Goal: Task Accomplishment & Management: Manage account settings

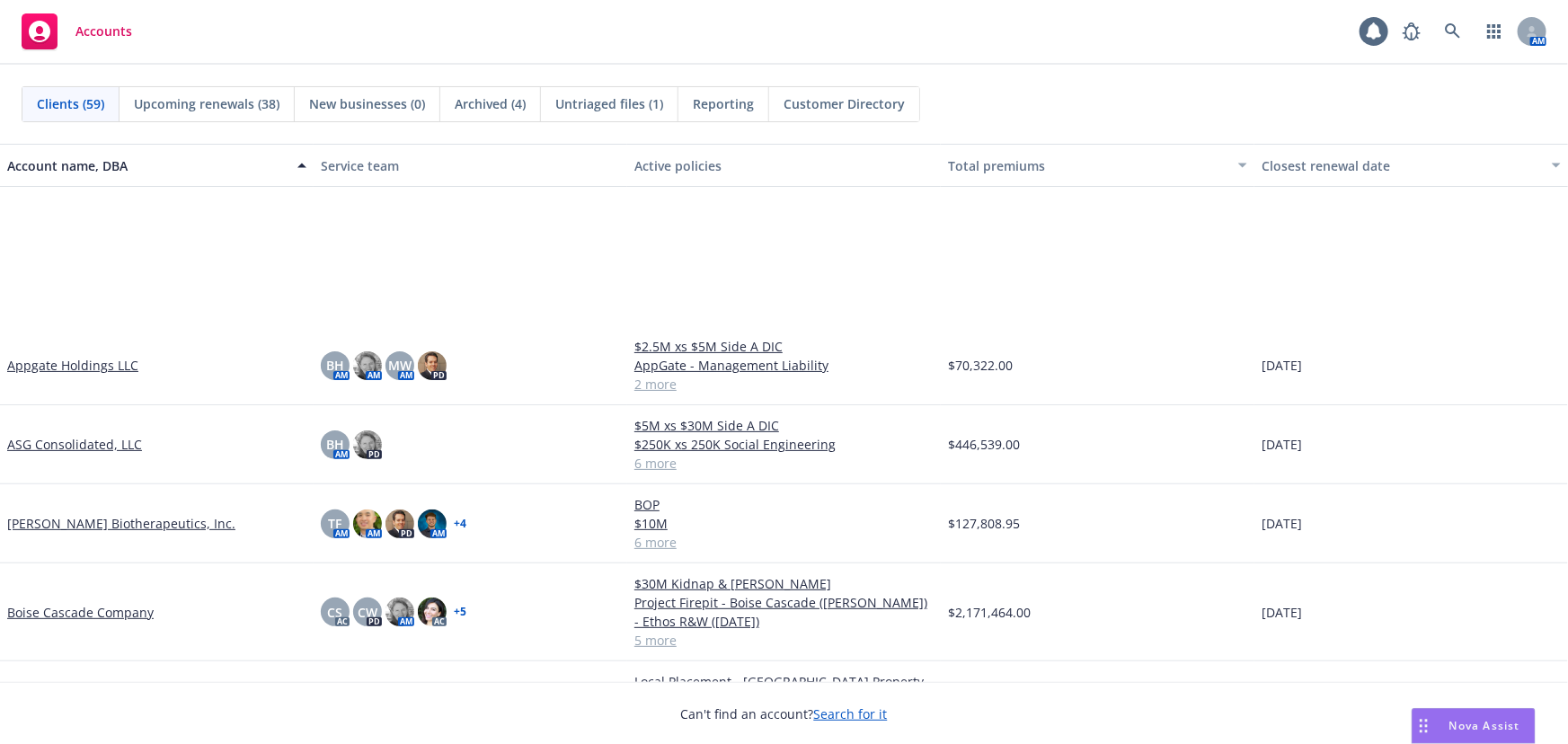
scroll to position [244, 0]
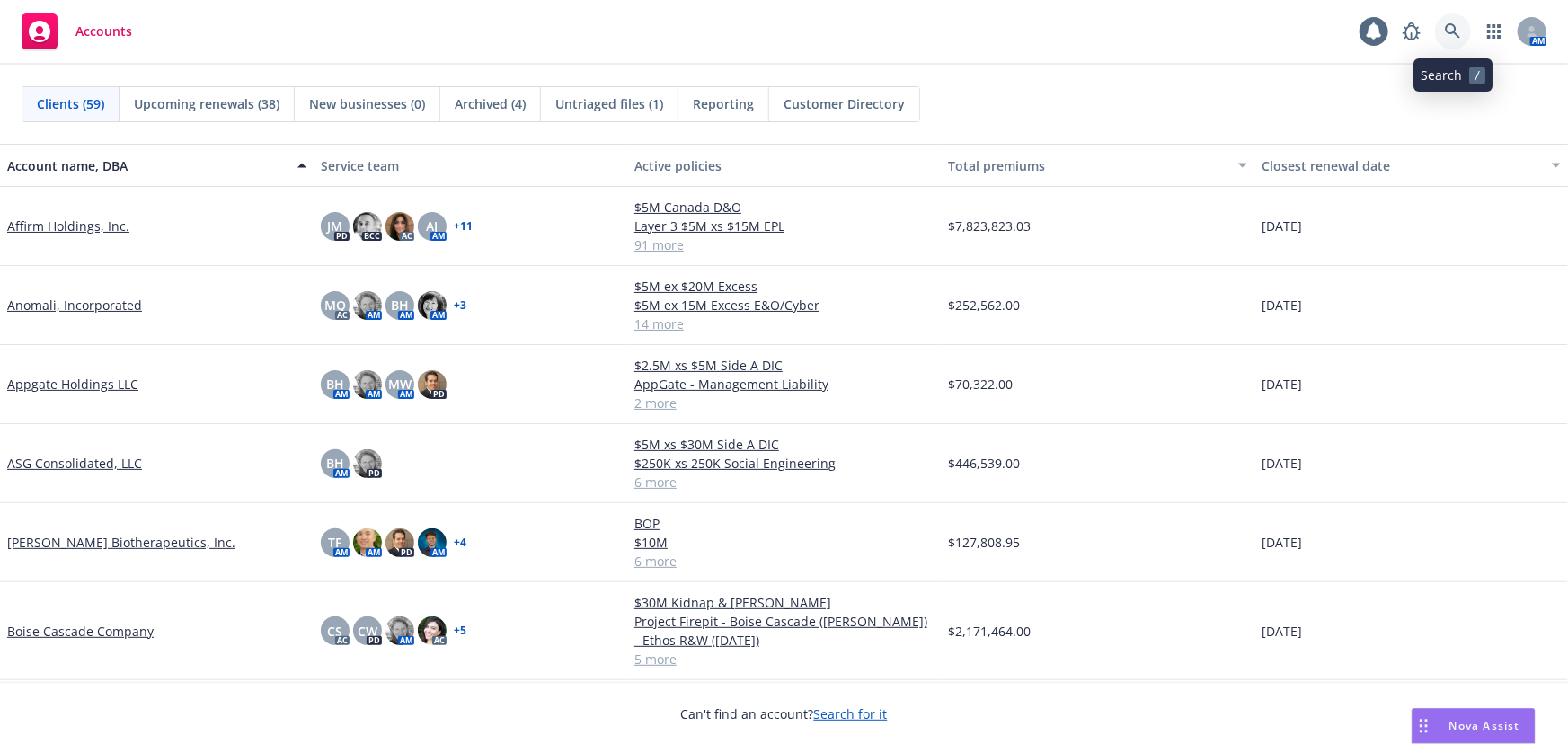
click at [1458, 29] on icon at bounding box center [1452, 31] width 16 height 16
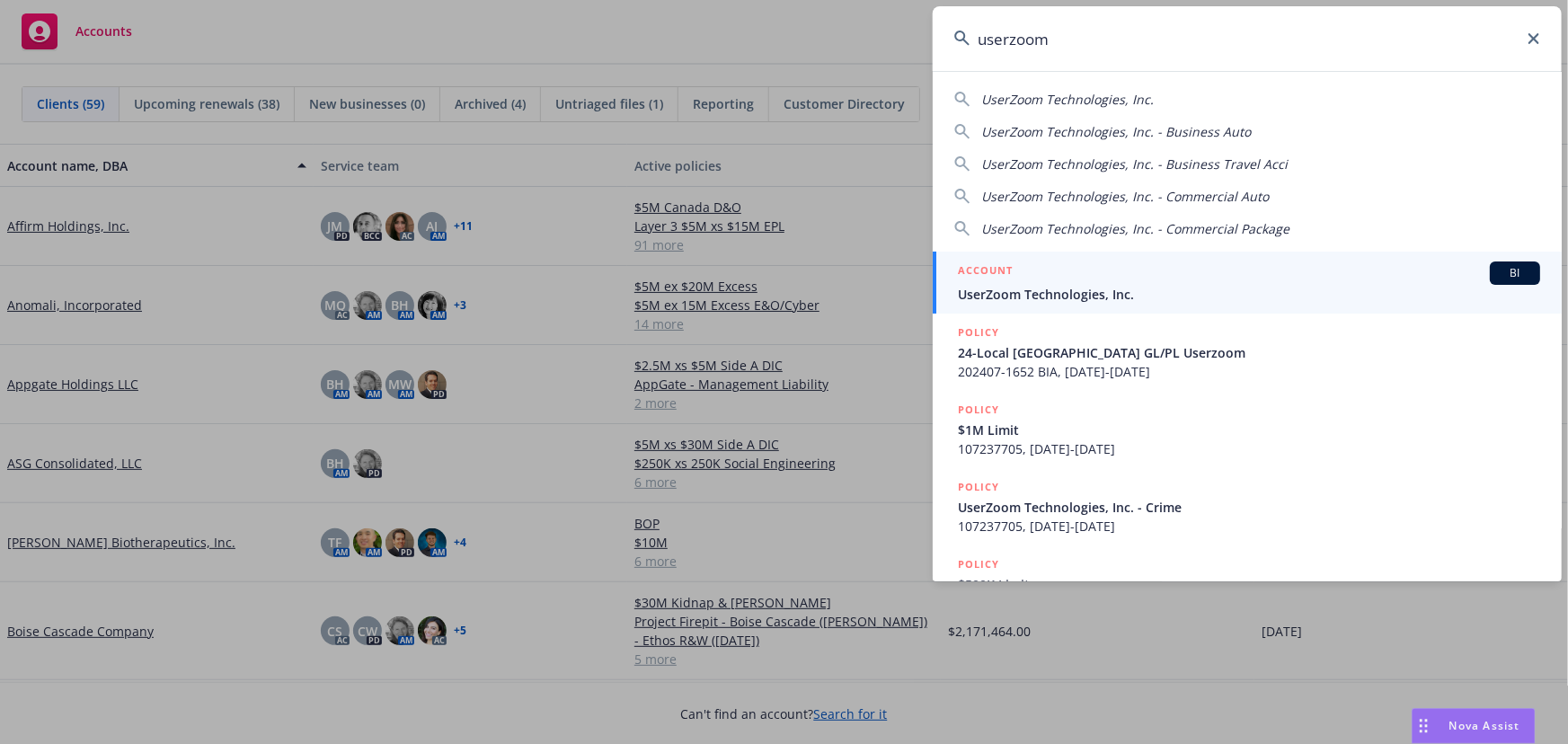
type input "userzoom"
click at [1357, 285] on span "UserZoom Technologies, Inc." at bounding box center [1250, 294] width 582 height 19
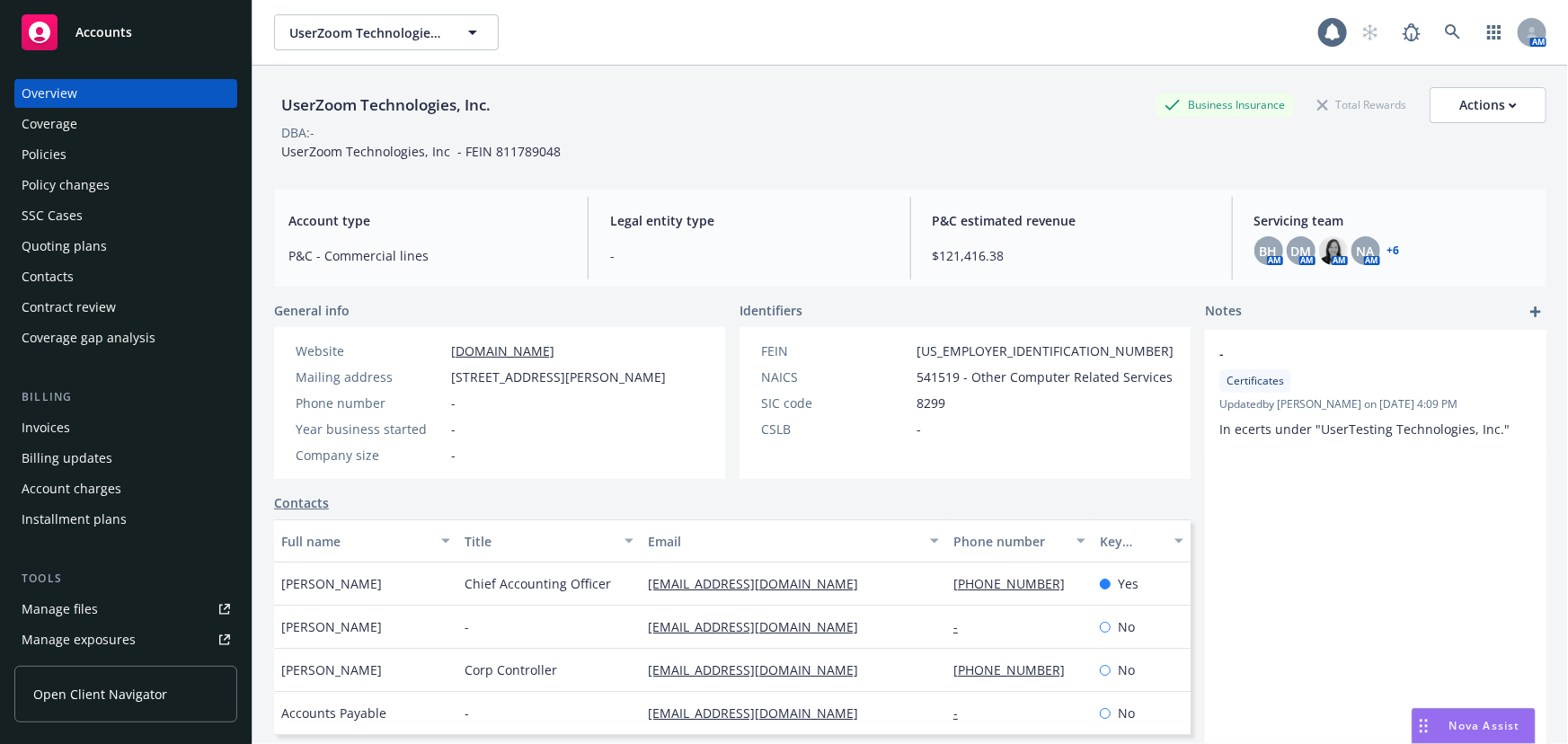
click at [98, 243] on div "Quoting plans" at bounding box center [64, 246] width 85 height 29
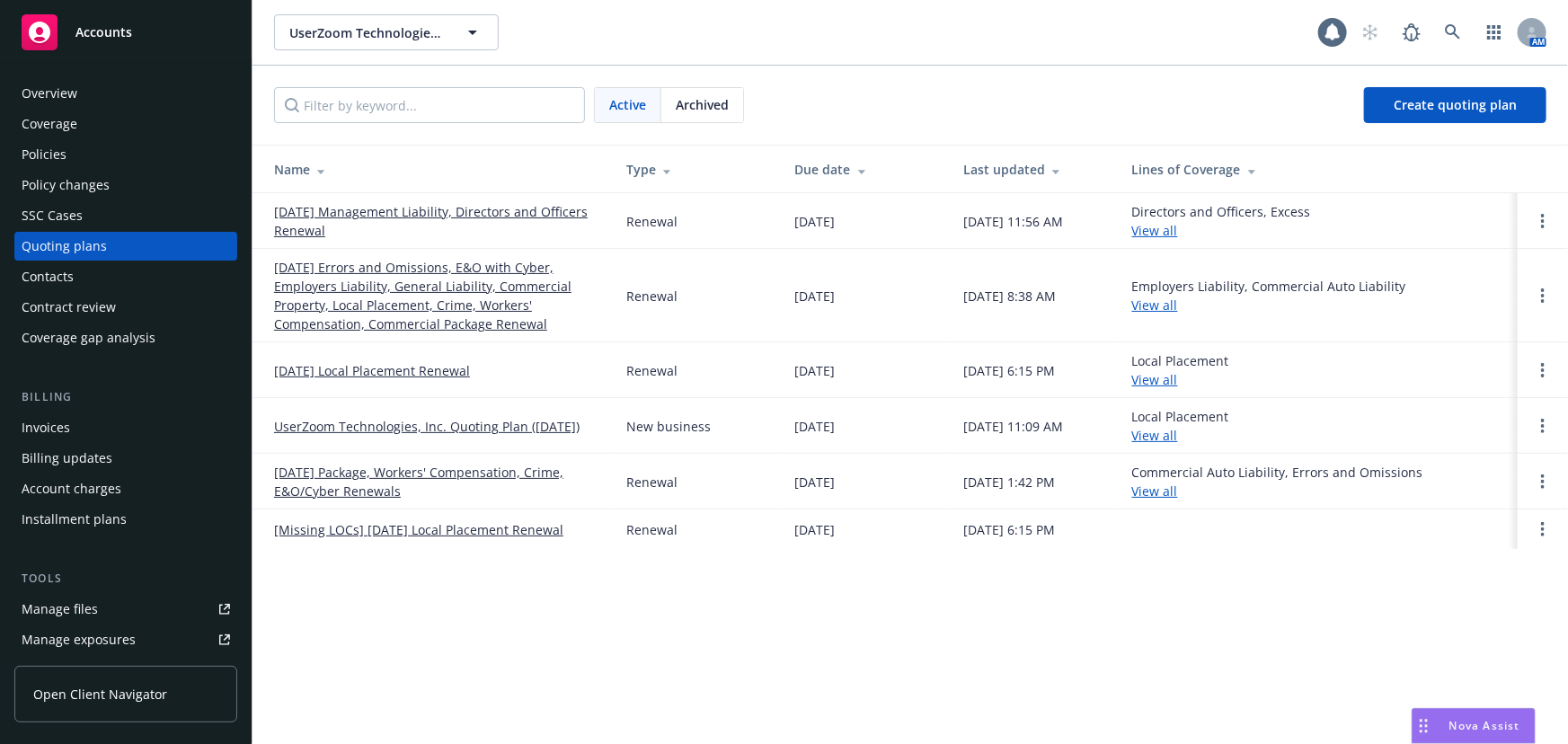
click at [494, 206] on link "[DATE] Management Liability, Directors and Officers Renewal" at bounding box center [436, 221] width 323 height 38
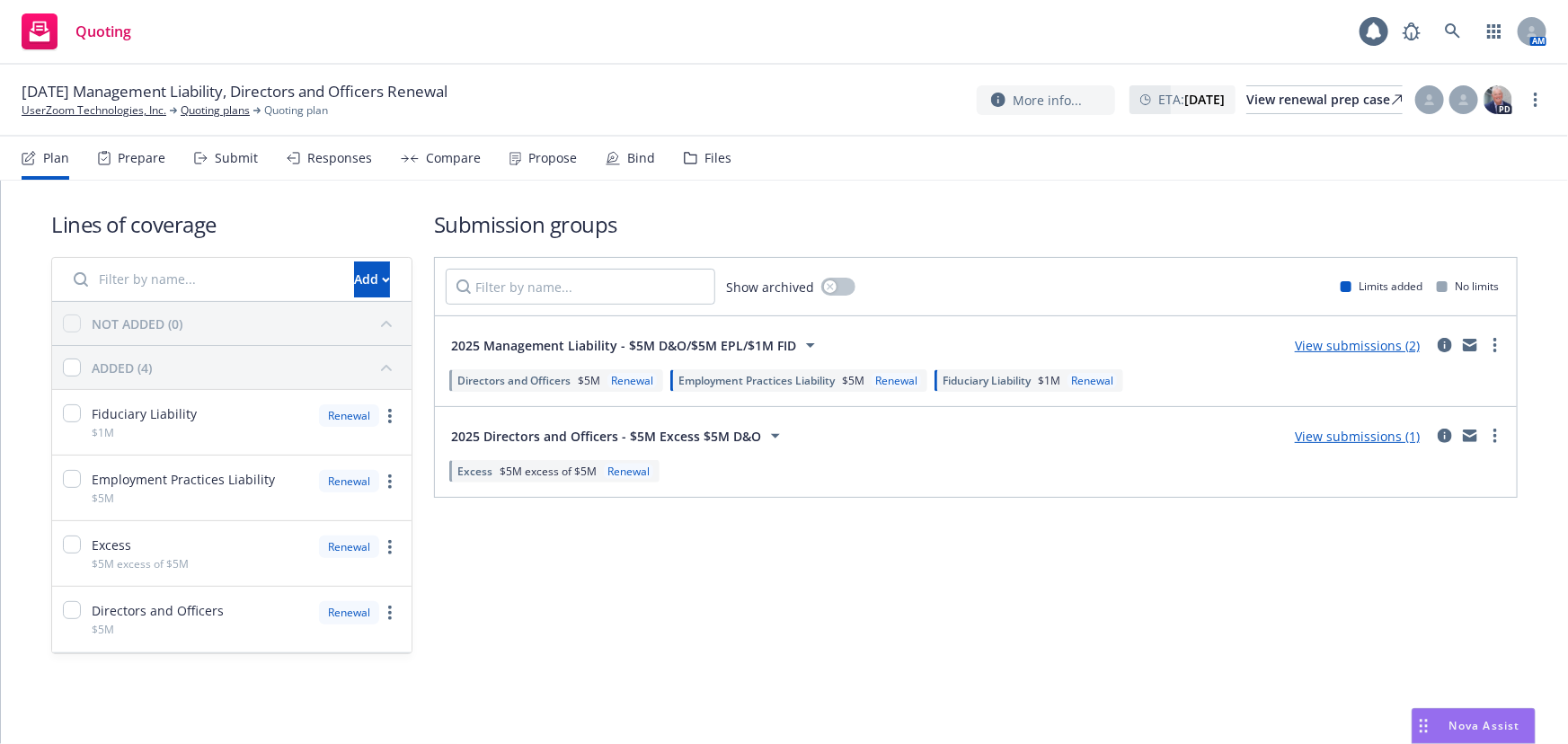
click at [247, 162] on div "Submit" at bounding box center [237, 158] width 43 height 14
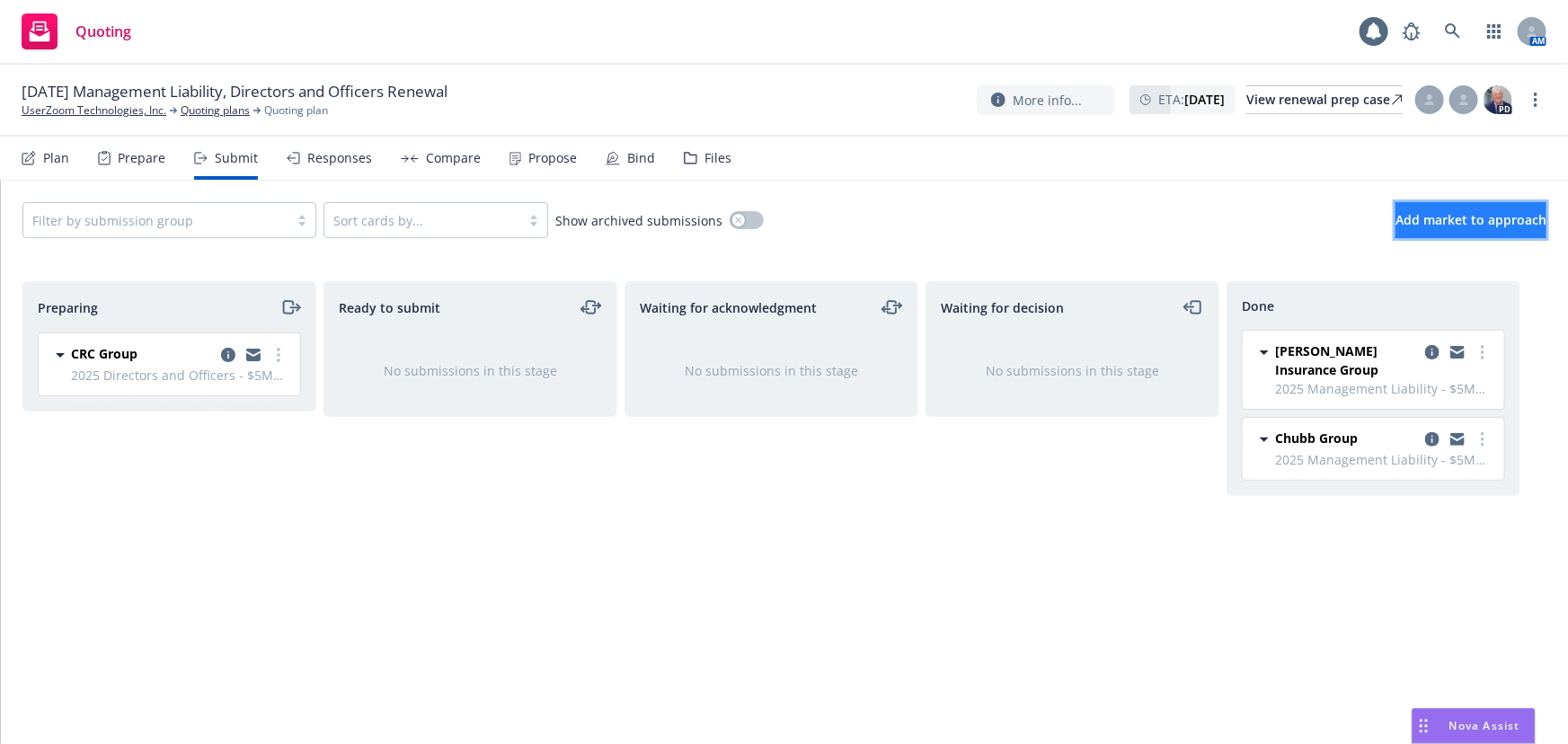
click at [1396, 209] on button "Add market to approach" at bounding box center [1471, 220] width 151 height 36
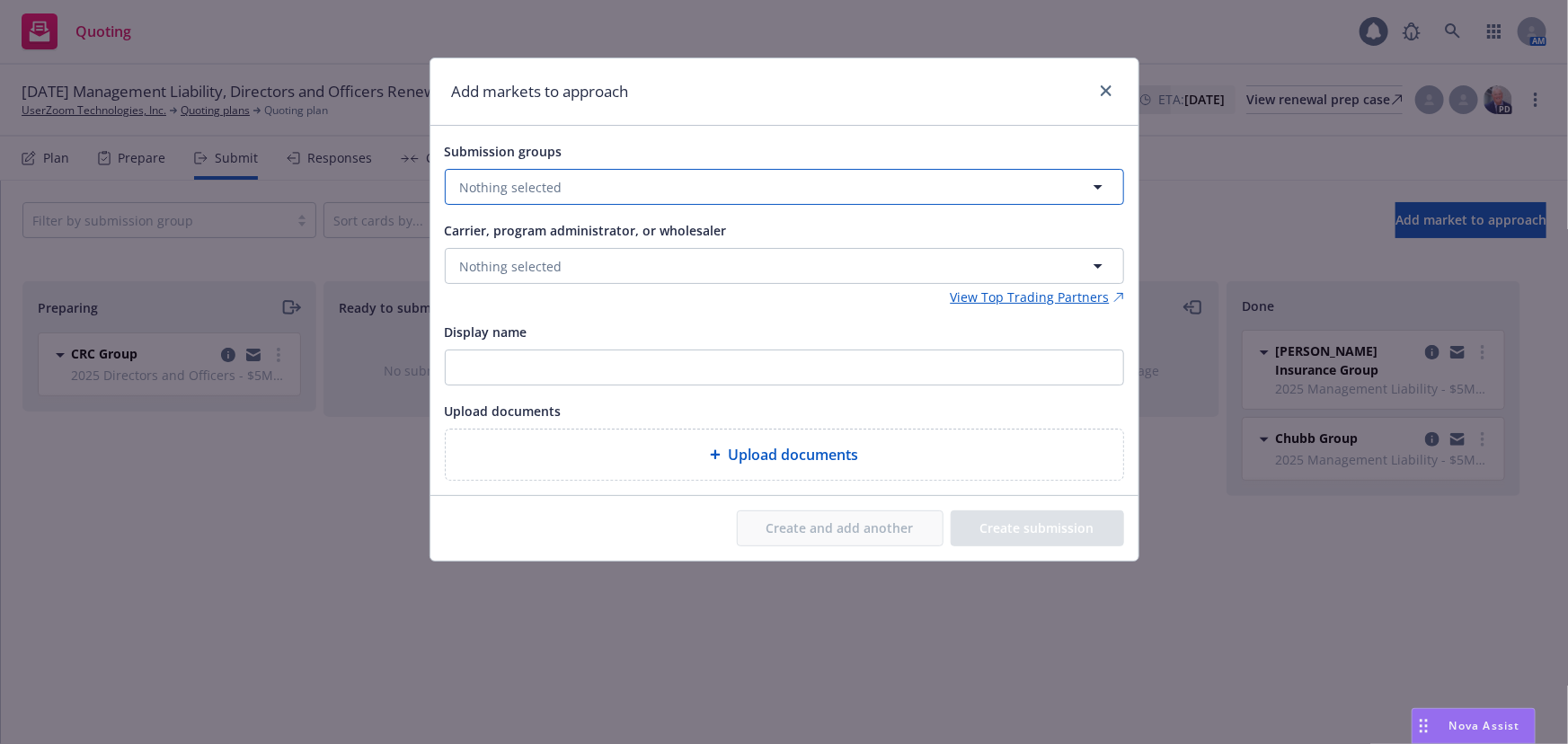
click at [861, 180] on button "Nothing selected" at bounding box center [784, 187] width 679 height 36
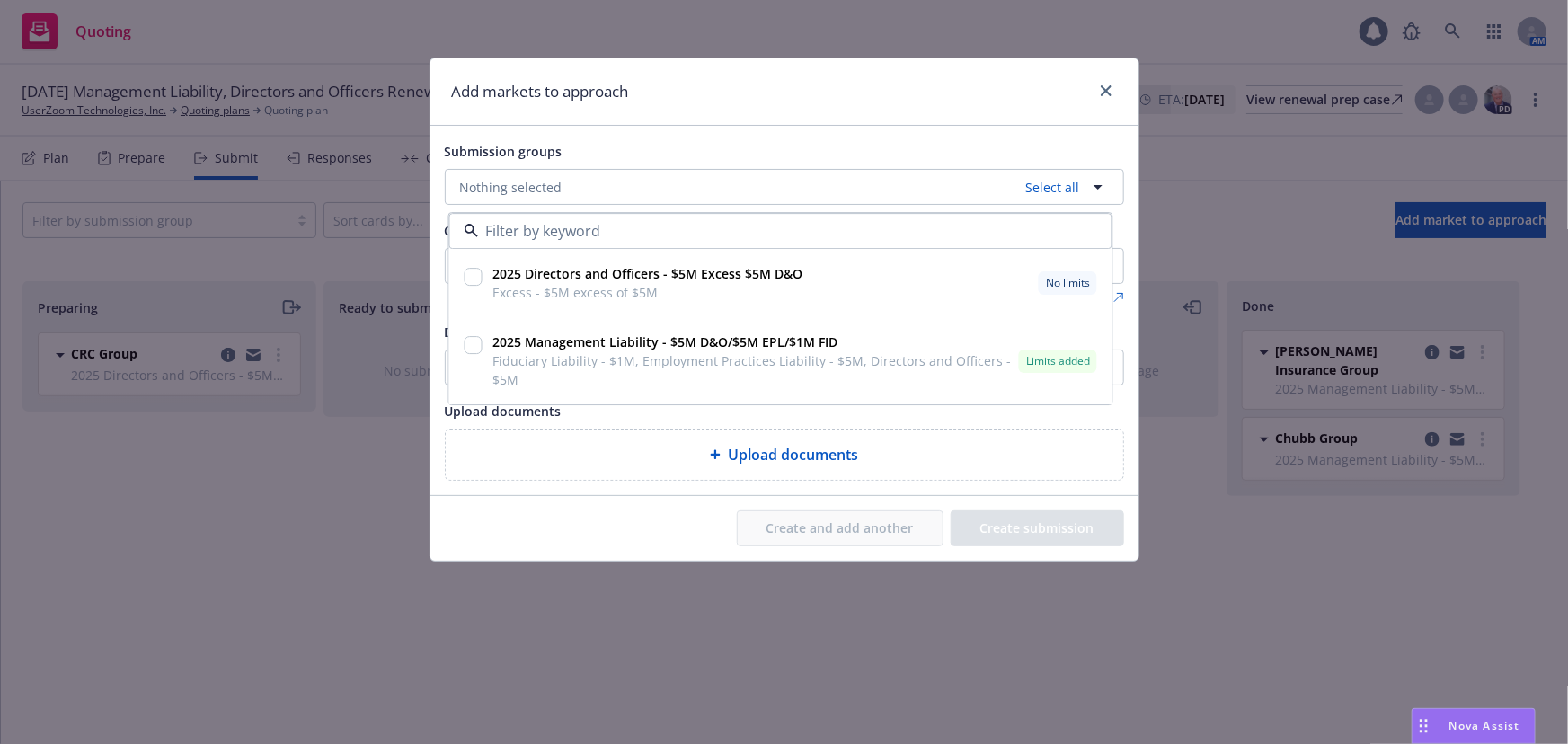
click at [470, 340] on input "checkbox" at bounding box center [473, 346] width 18 height 18
checkbox input "true"
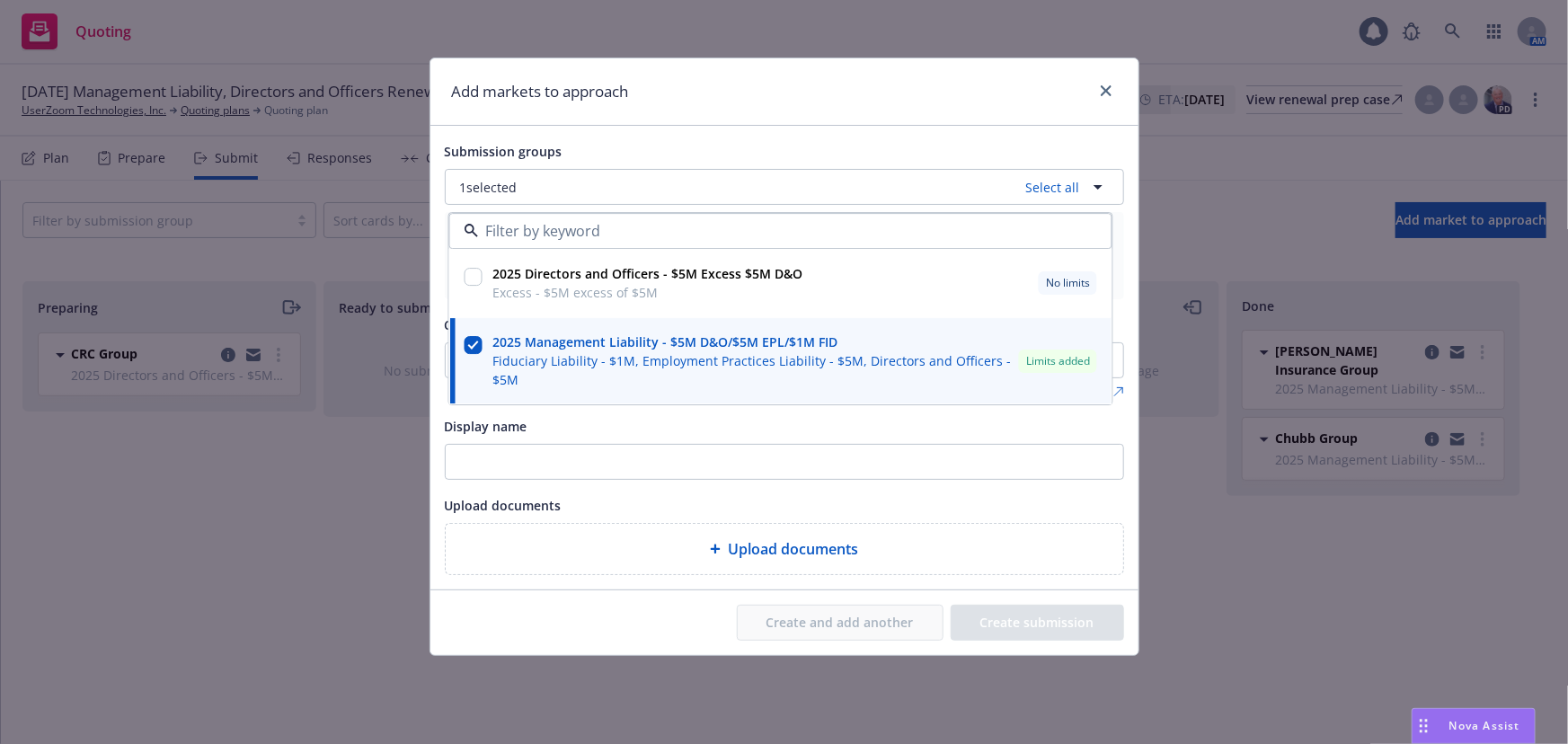
click at [874, 416] on div "Display name" at bounding box center [784, 426] width 679 height 22
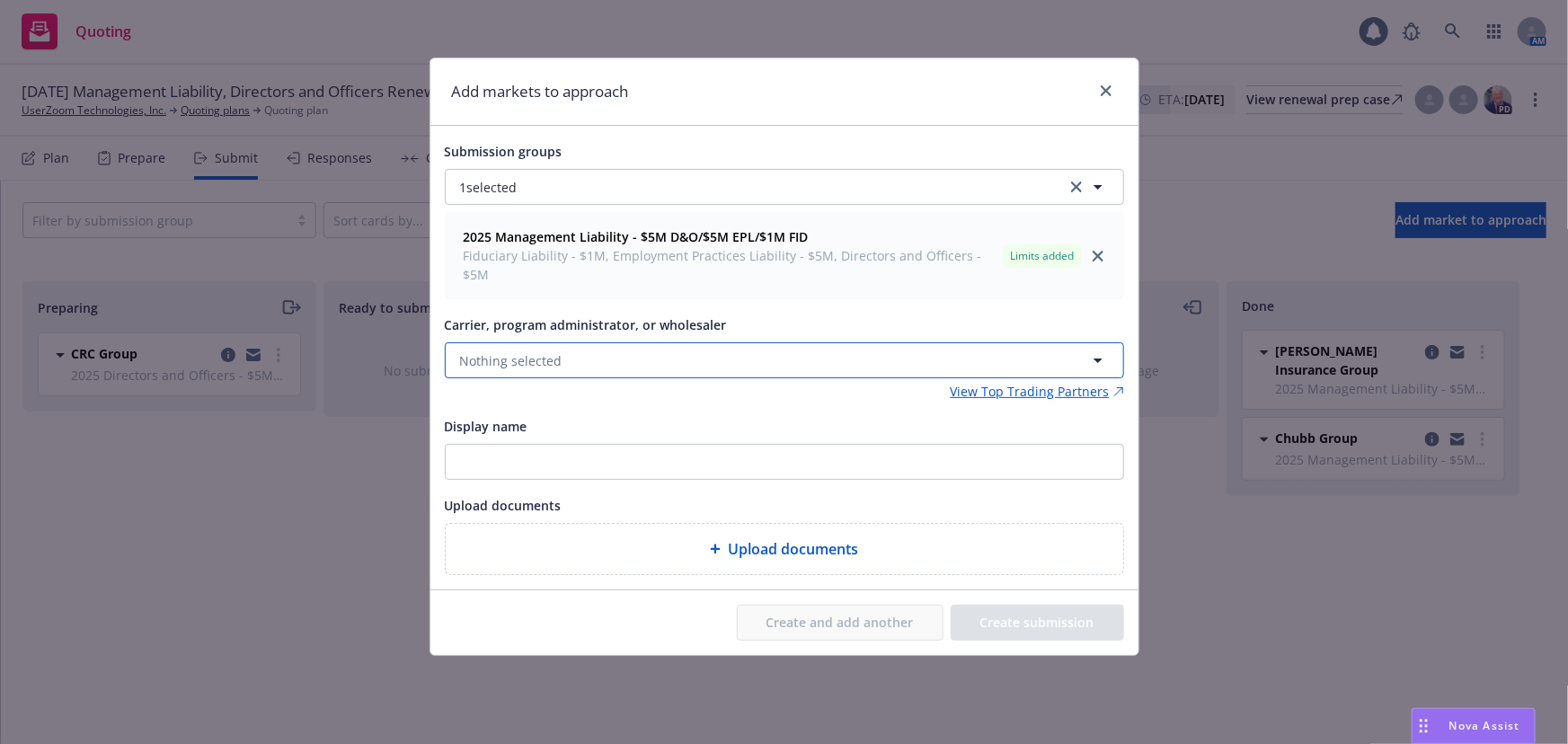
click at [593, 342] on button "Nothing selected" at bounding box center [784, 360] width 679 height 36
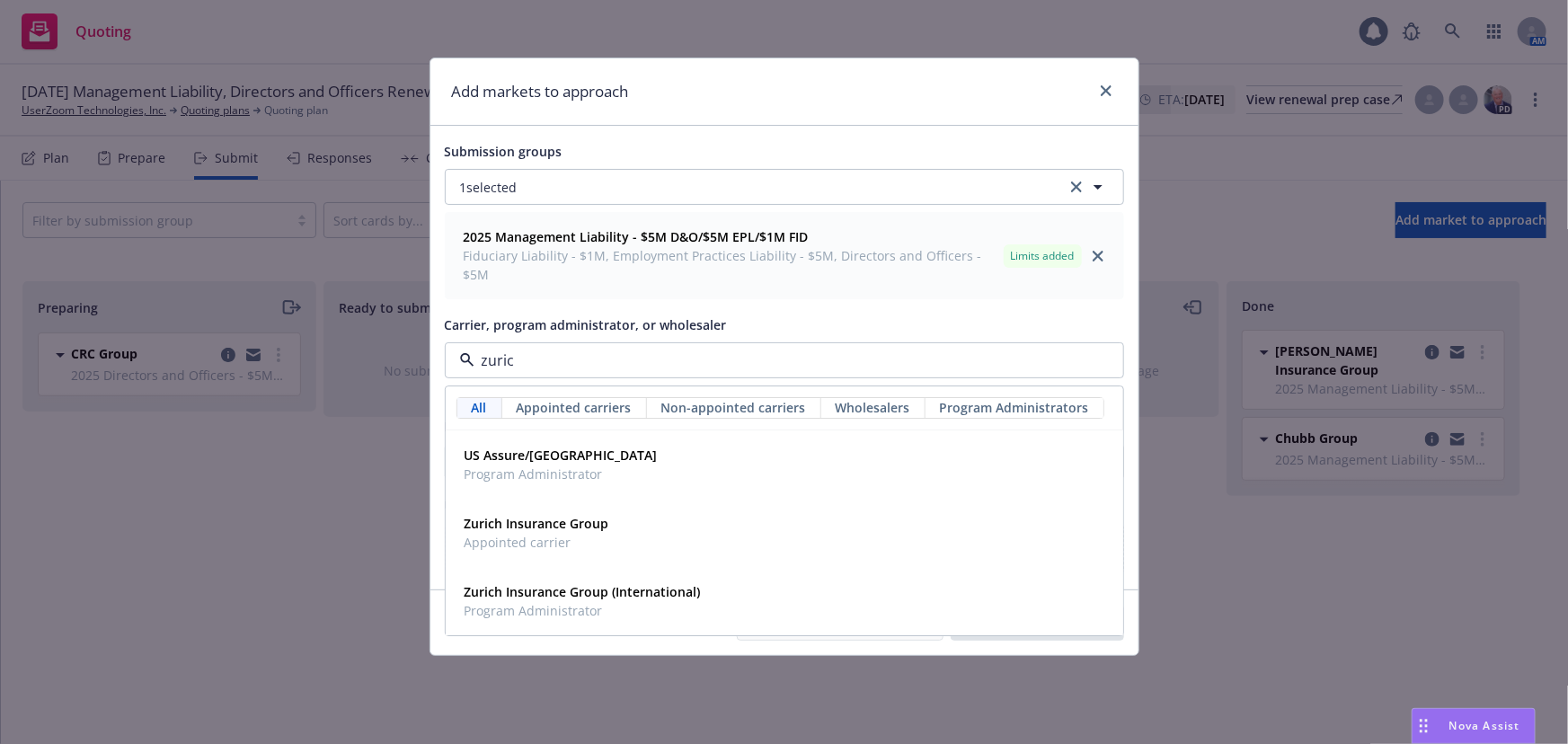
type input "zurich"
click at [631, 516] on div "Zurich Insurance Group Appointed carrier" at bounding box center [784, 534] width 654 height 45
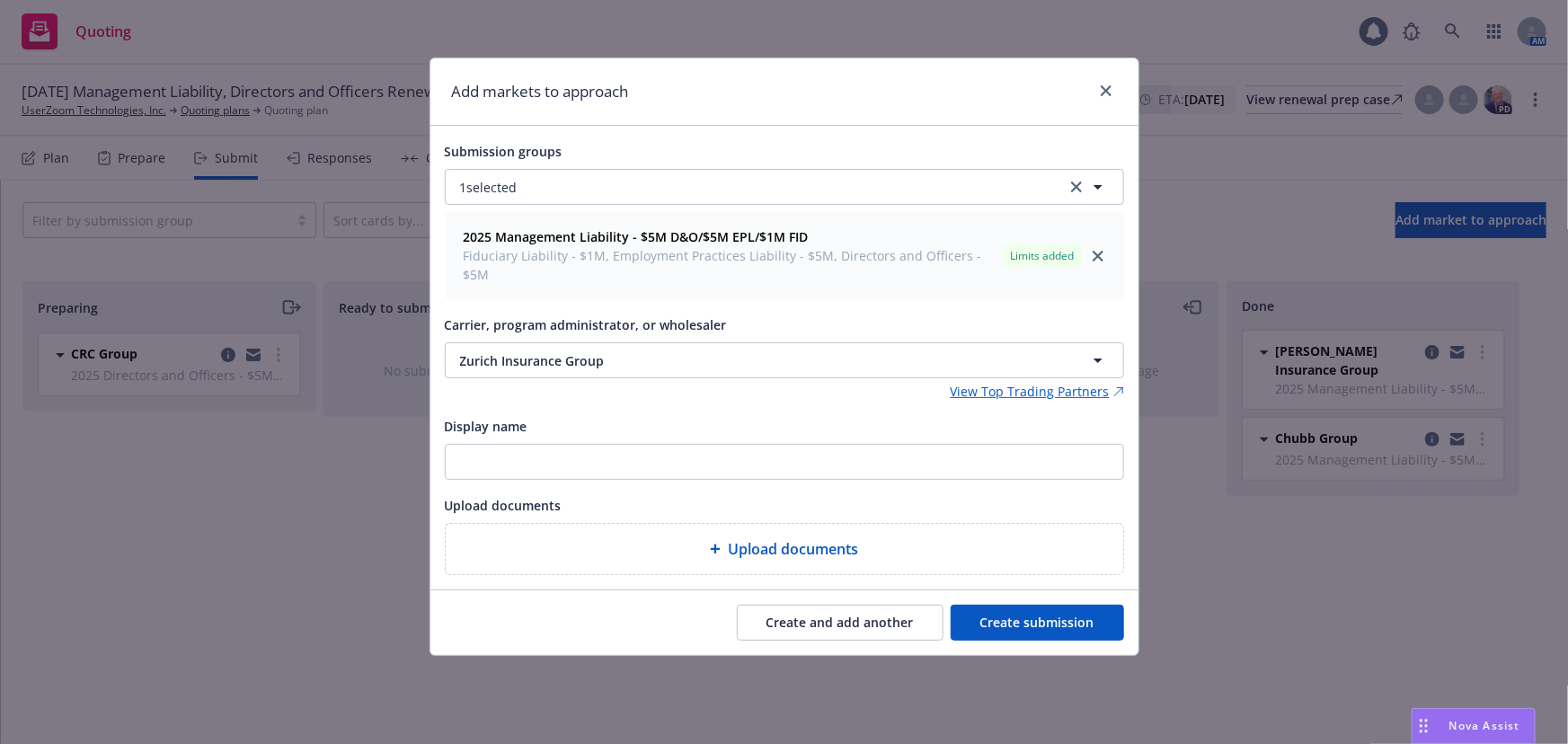
click at [1060, 605] on button "Create submission" at bounding box center [1037, 623] width 174 height 36
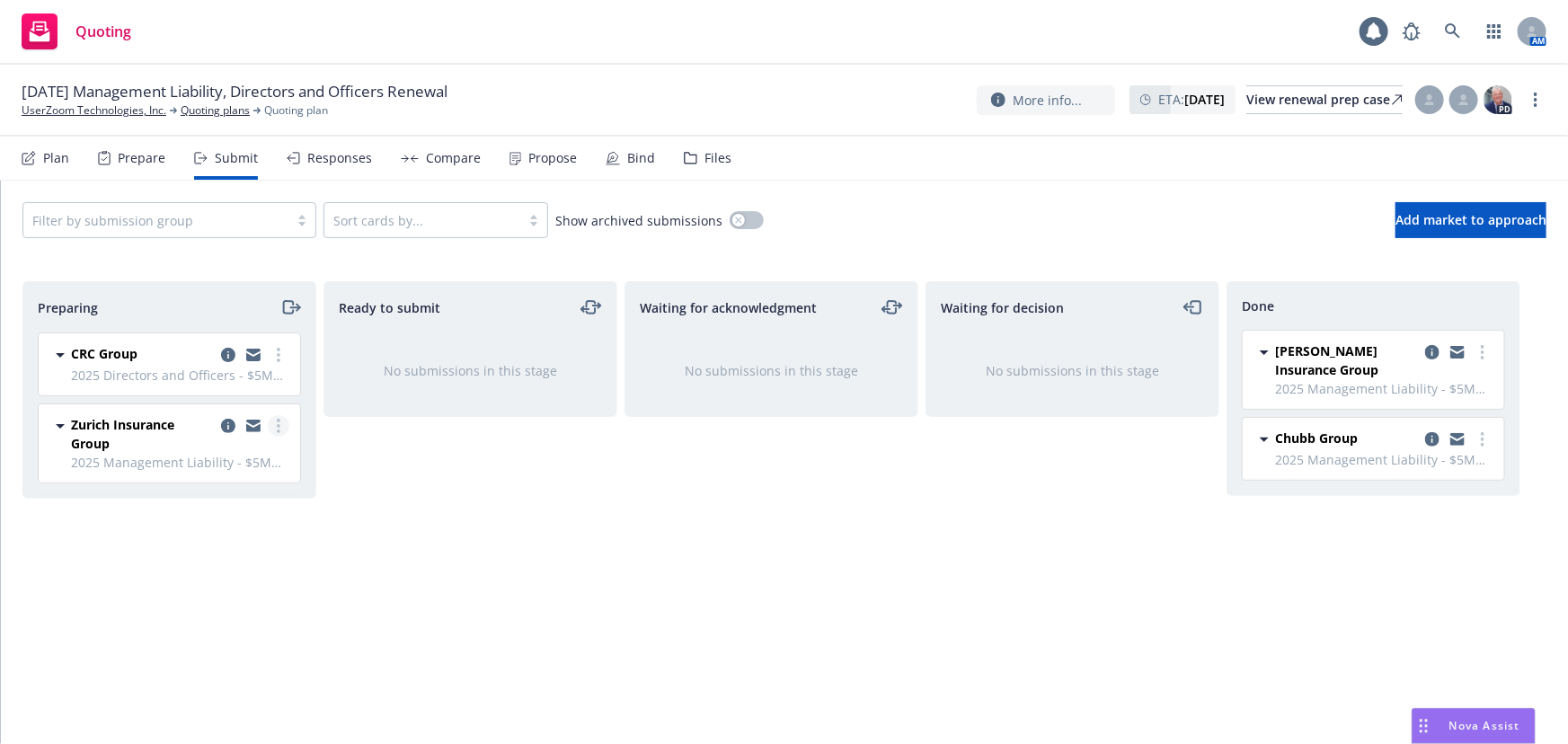
click at [280, 418] on link "more" at bounding box center [278, 426] width 22 height 22
click at [222, 599] on span "Add declined decision" at bounding box center [197, 606] width 177 height 17
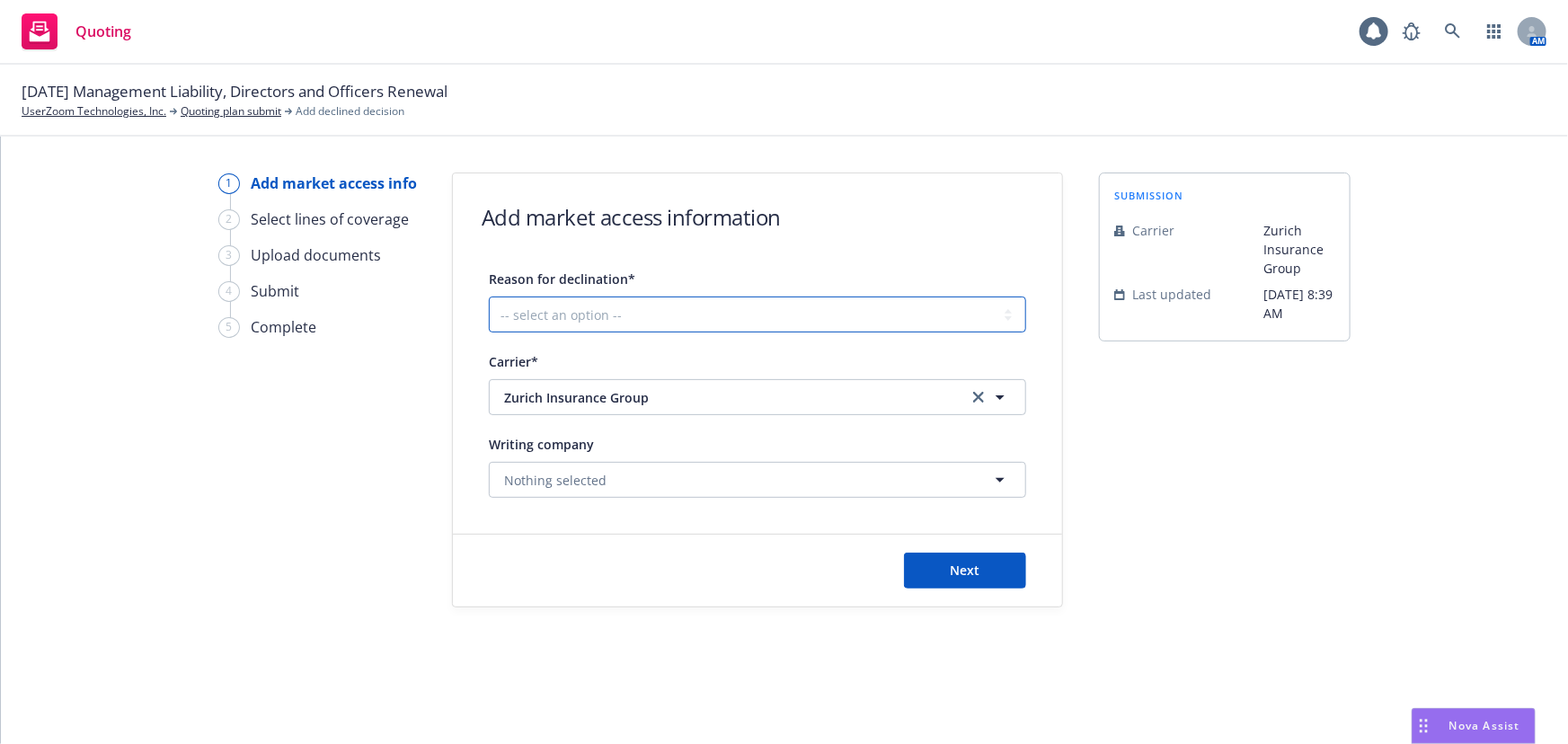
click at [702, 301] on select "-- select an option -- Cannot compete with other markets Carrier non-renewed Ca…" at bounding box center [757, 315] width 537 height 36
select select "CLIENTS_FINANCIAL_SCORE"
click at [489, 297] on select "-- select an option -- Cannot compete with other markets Carrier non-renewed Ca…" at bounding box center [757, 315] width 537 height 36
click at [1006, 598] on div "Next" at bounding box center [757, 570] width 610 height 72
click at [983, 569] on button "Next" at bounding box center [965, 570] width 122 height 36
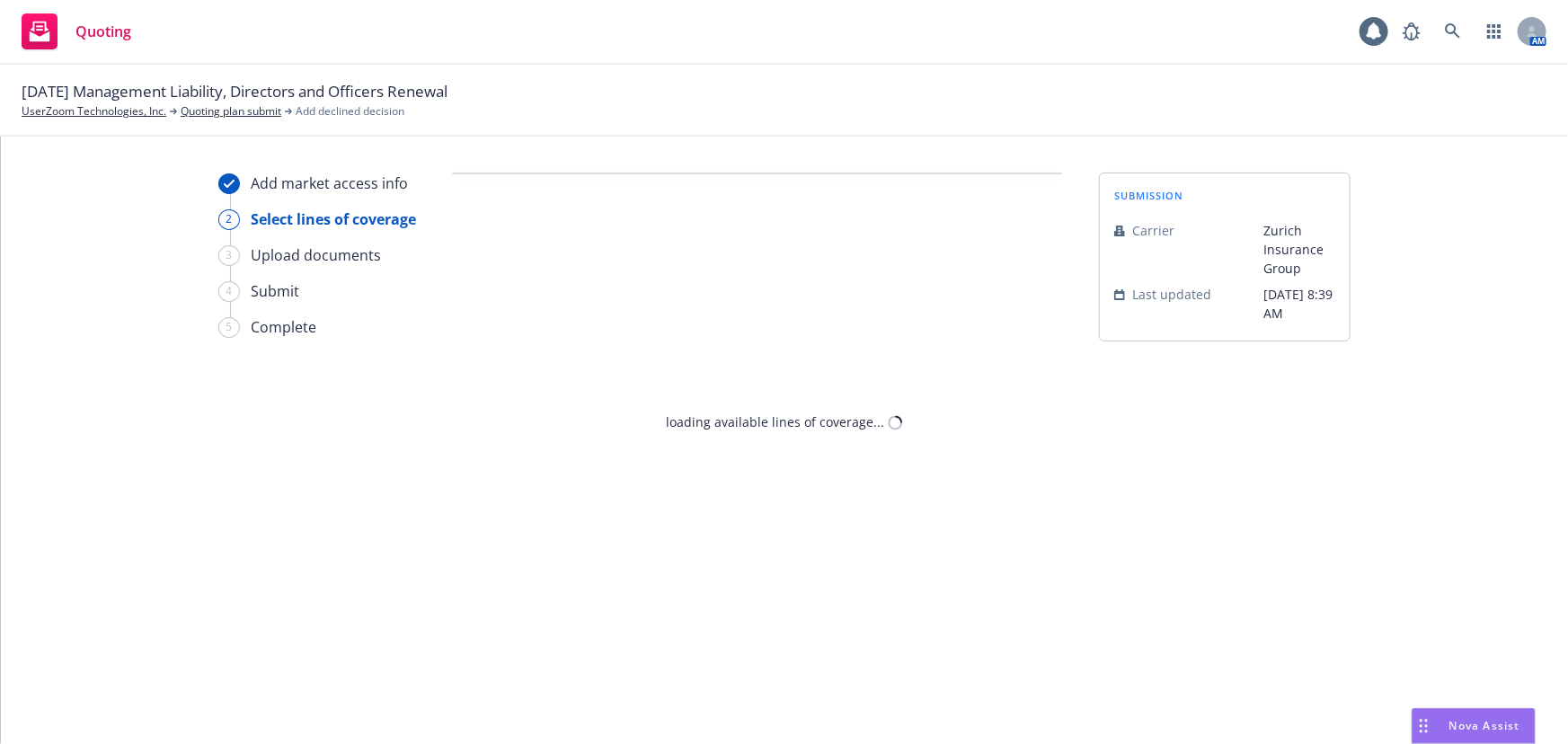
select select "CLIENTS_FINANCIAL_SCORE"
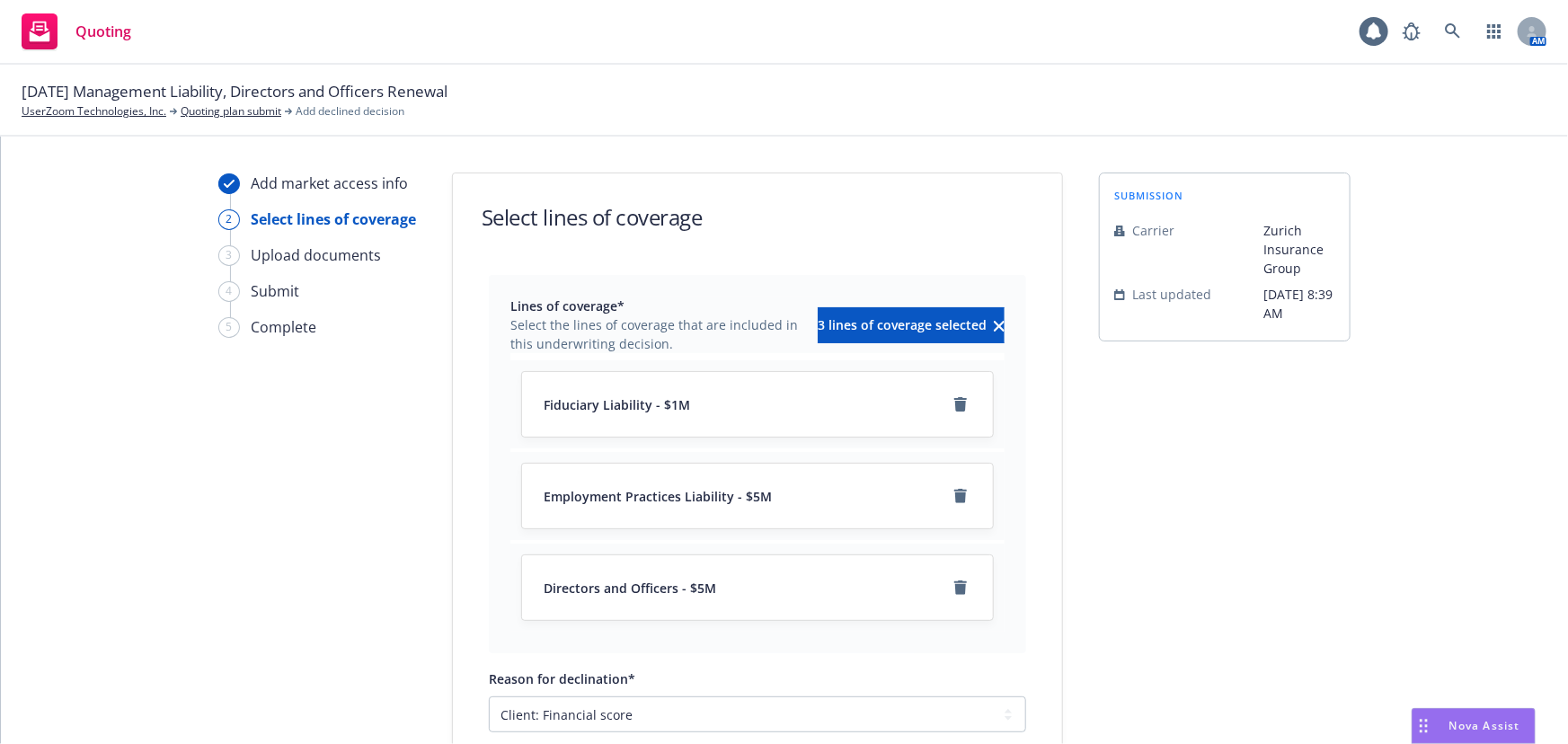
scroll to position [132, 0]
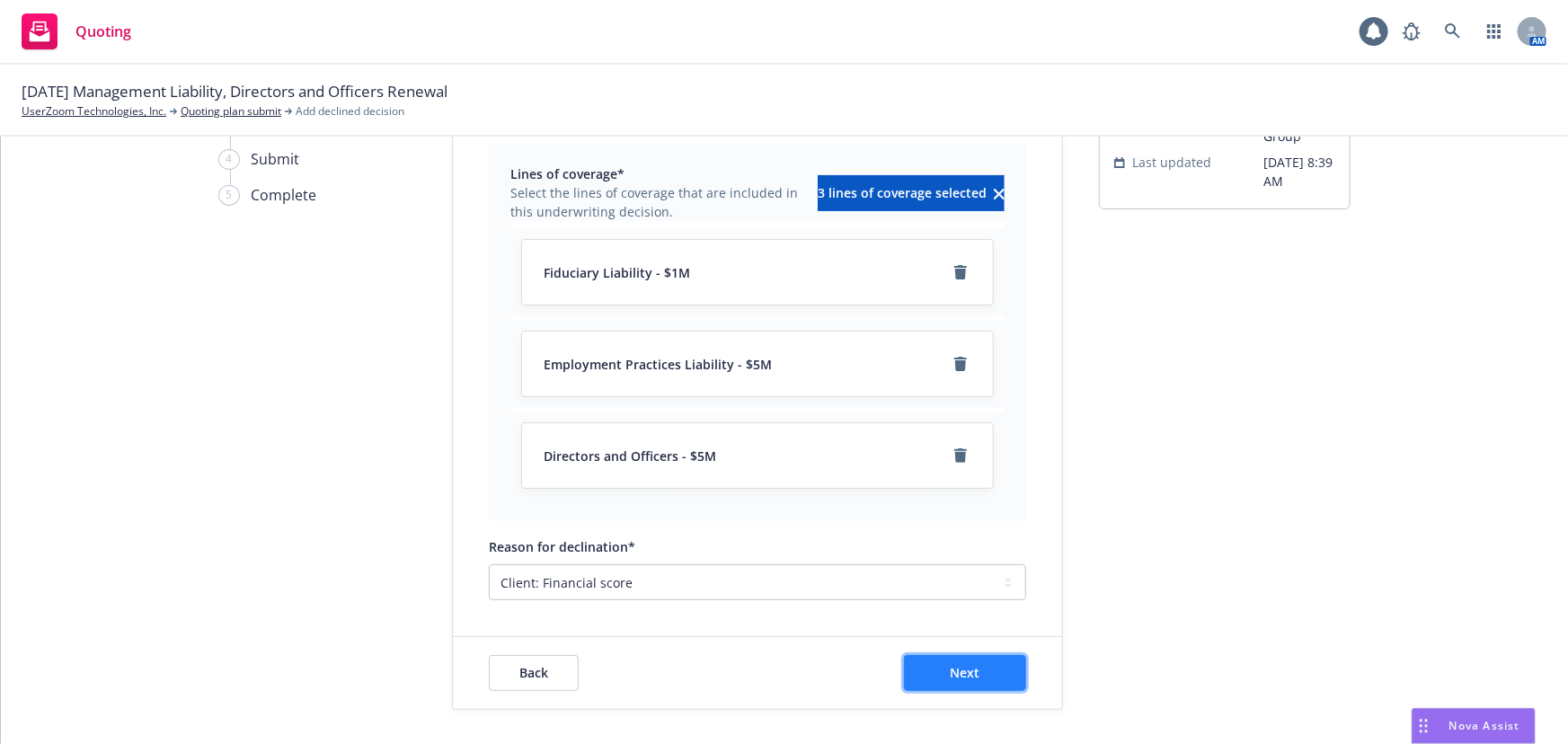
click at [977, 669] on button "Next" at bounding box center [965, 673] width 122 height 36
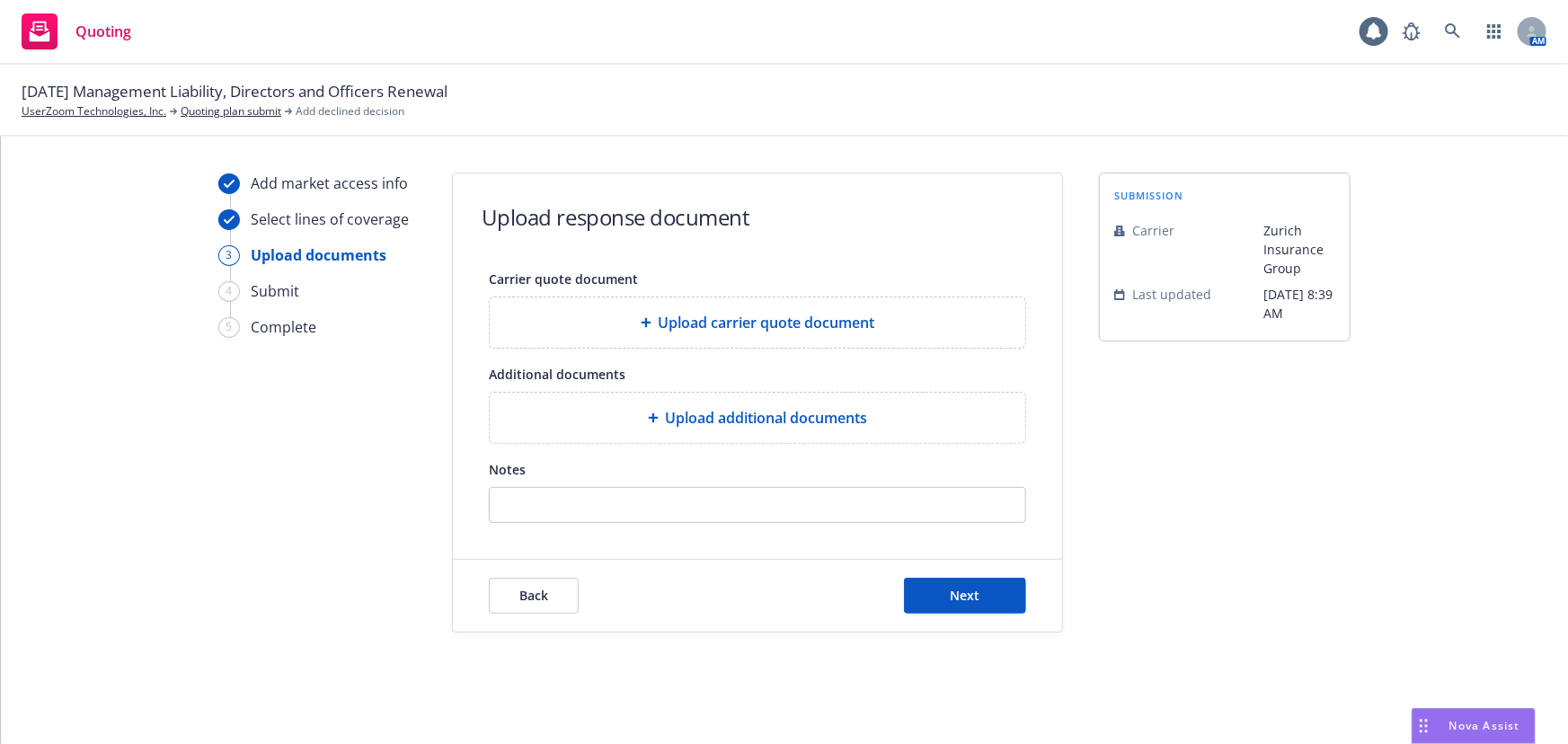
scroll to position [0, 0]
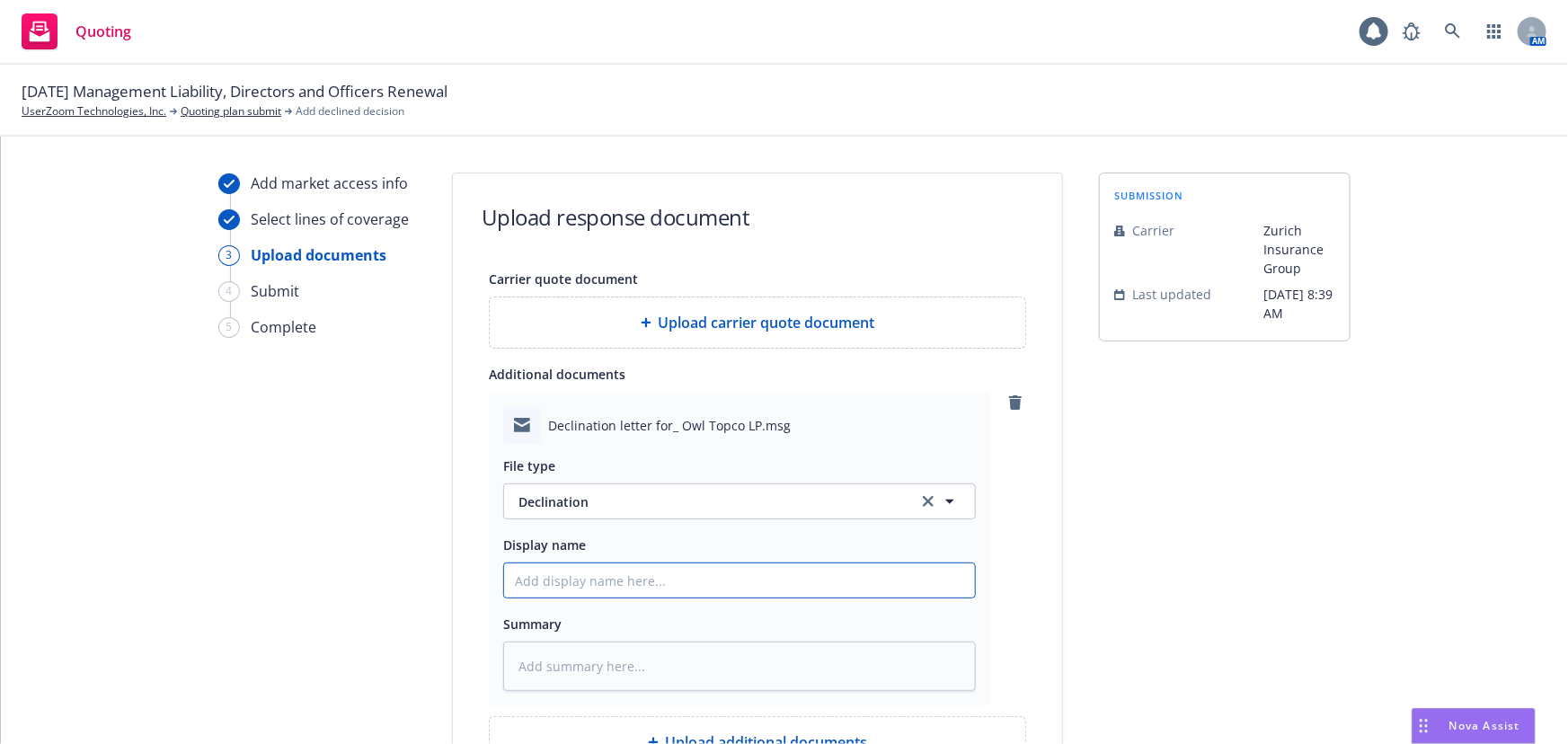
click at [545, 584] on input "Display name" at bounding box center [739, 581] width 471 height 34
type textarea "x"
type input "Z"
type textarea "x"
type input "Zu"
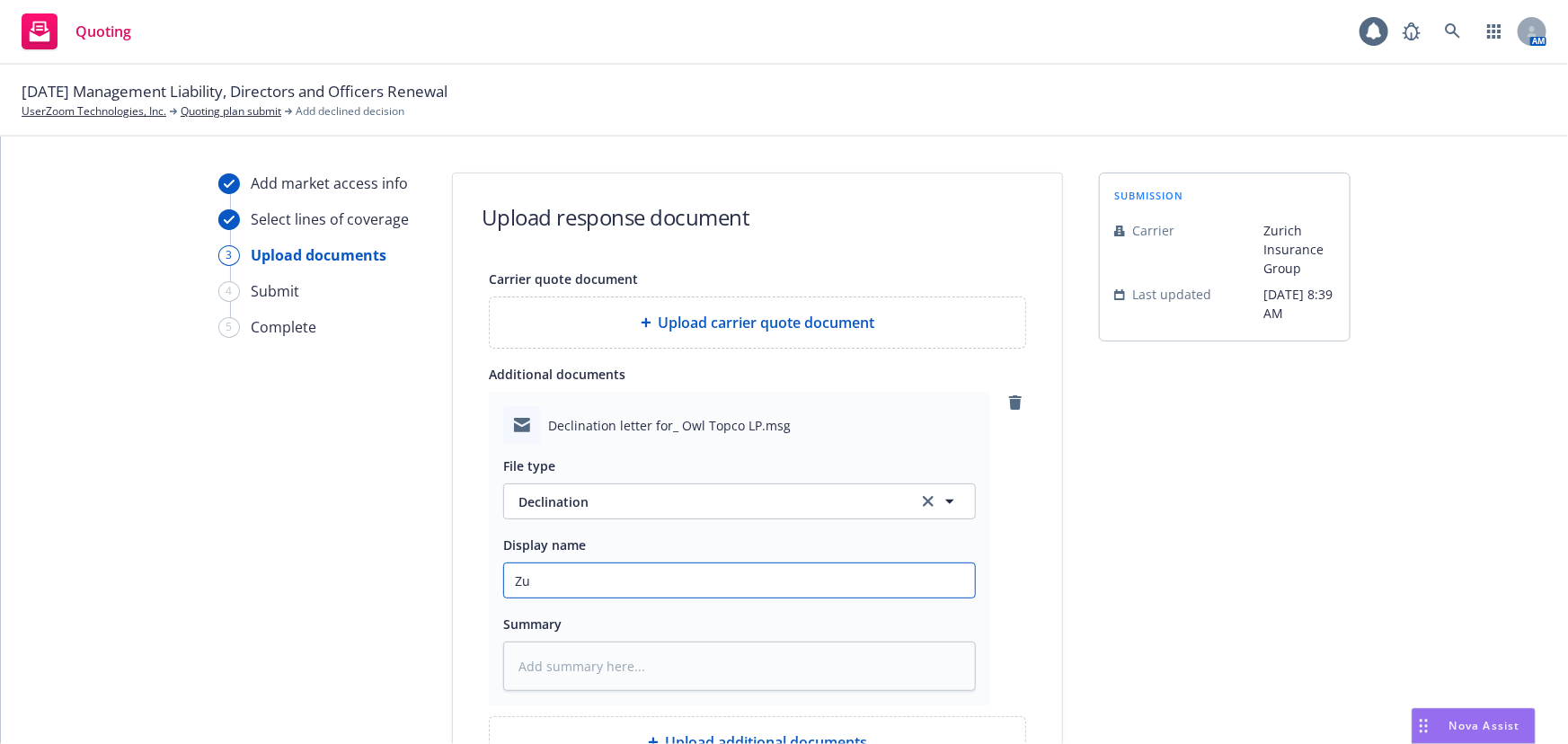
type textarea "x"
type input "Zur"
type textarea "x"
type input "Zuri"
type textarea "x"
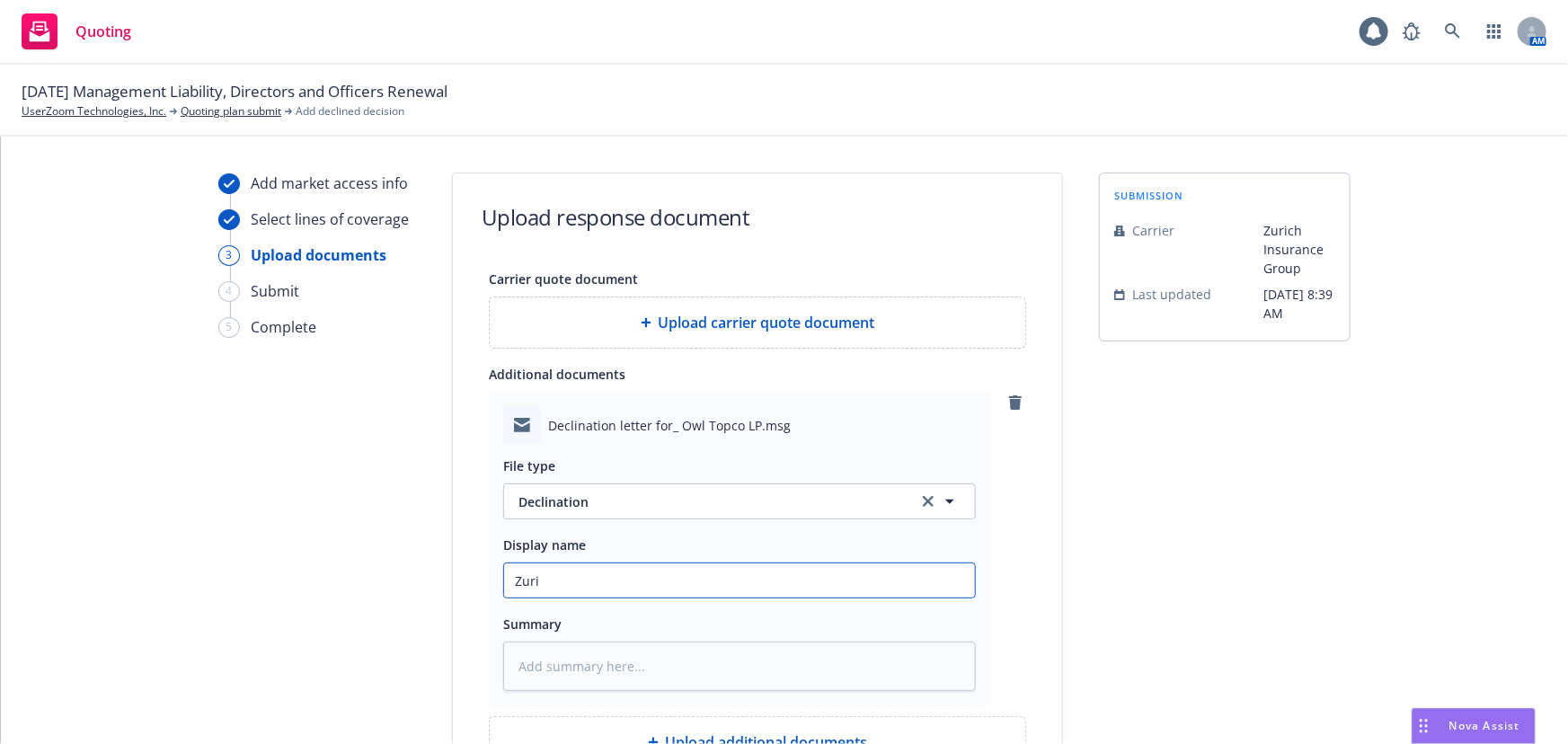
type input "Zuric"
type textarea "x"
type input "Zurich"
type textarea "x"
type input "Zurich"
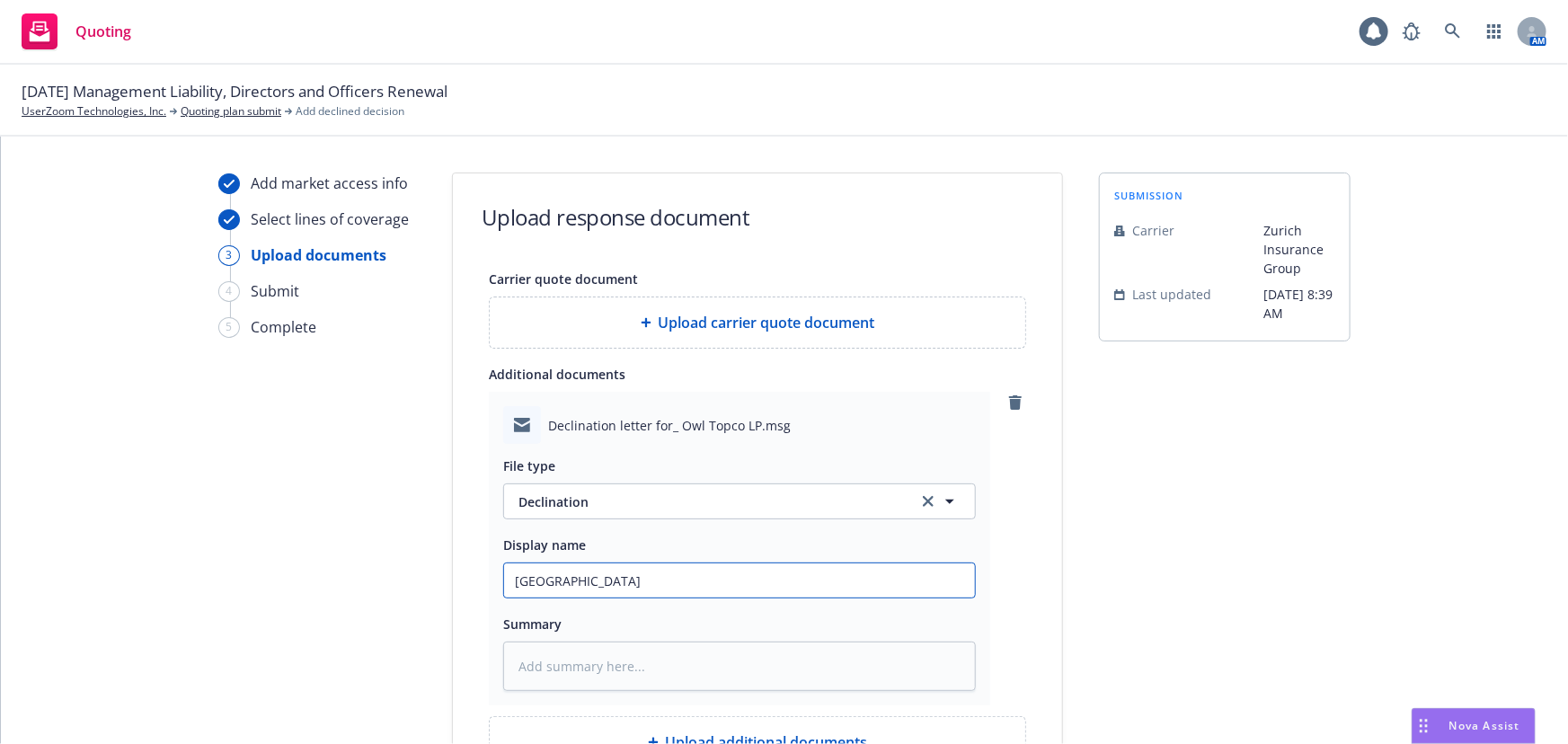
type textarea "x"
type input "Zurich D"
type textarea "x"
type input "Zurich De"
type textarea "x"
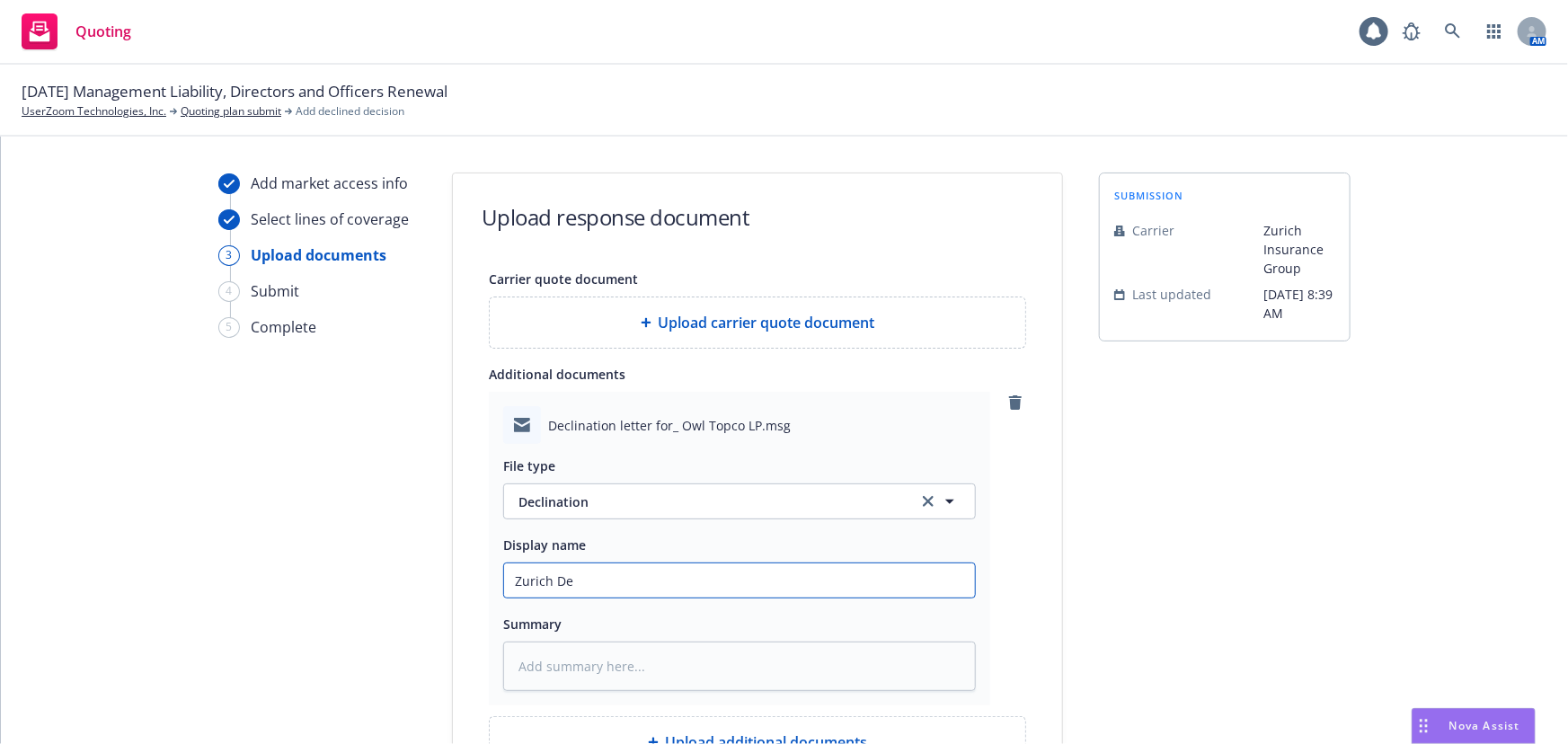
type input "Zurich Dec"
type textarea "x"
type input "Zurich Decl"
type textarea "x"
type input "Zurich Decli"
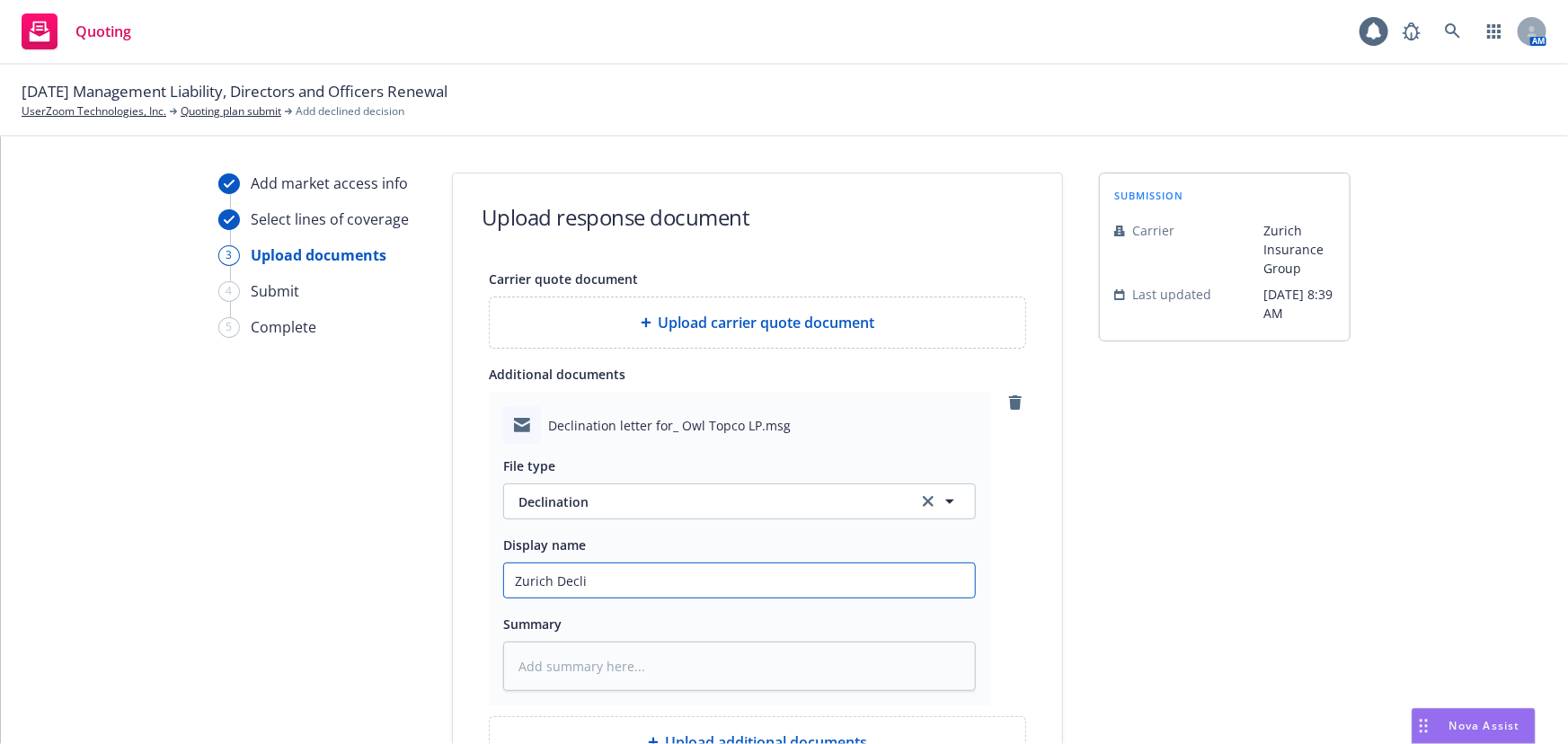
type textarea "x"
type input "Zurich Declin"
type textarea "x"
type input "Zurich Declina"
type textarea "x"
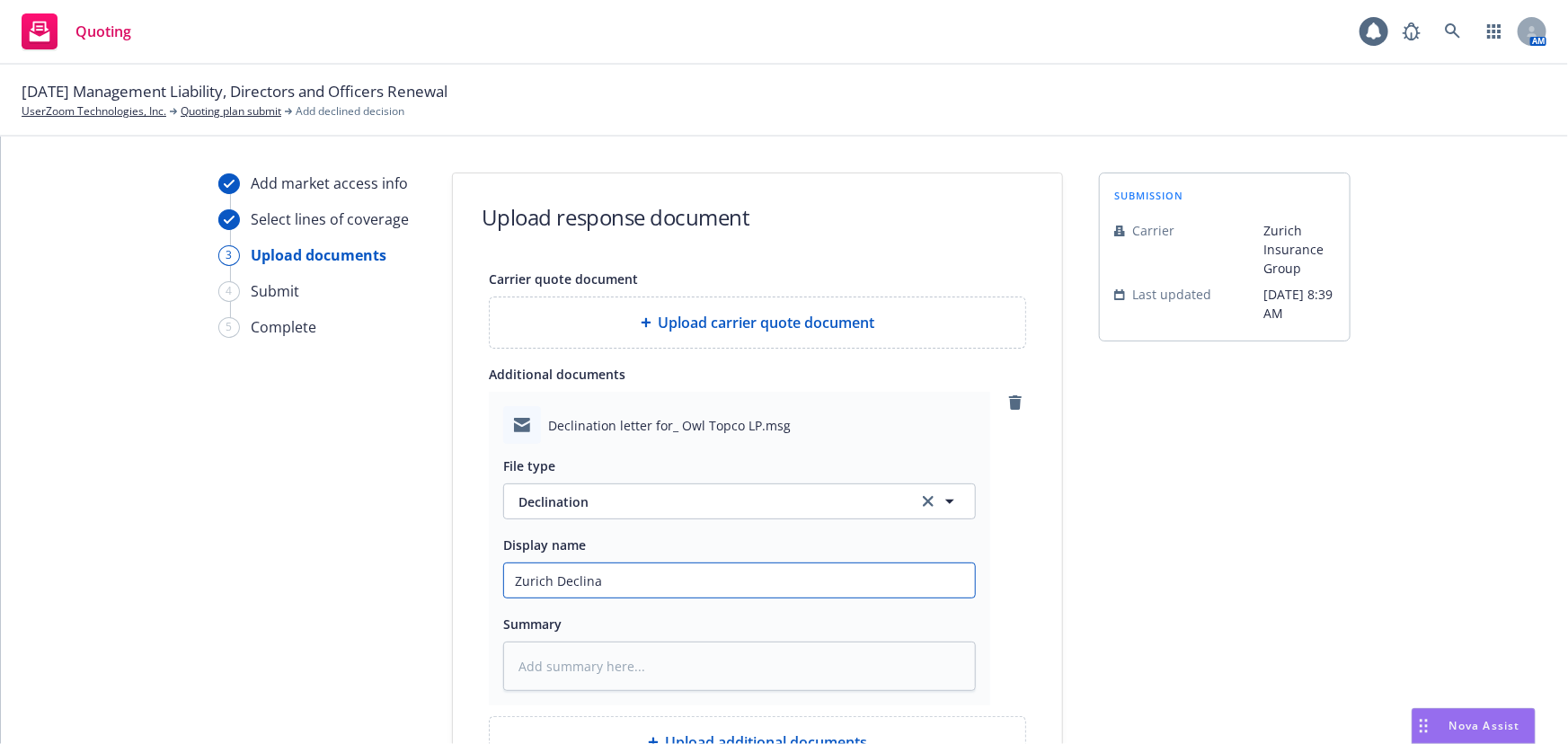
type input "Zurich Declinat"
type textarea "x"
type input "Zurich Declinatio"
type textarea "x"
type input "Zurich Declination"
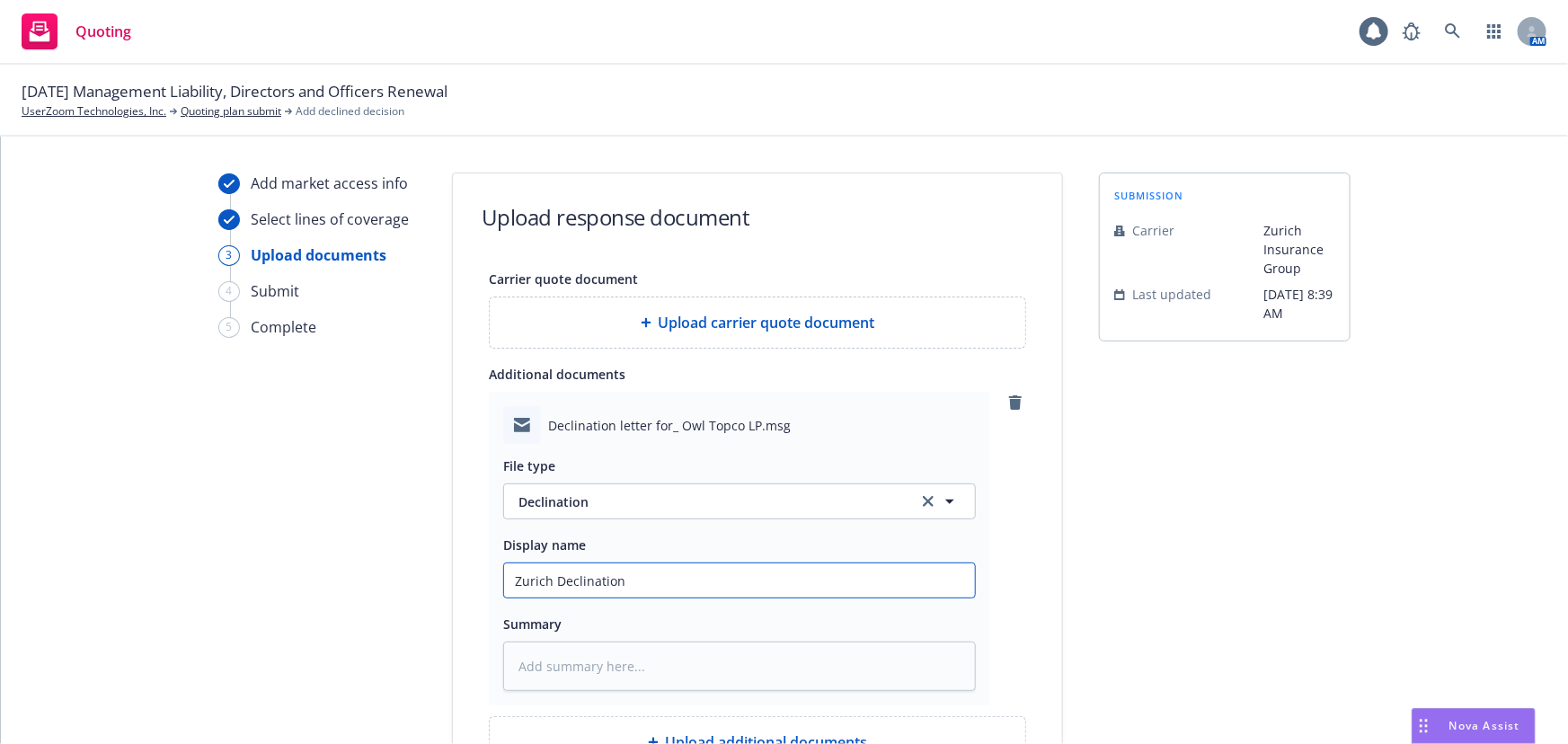
type textarea "x"
type input "Zurich Declination"
type textarea "x"
type input "Zurich Declination H"
type textarea "x"
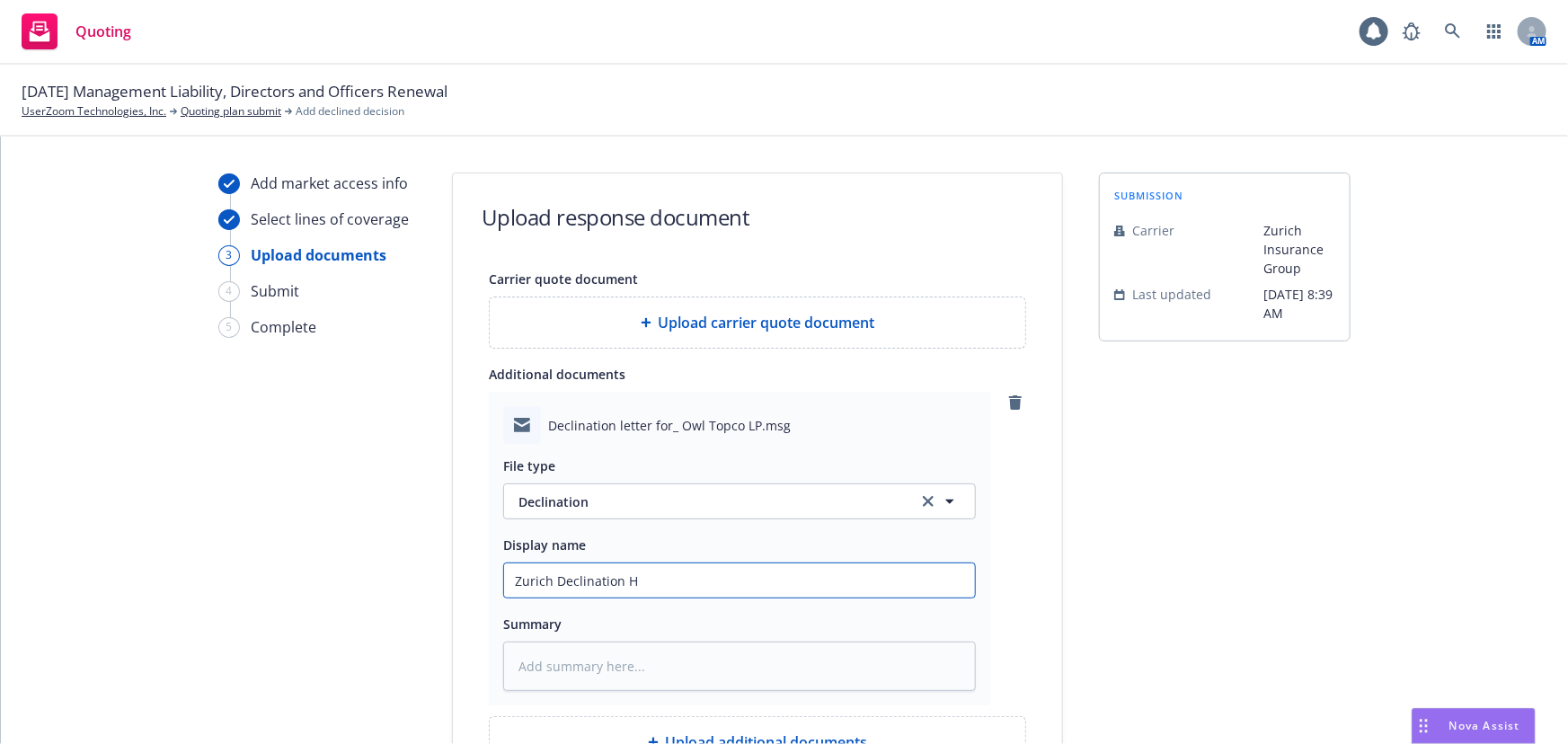
type input "Zurich Declination He"
type textarea "x"
type input "Zurich Declination Hec"
type textarea "x"
type input "Zurich Declination Hect"
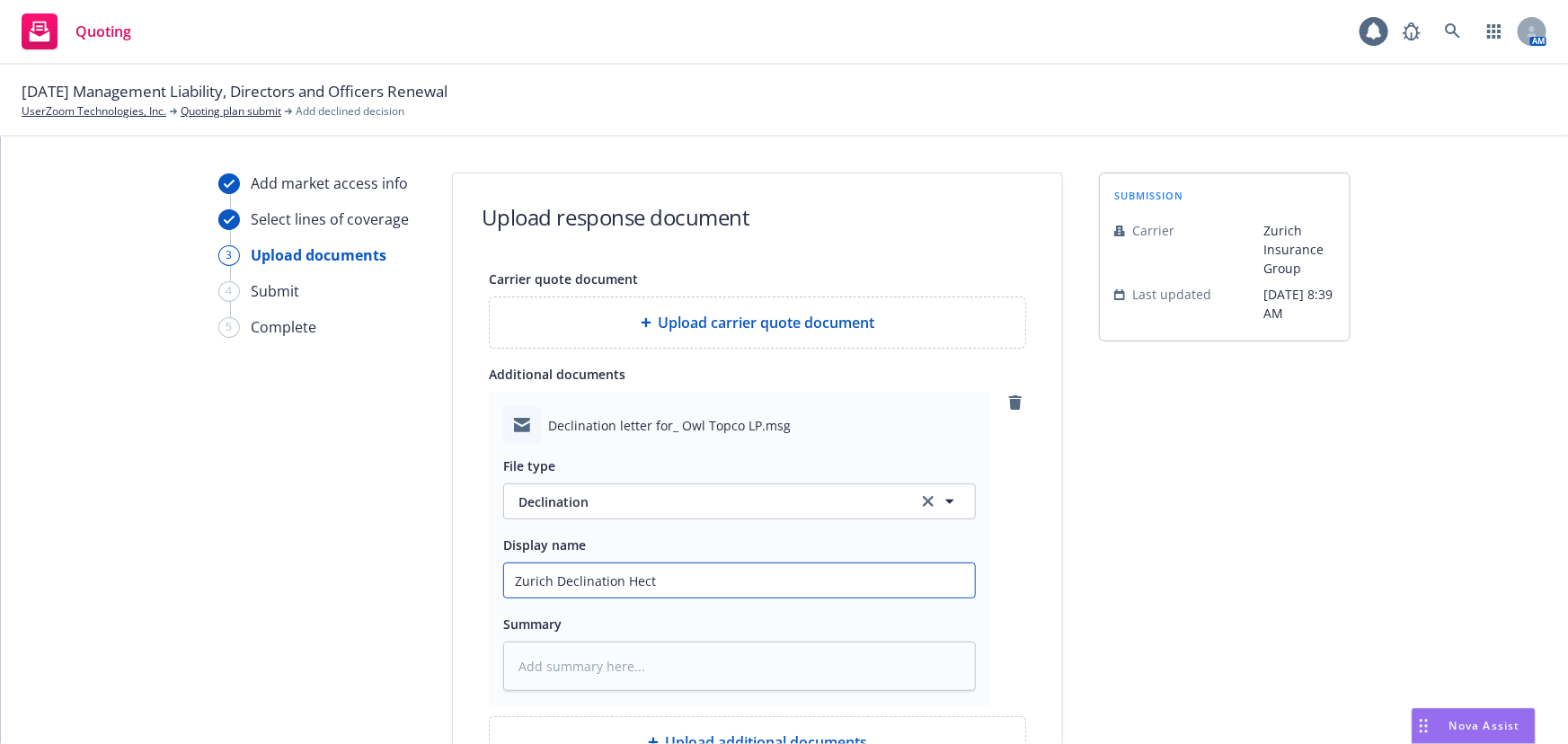
type textarea "x"
type input "Zurich Declination Hecto"
type textarea "x"
type input "Zurich Declination Hector"
type textarea "x"
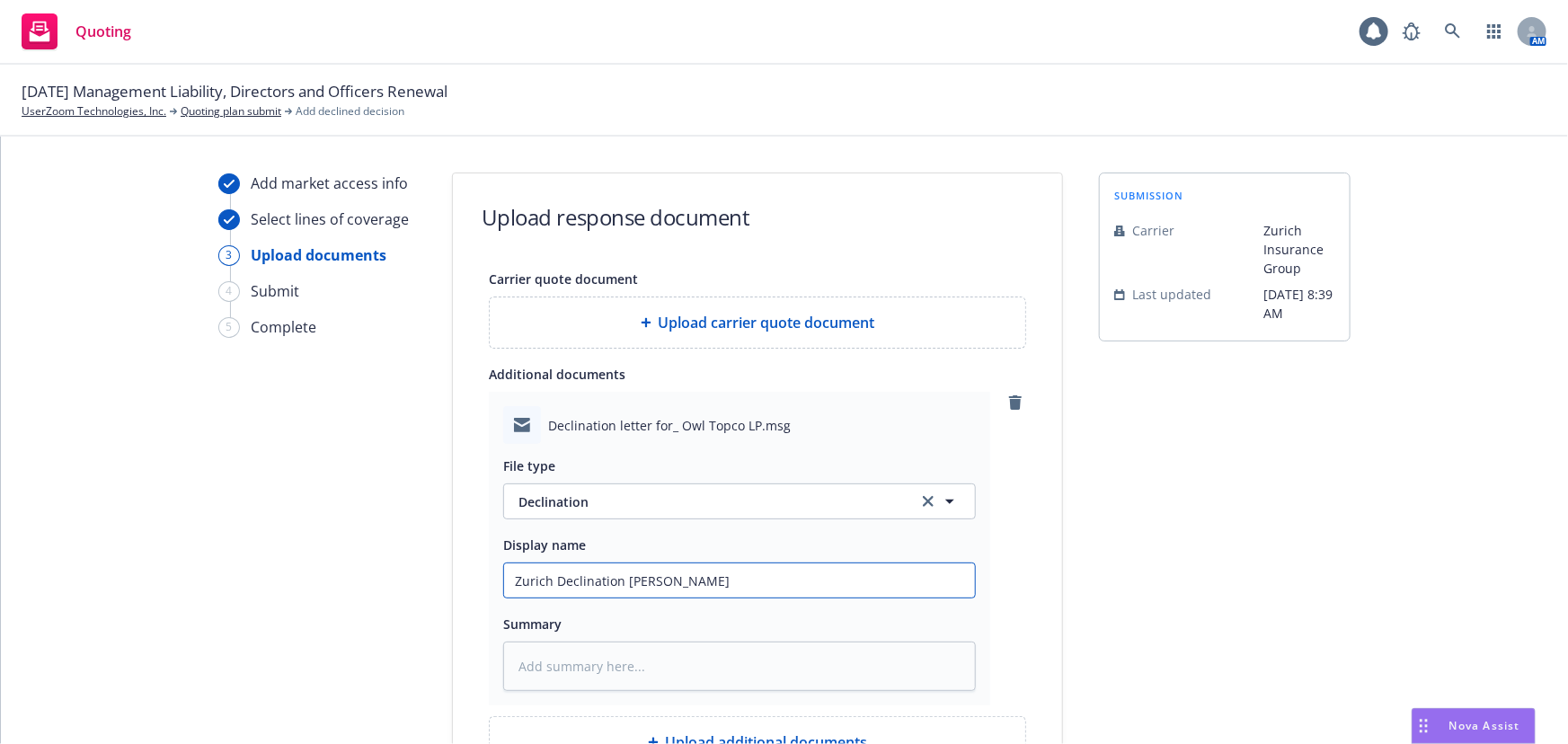
type input "Zurich Declination Hector"
type textarea "x"
type input "Zurich Declination Hector C"
type textarea "x"
type input "Zurich Declination Hector Ch"
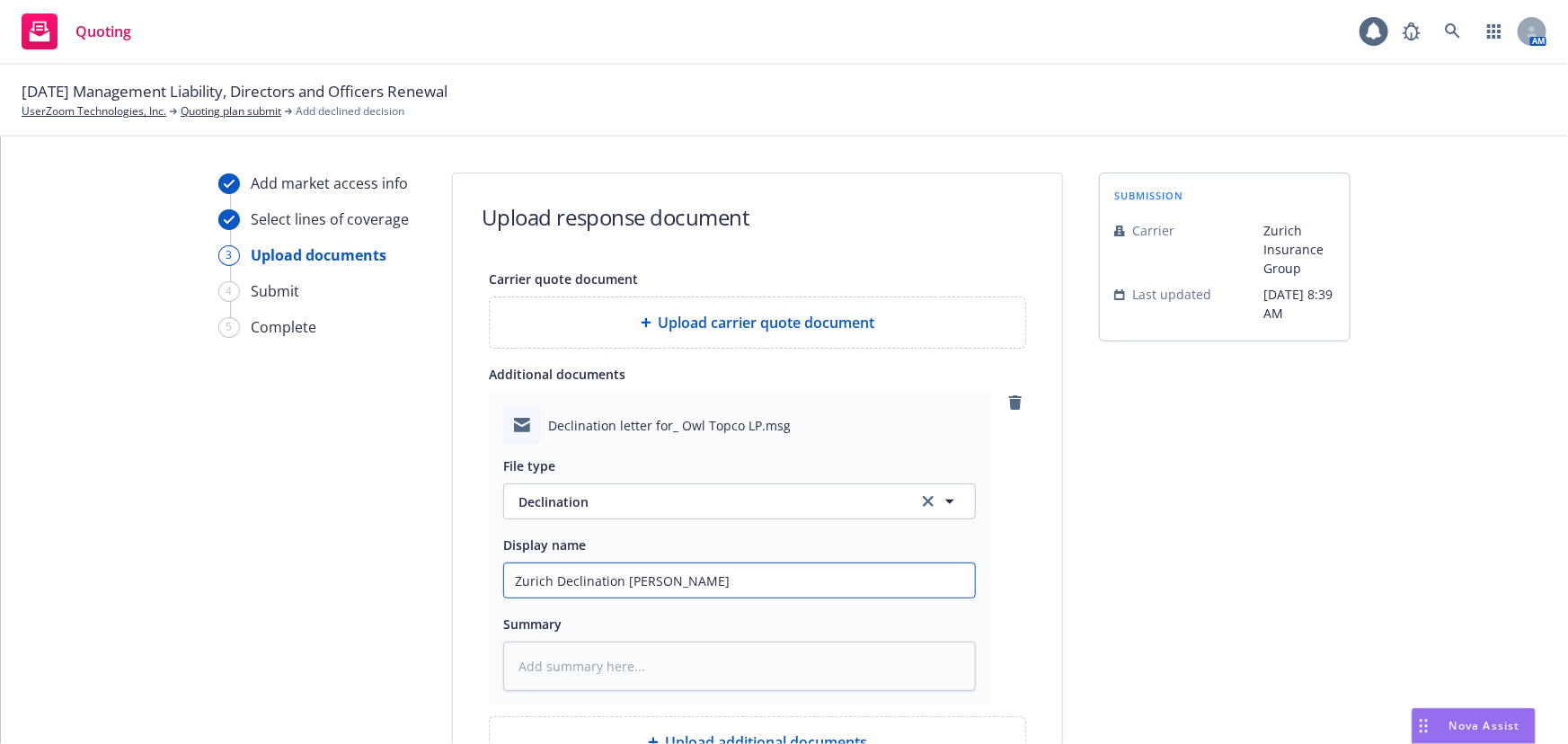
type textarea "x"
type input "Zurich Declination Hector Cha"
type textarea "x"
type input "Zurich Declination Hector Chav"
type textarea "x"
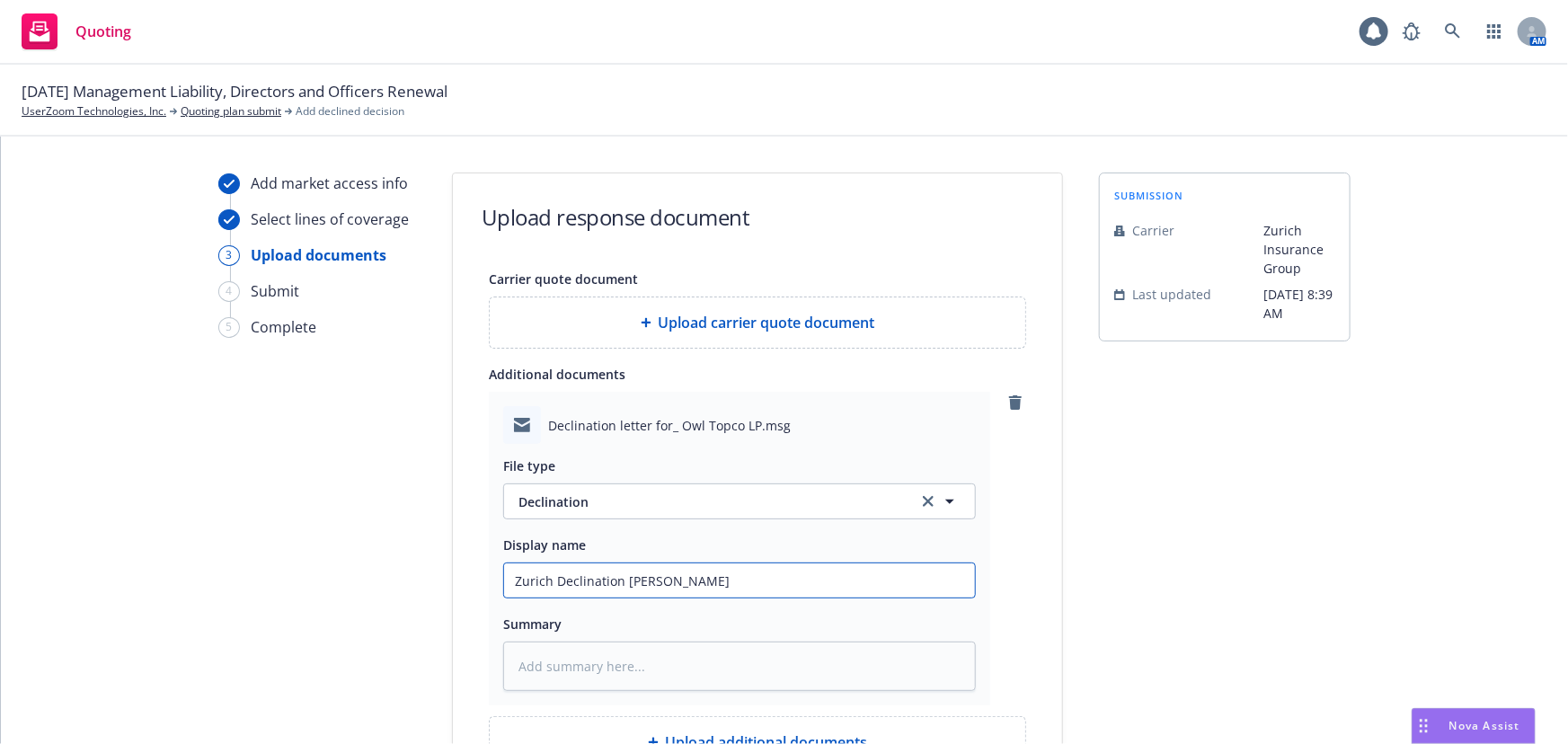
type input "Zurich Declination Hector Chava"
type textarea "x"
type input "Zurich Declination Hector Chavar"
type textarea "x"
type input "Zurich Declination Hector Chavarr"
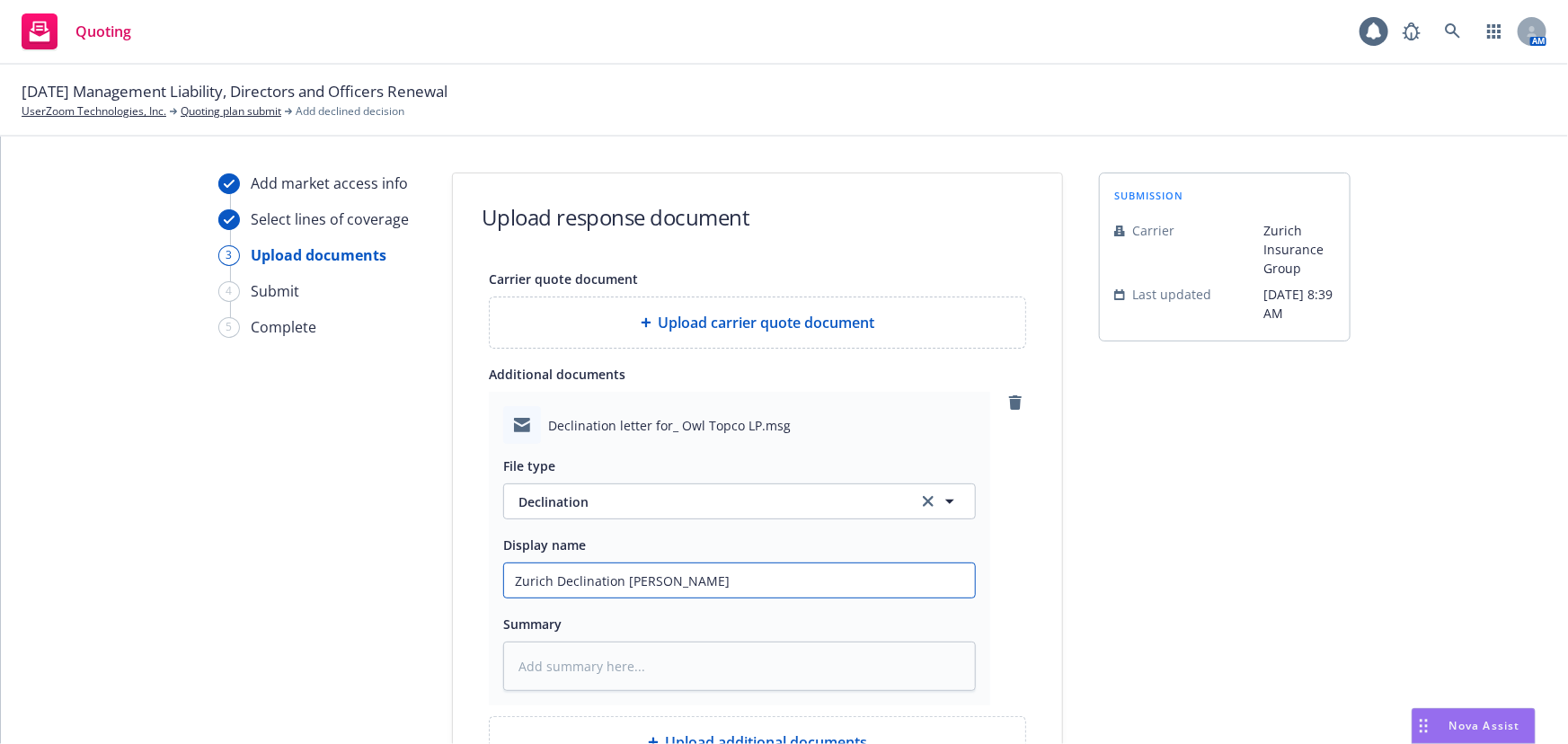
type textarea "x"
type input "Zurich Declination Hector Chavarri"
type textarea "x"
type input "Zurich Declination Hector Chavarria"
type textarea "x"
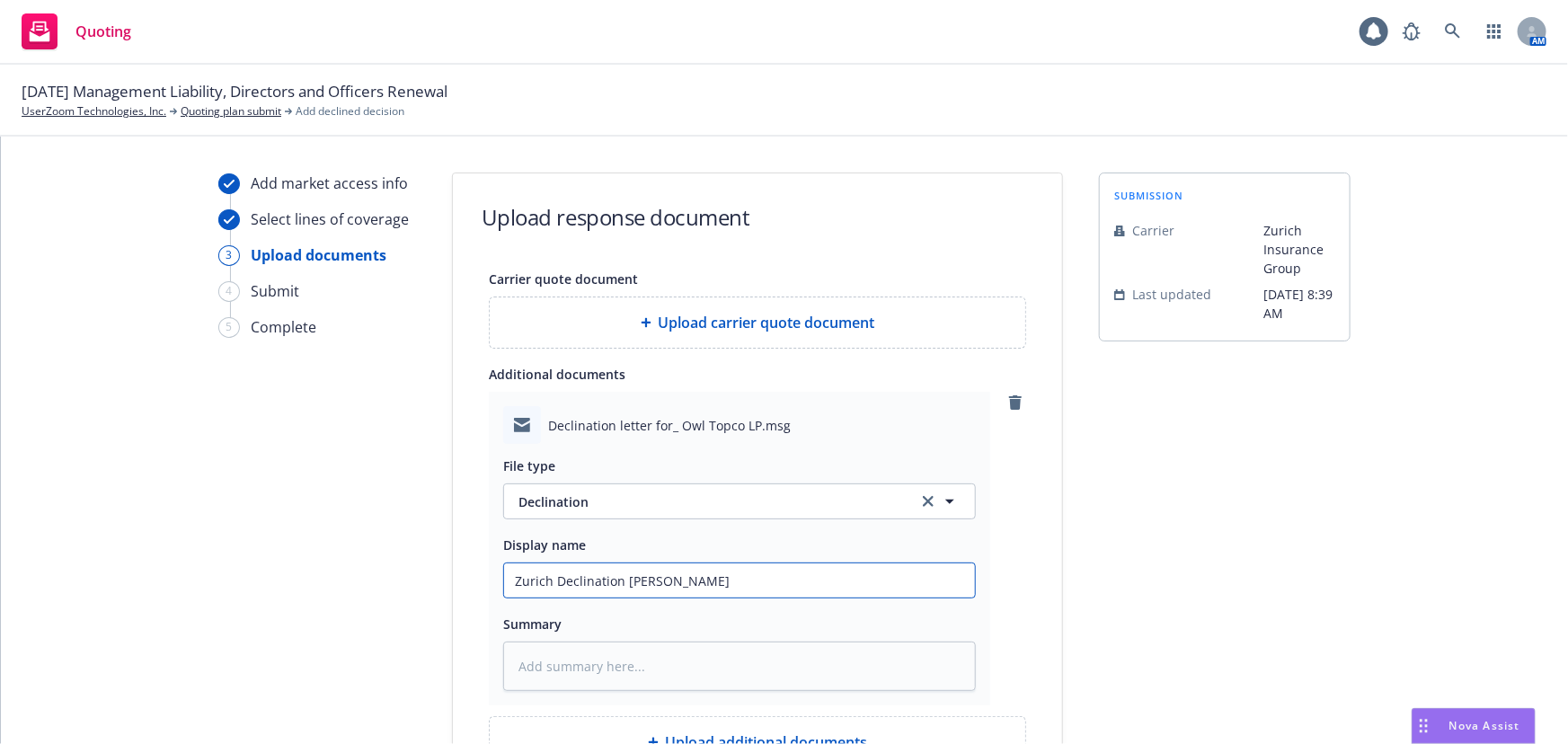
type input "Zurich Declination Hector Chavarria"
type textarea "x"
type input "Zurich Declination Hector Chavarria A"
type textarea "x"
type input "Zurich Declination Hector Chavarria Au"
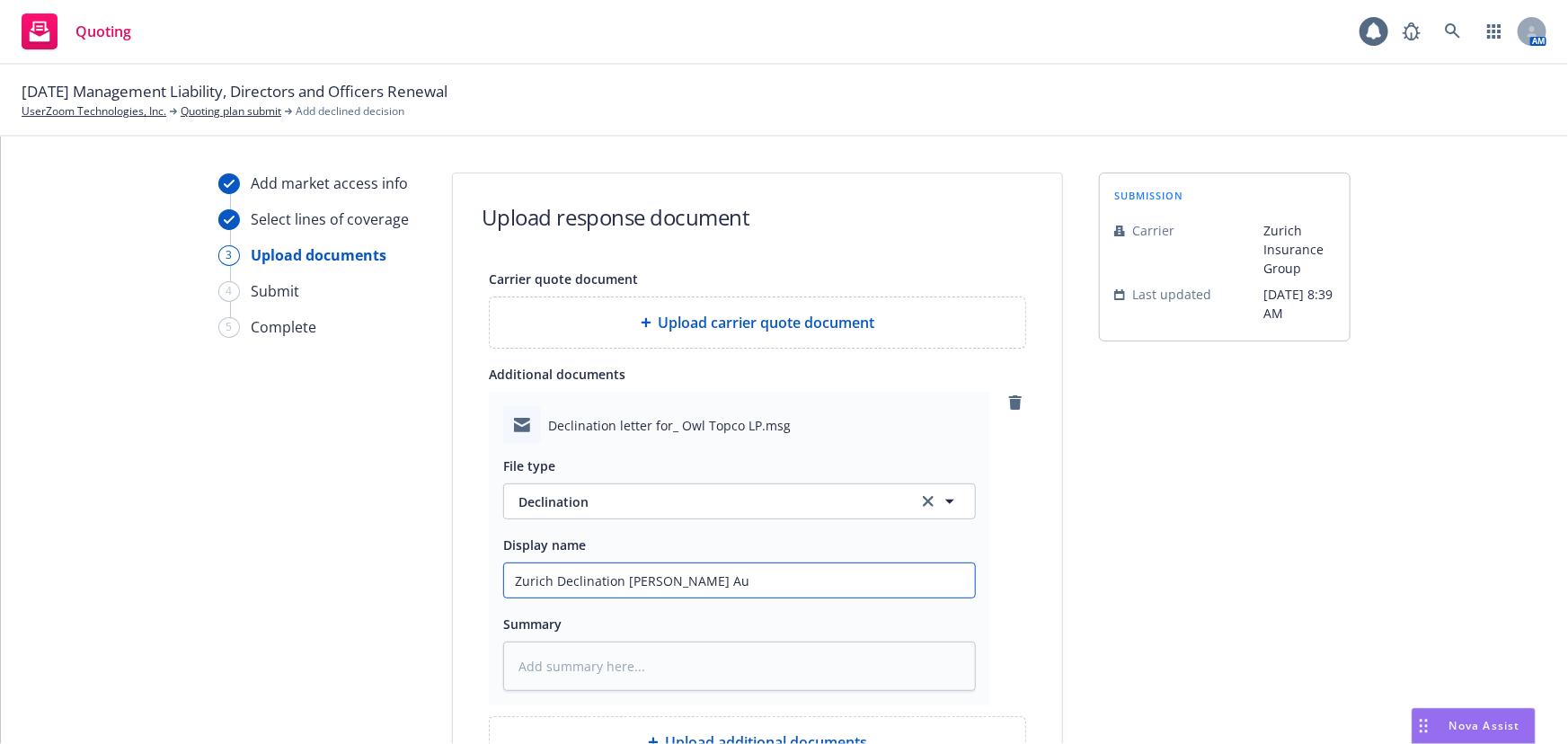
type textarea "x"
type input "Zurich Declination Hector Chavarria Aug"
type textarea "x"
type input "Zurich Declination Hector Chavarria Aug"
type textarea "x"
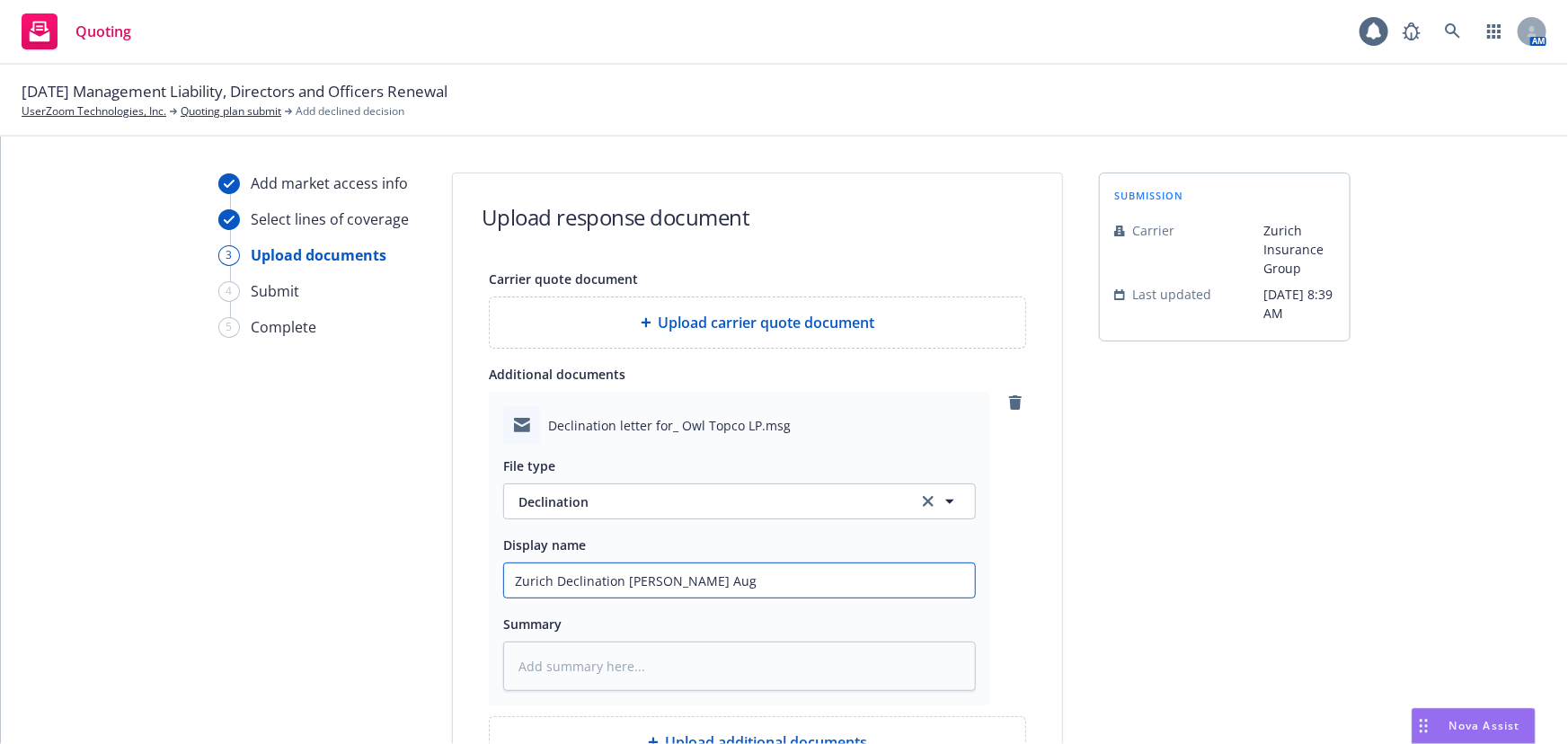
type input "Zurich Declination Hector Chavarria Aug 2"
type textarea "x"
type input "Zurich Declination Hector Chavarria Aug 20"
type textarea "x"
type input "Zurich Declination Hector Chavarria Aug 202"
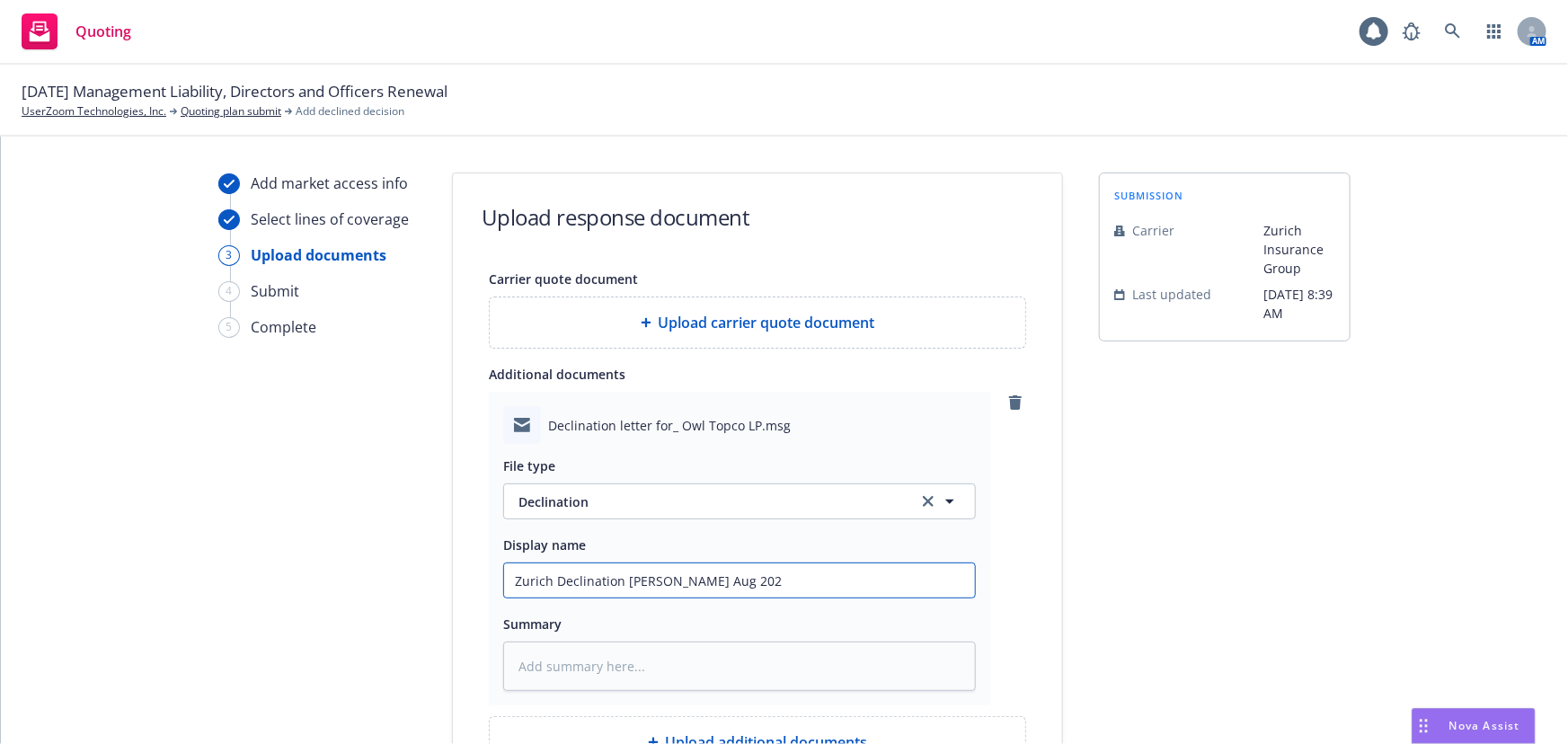
type textarea "x"
type input "Zurich Declination Hector Chavarria Aug 2025"
type textarea "x"
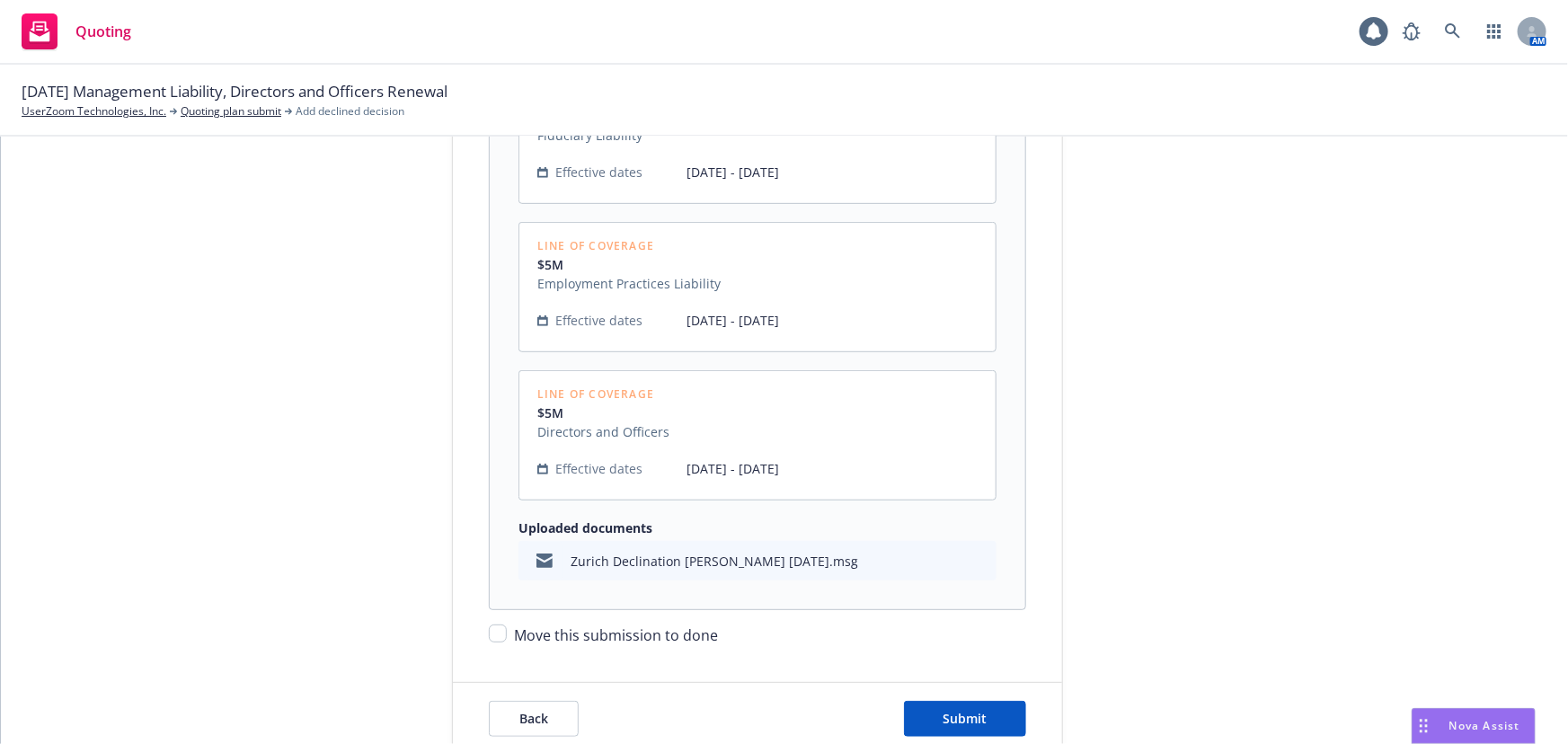
scroll to position [504, 0]
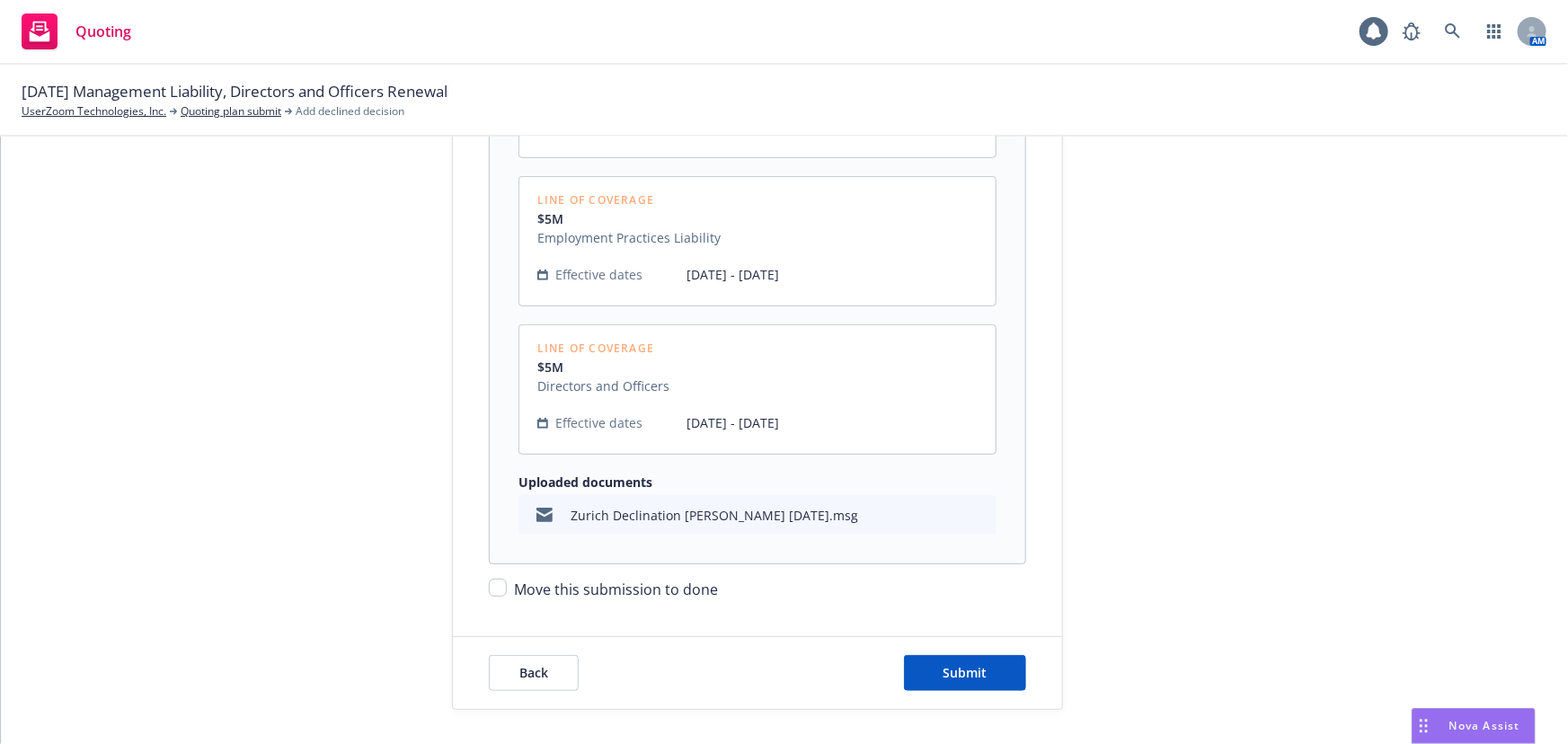
drag, startPoint x: 627, startPoint y: 583, endPoint x: 526, endPoint y: 593, distance: 101.5
click at [624, 583] on span "Move this submission to done" at bounding box center [615, 589] width 204 height 20
click at [506, 583] on input "Move this submission to done" at bounding box center [497, 587] width 18 height 18
checkbox input "true"
click at [978, 676] on span "Submit" at bounding box center [965, 673] width 44 height 17
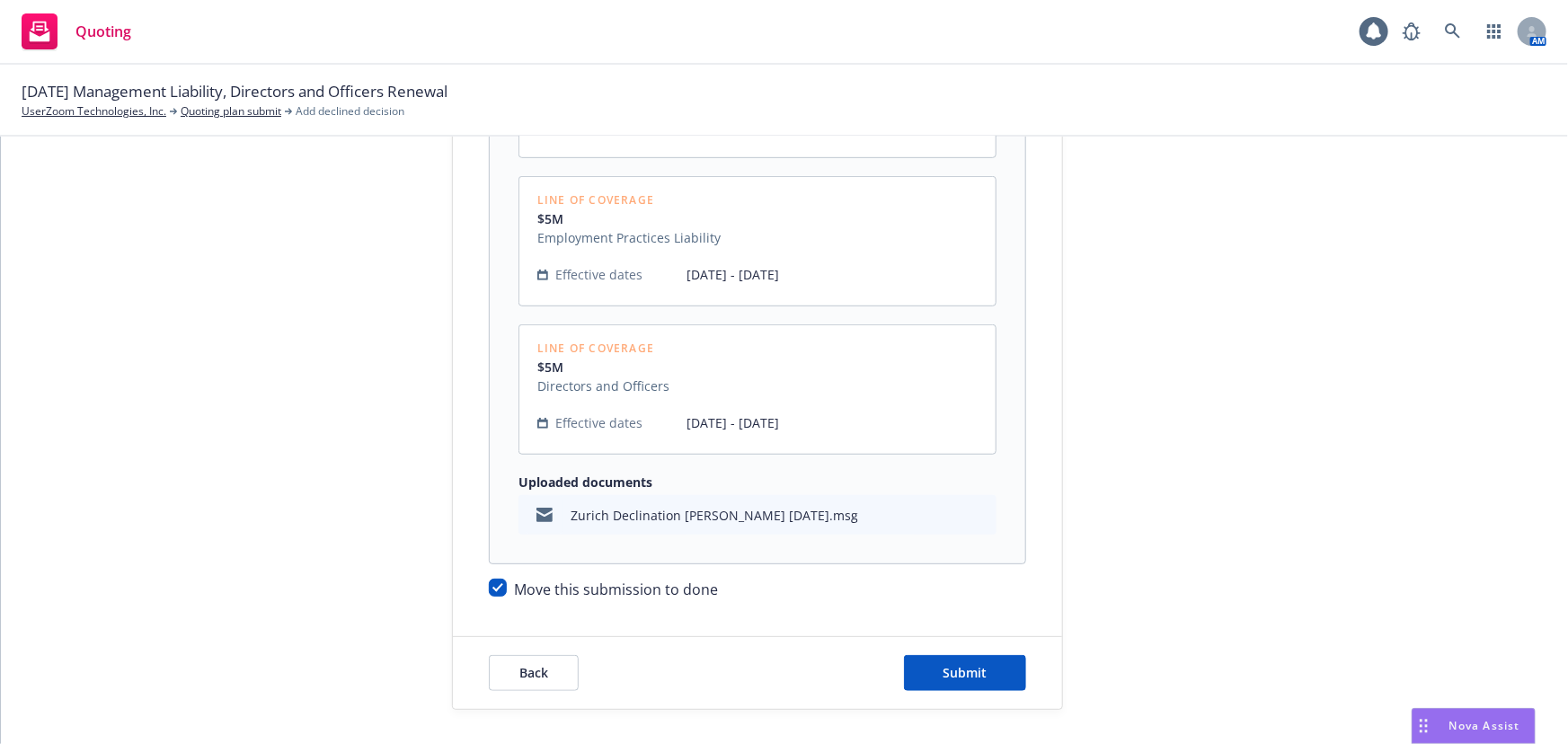
scroll to position [0, 0]
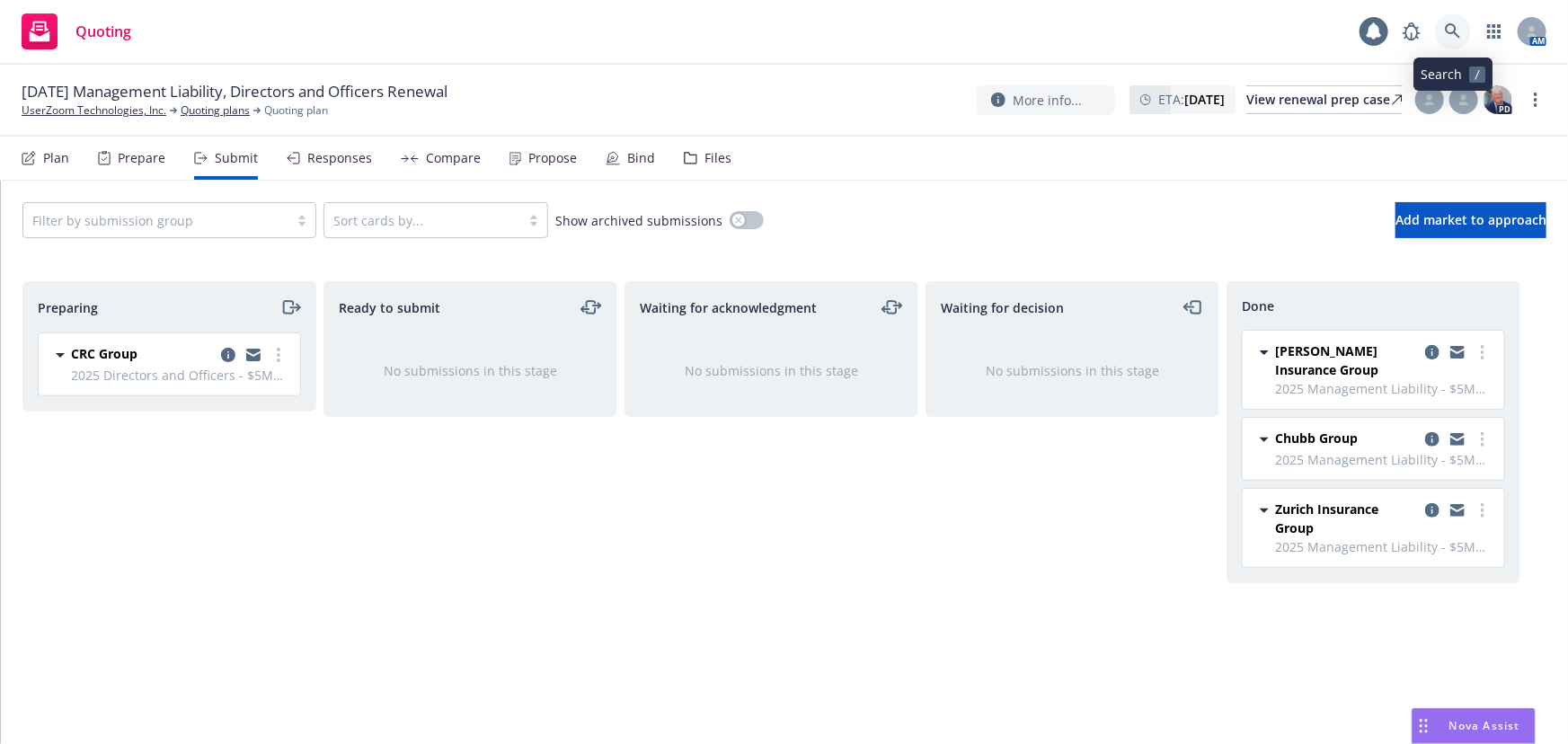
click at [1456, 32] on icon at bounding box center [1452, 31] width 15 height 15
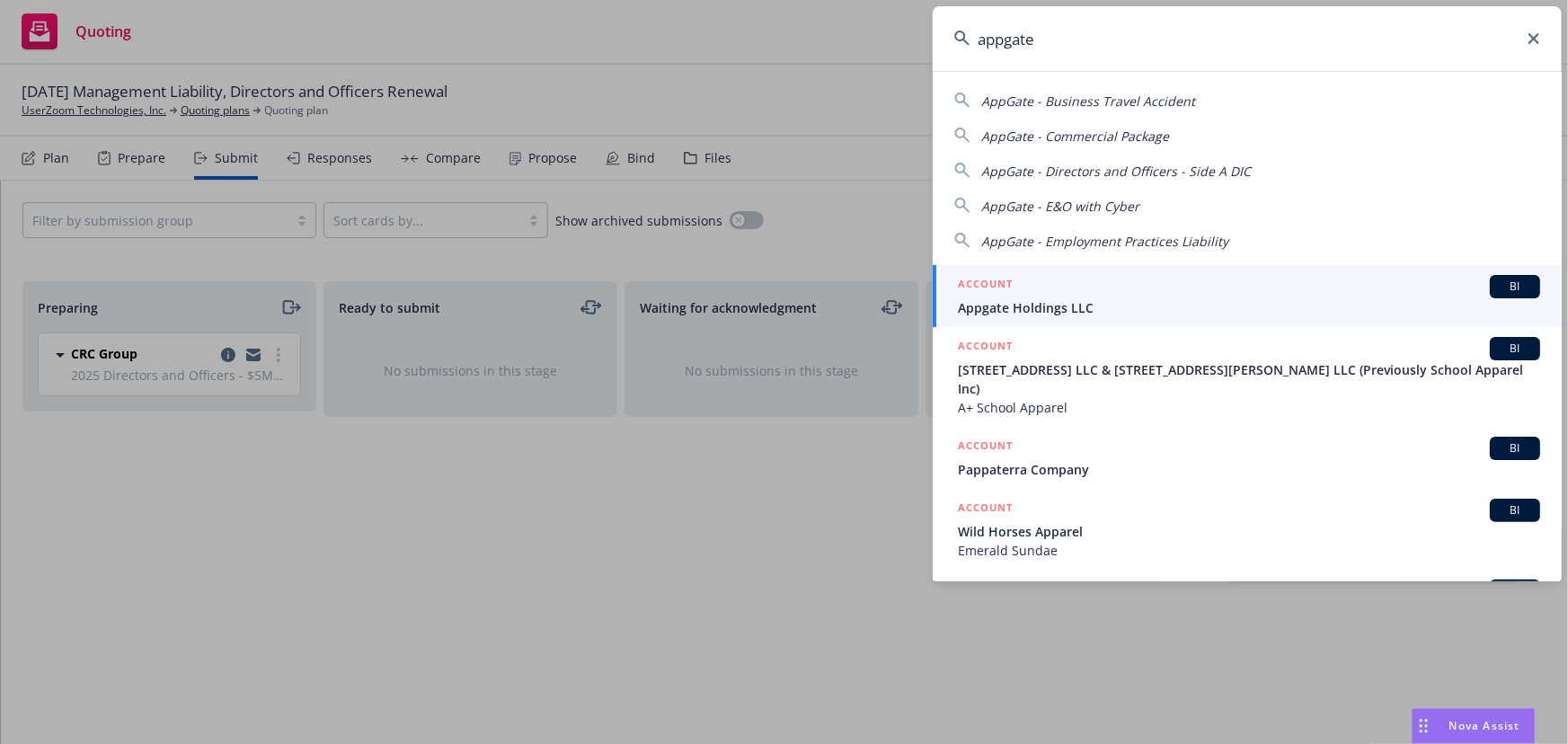
type input "appgate"
click at [1070, 294] on div "ACCOUNT BI" at bounding box center [1250, 287] width 582 height 23
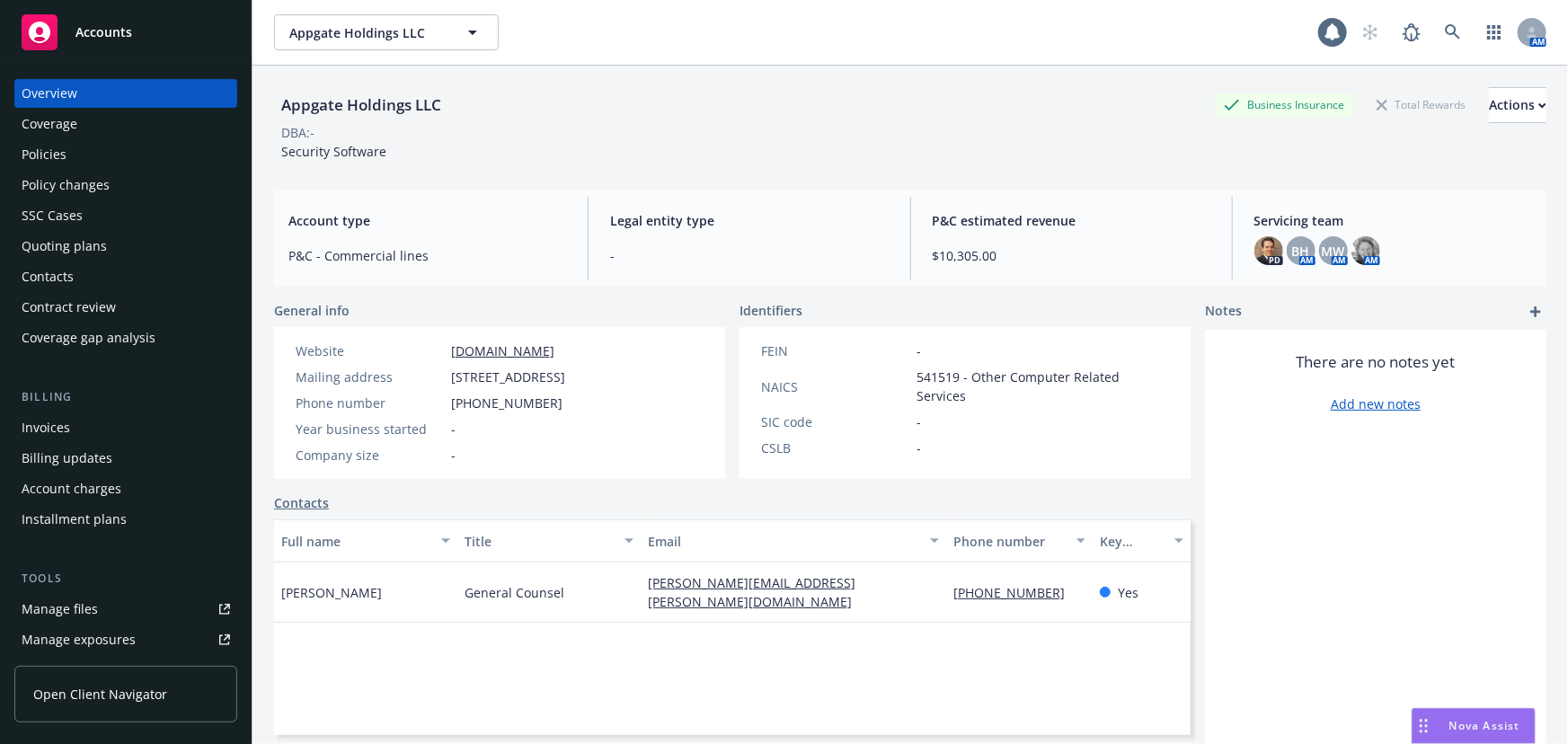
click at [170, 154] on div "Policies" at bounding box center [126, 154] width 209 height 29
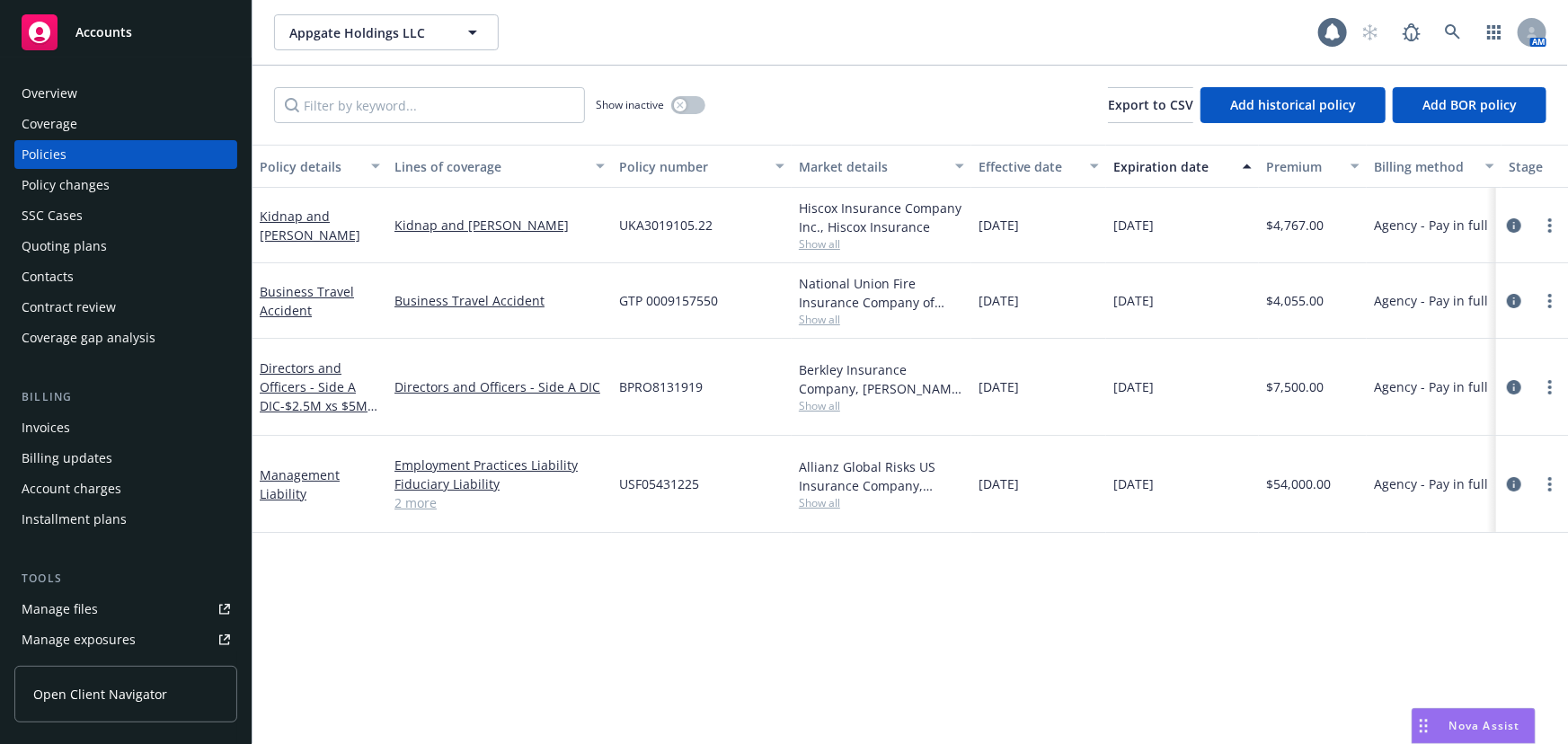
click at [430, 493] on link "2 more" at bounding box center [500, 503] width 210 height 19
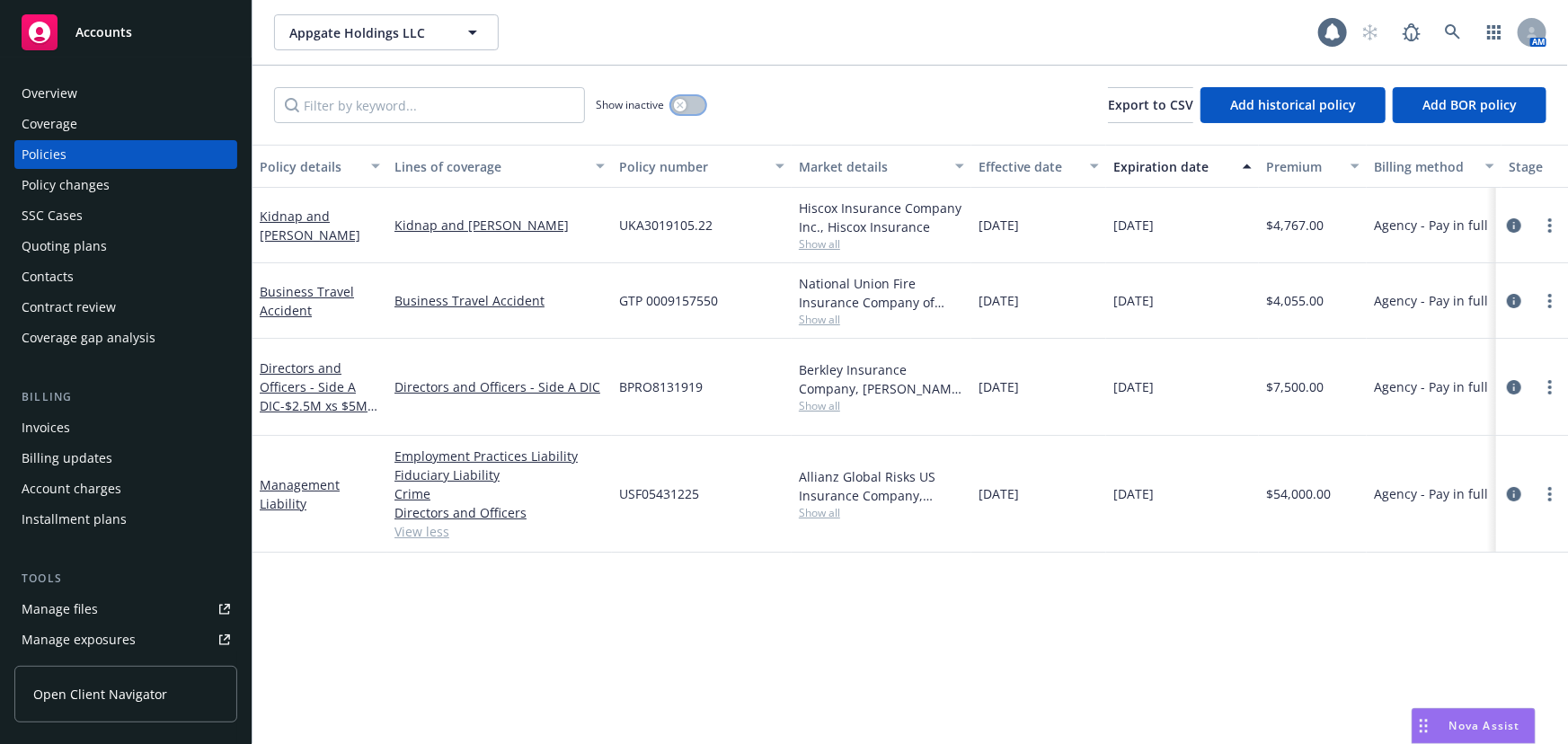
click at [680, 102] on icon "button" at bounding box center [680, 105] width 8 height 8
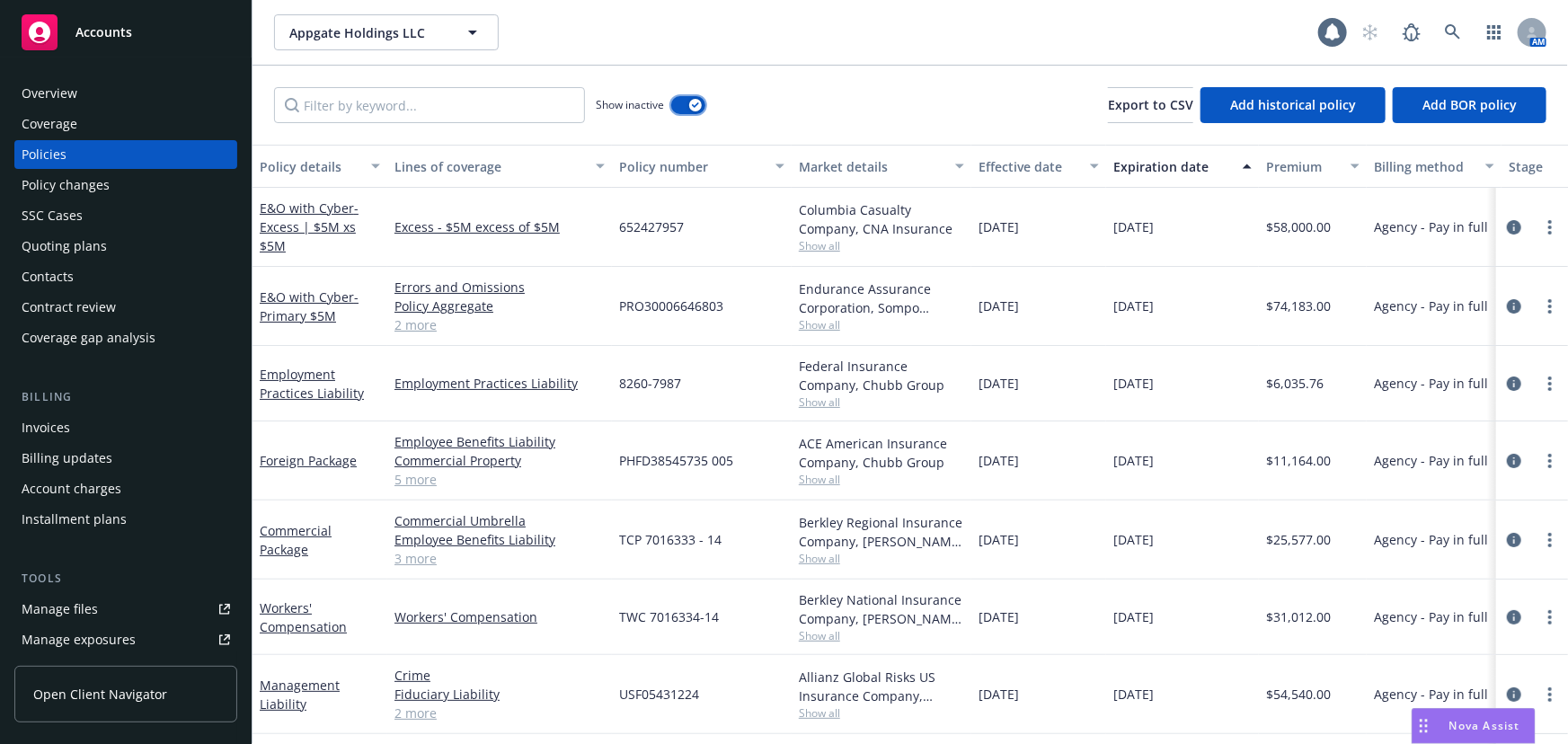
scroll to position [163, 0]
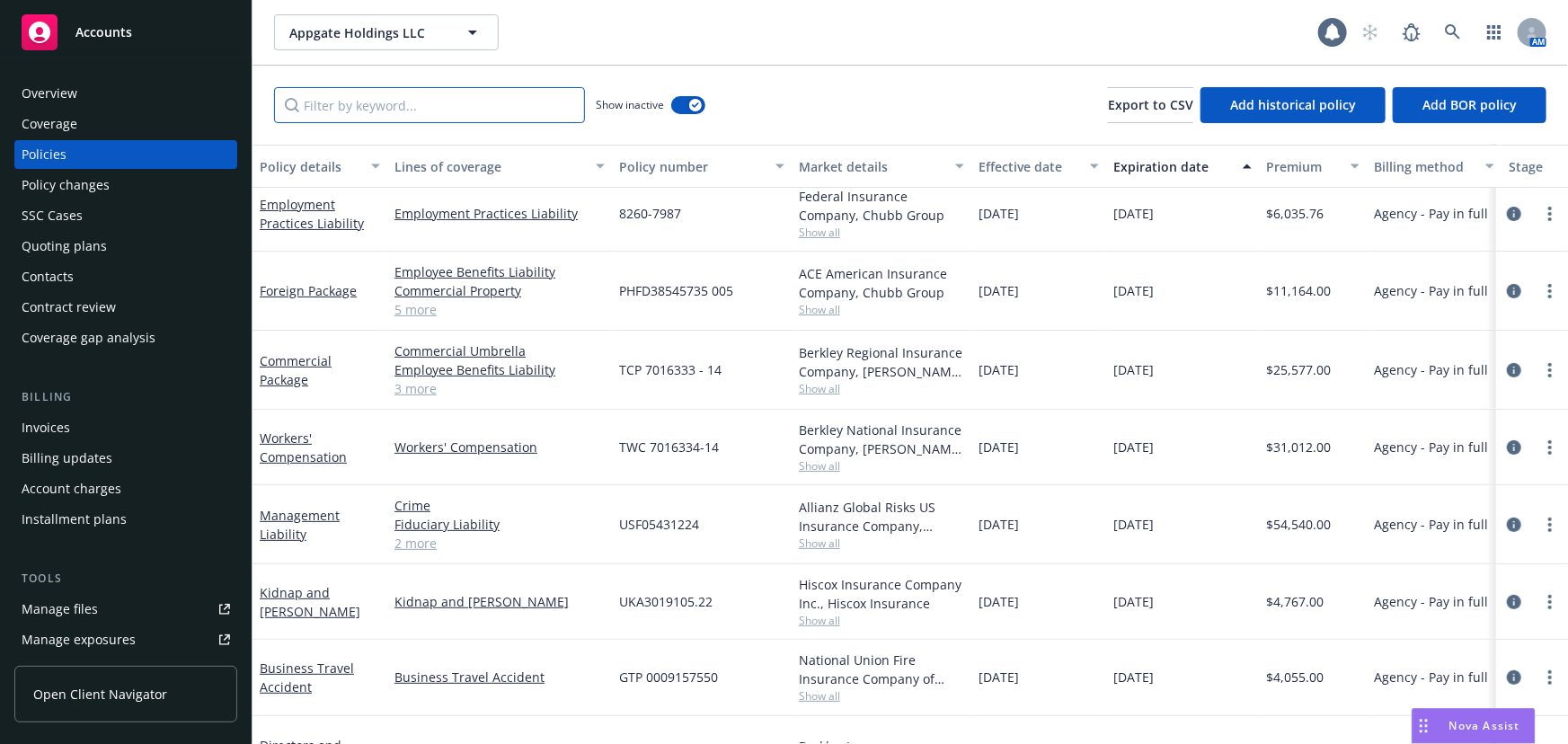
click at [536, 117] on input "Filter by keyword..." at bounding box center [429, 105] width 311 height 36
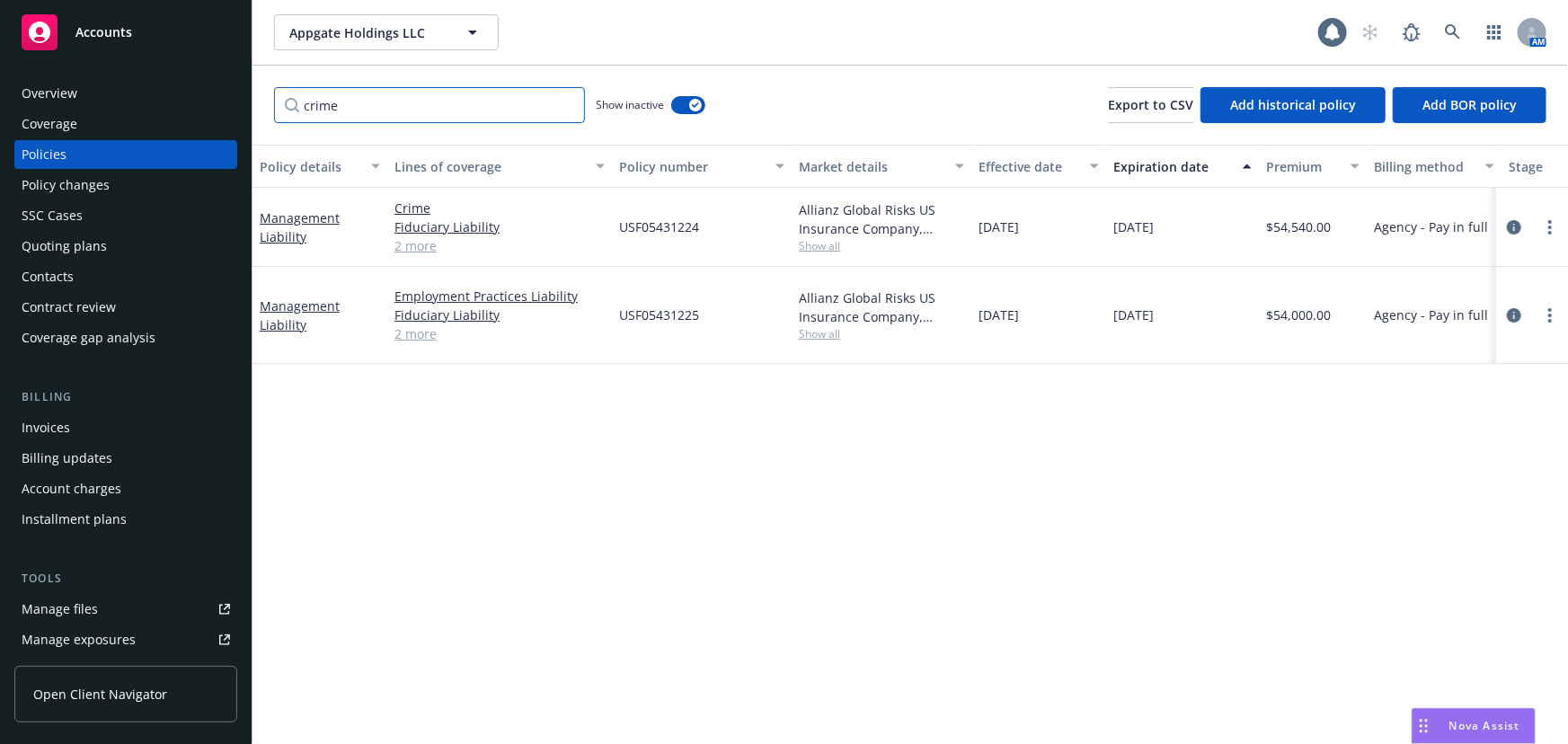
scroll to position [0, 0]
type input "crime"
click at [412, 241] on link "2 more" at bounding box center [500, 246] width 210 height 19
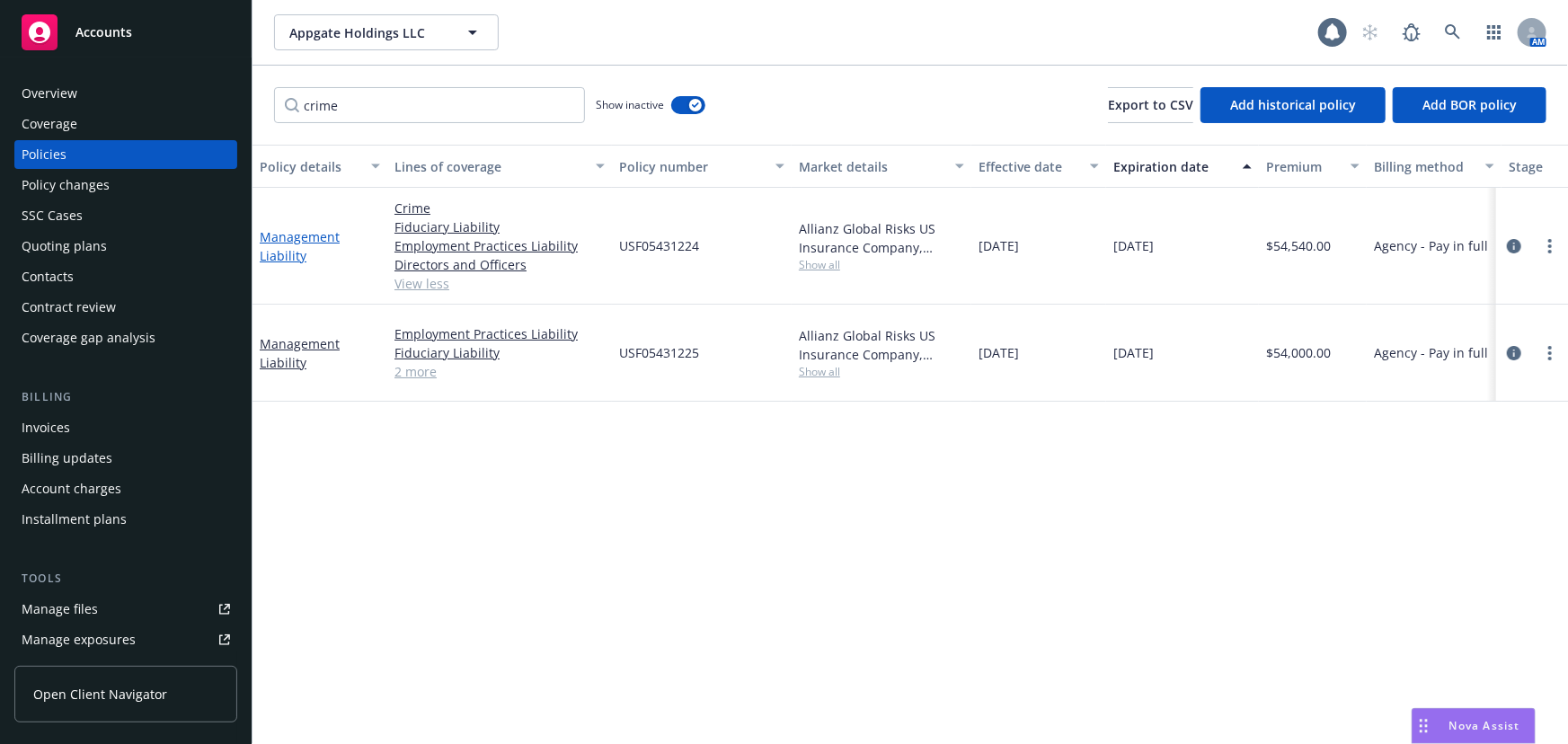
click at [300, 257] on link "Management Liability" at bounding box center [299, 246] width 80 height 36
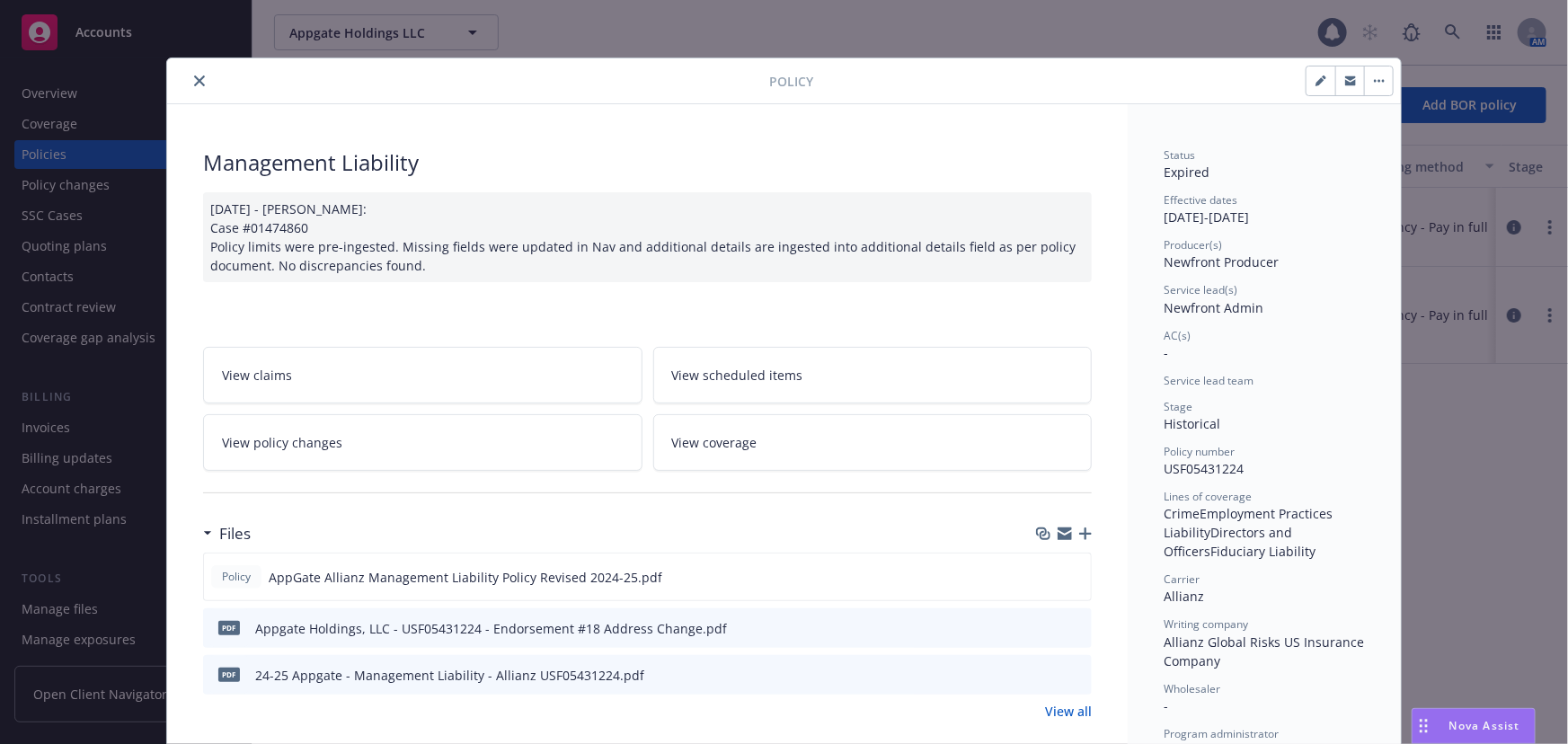
click at [194, 83] on icon "close" at bounding box center [199, 80] width 10 height 10
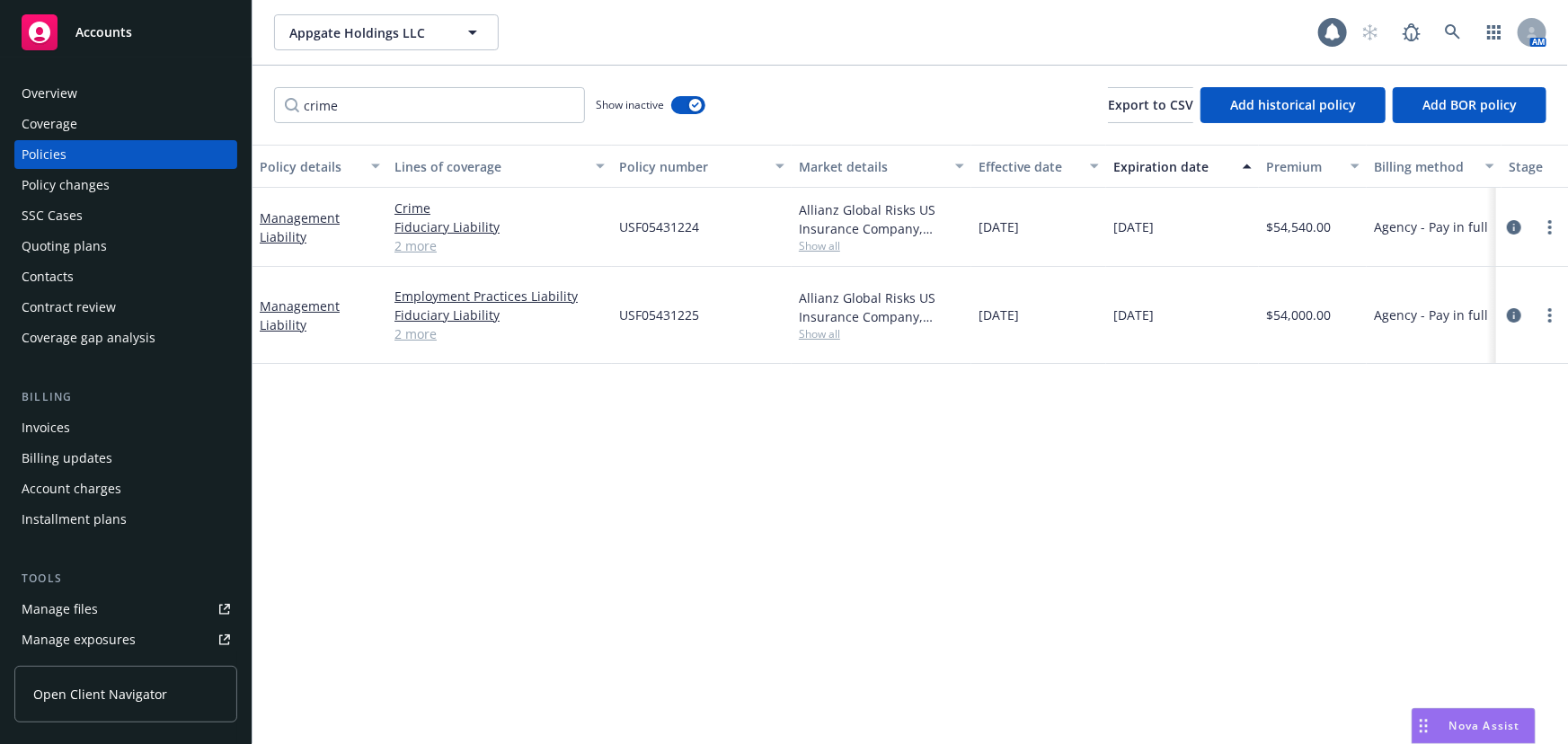
click at [427, 248] on link "2 more" at bounding box center [500, 246] width 210 height 19
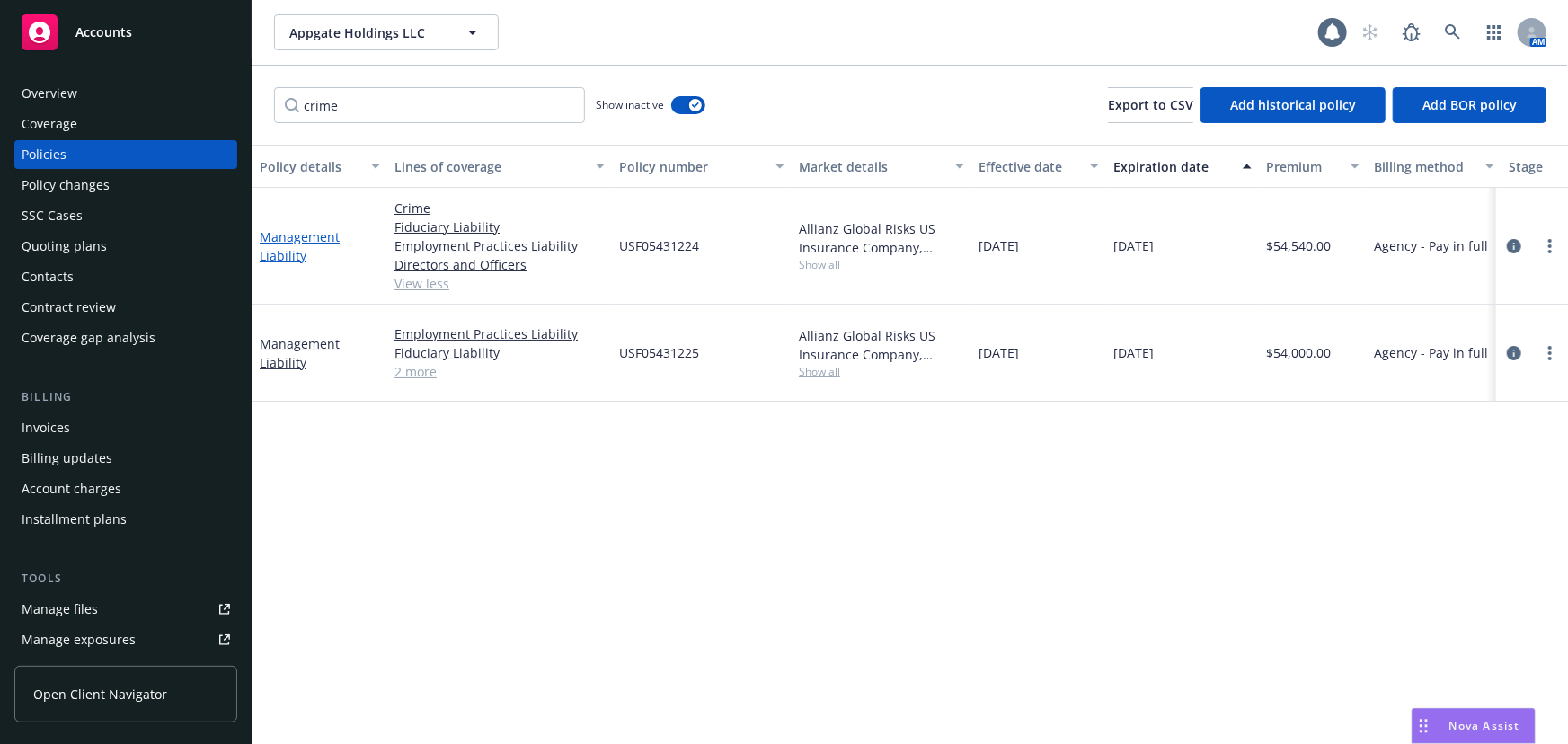
click at [293, 239] on link "Management Liability" at bounding box center [299, 246] width 80 height 36
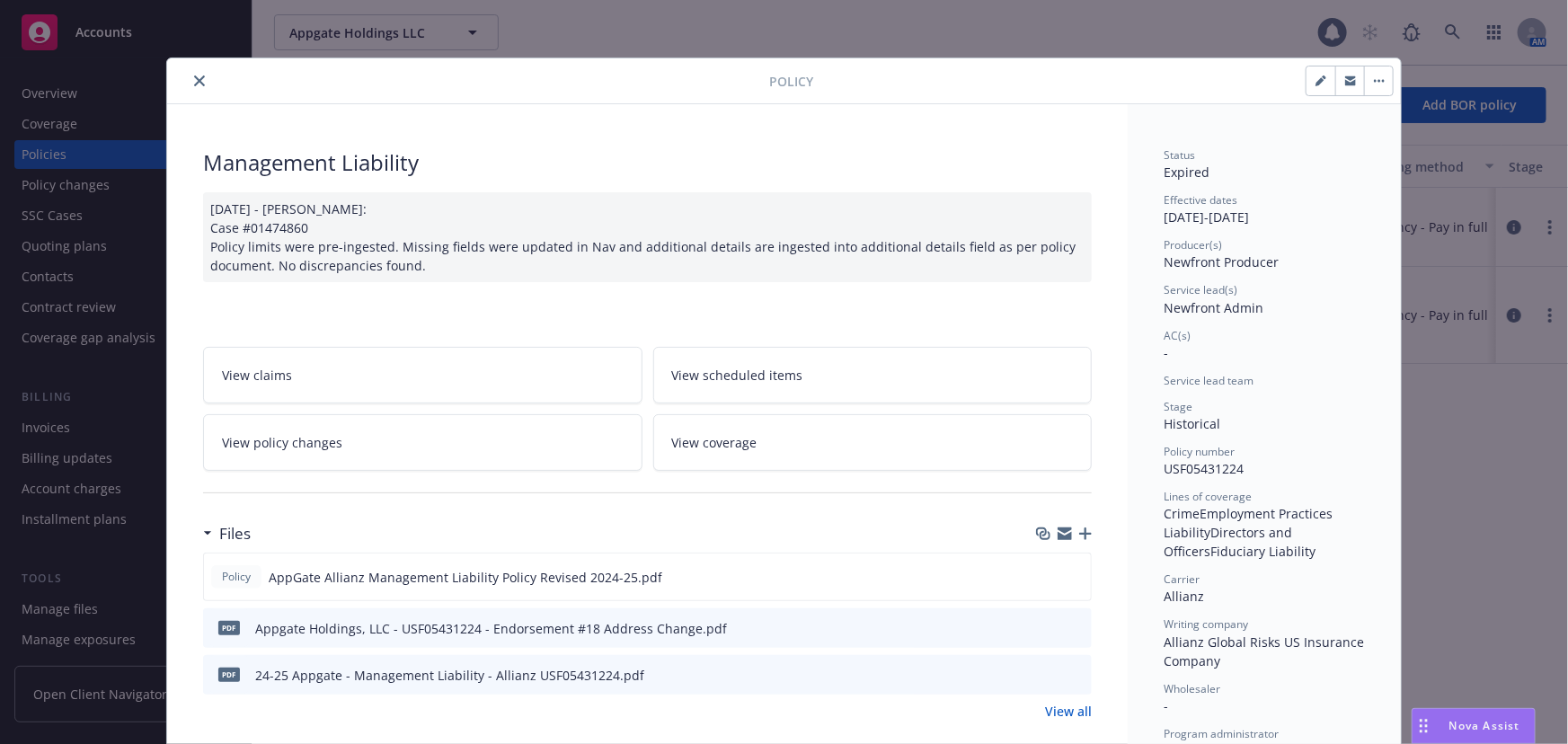
scroll to position [54, 0]
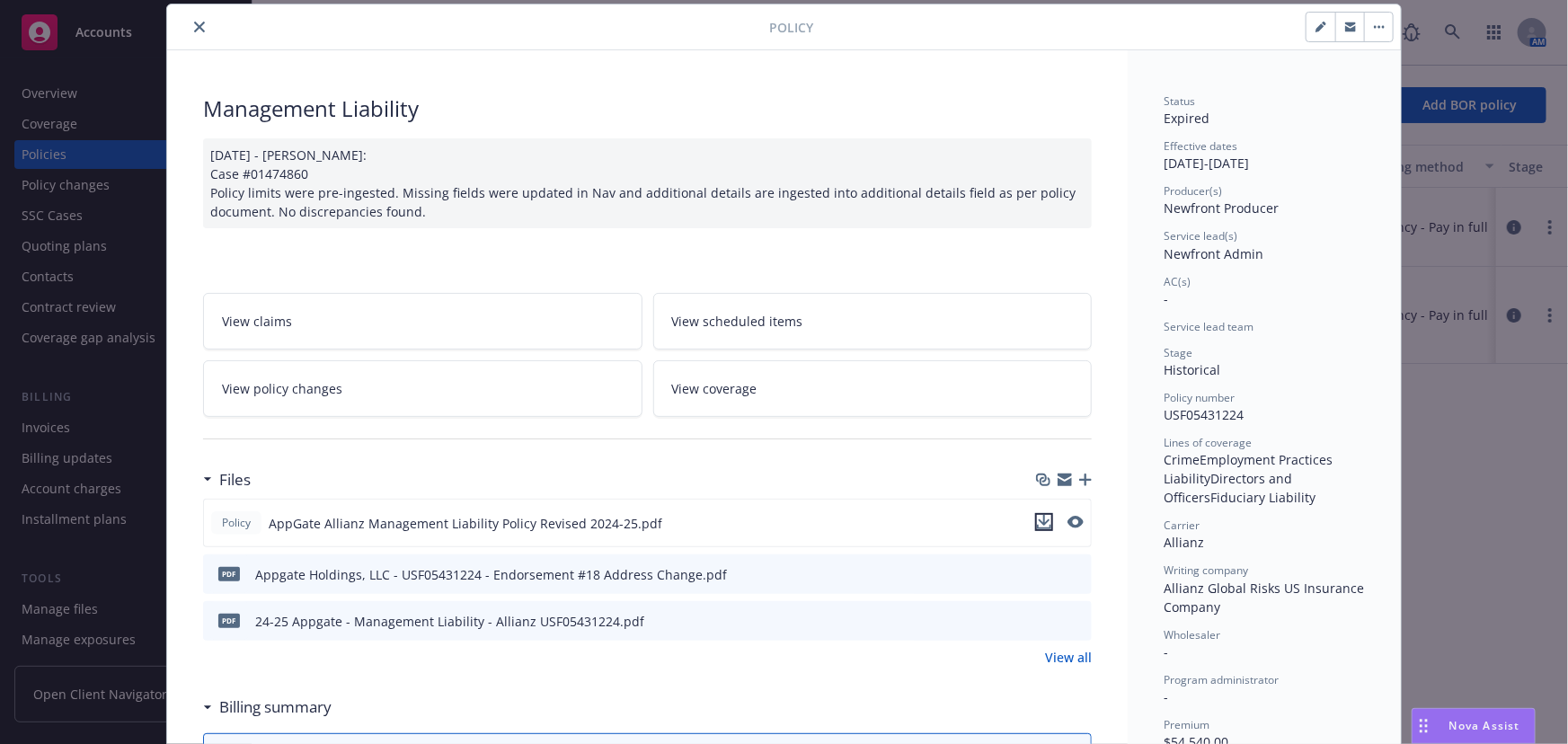
click at [1045, 521] on icon "download file" at bounding box center [1044, 521] width 14 height 14
click at [196, 25] on icon "close" at bounding box center [199, 26] width 10 height 10
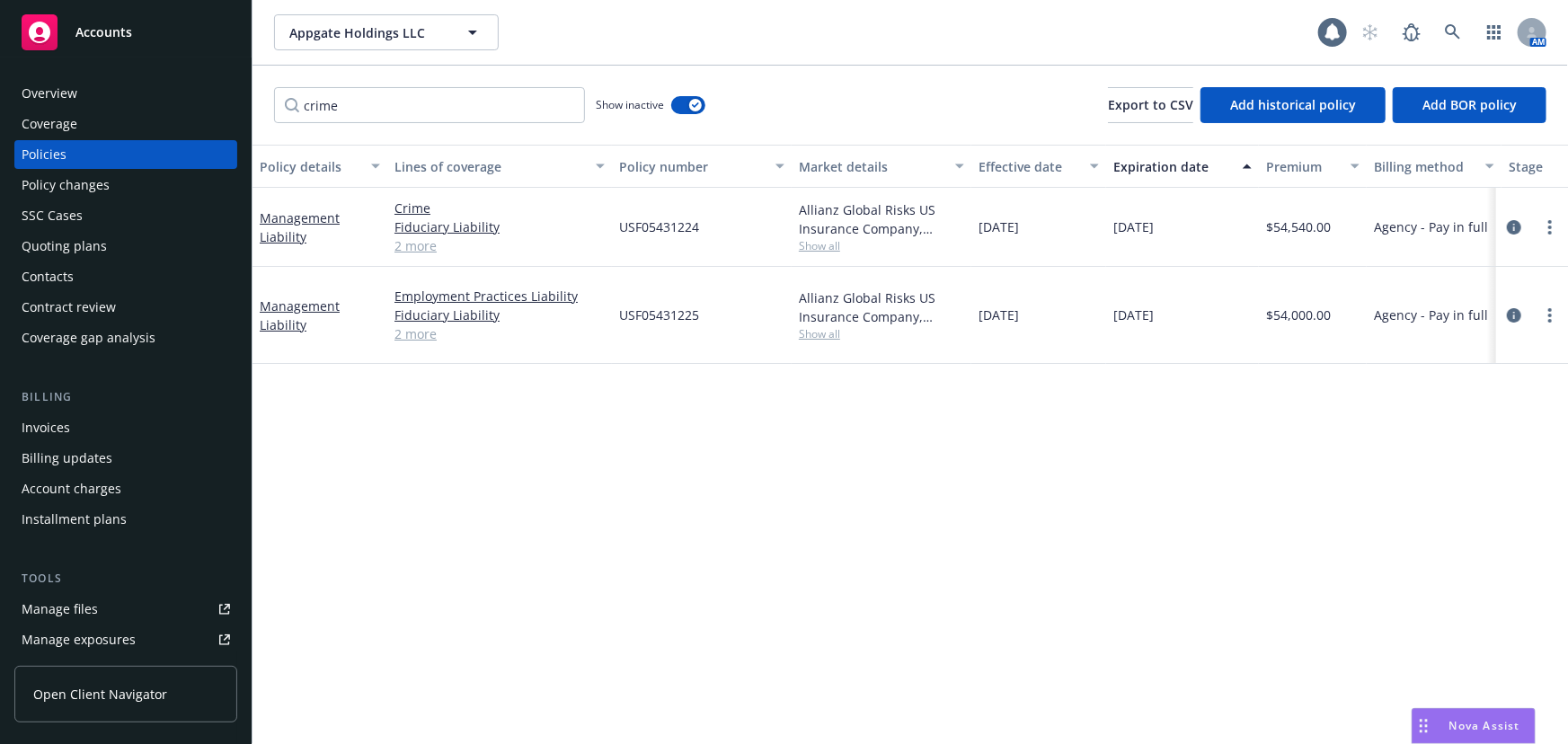
click at [72, 602] on div "Manage files" at bounding box center [59, 609] width 76 height 29
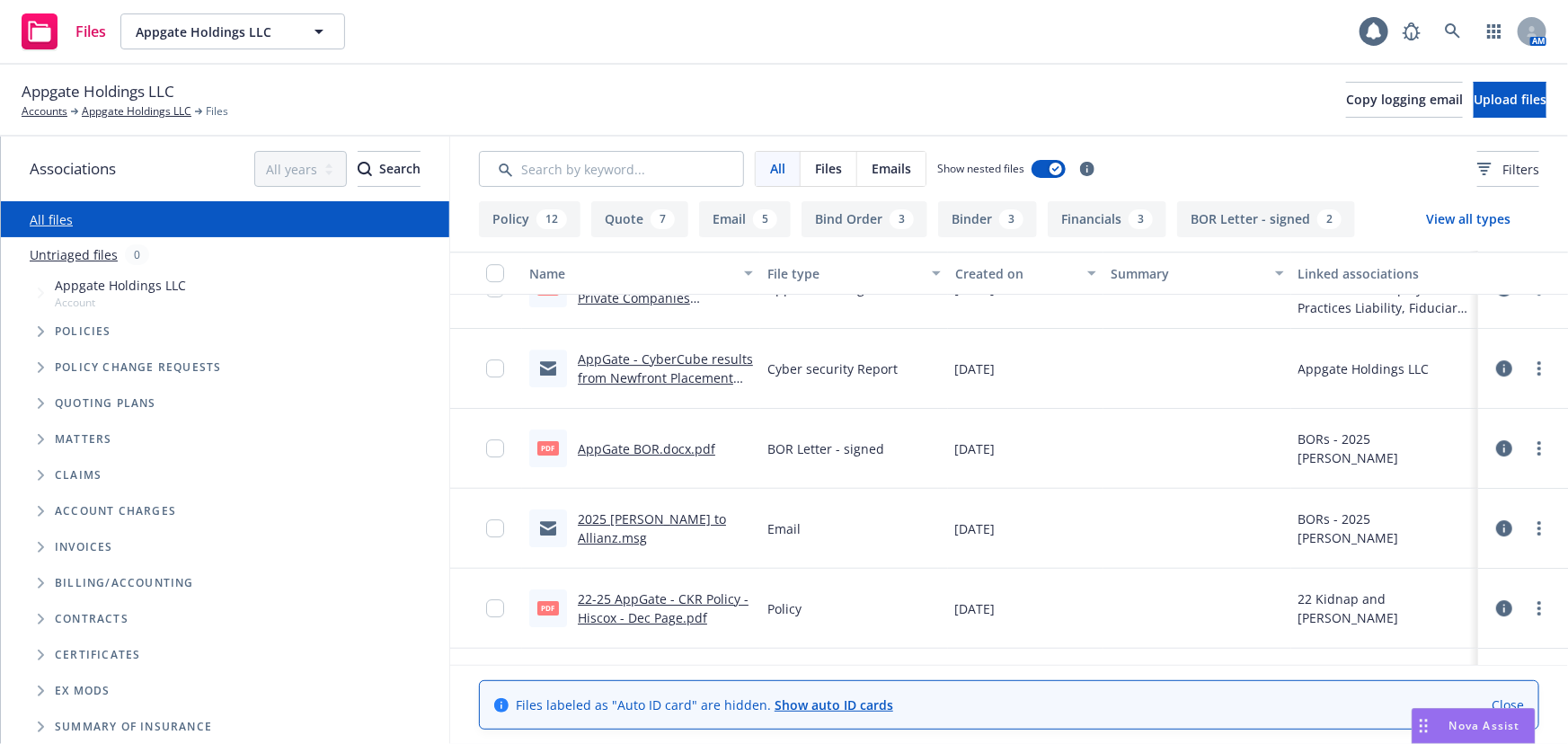
scroll to position [2940, 0]
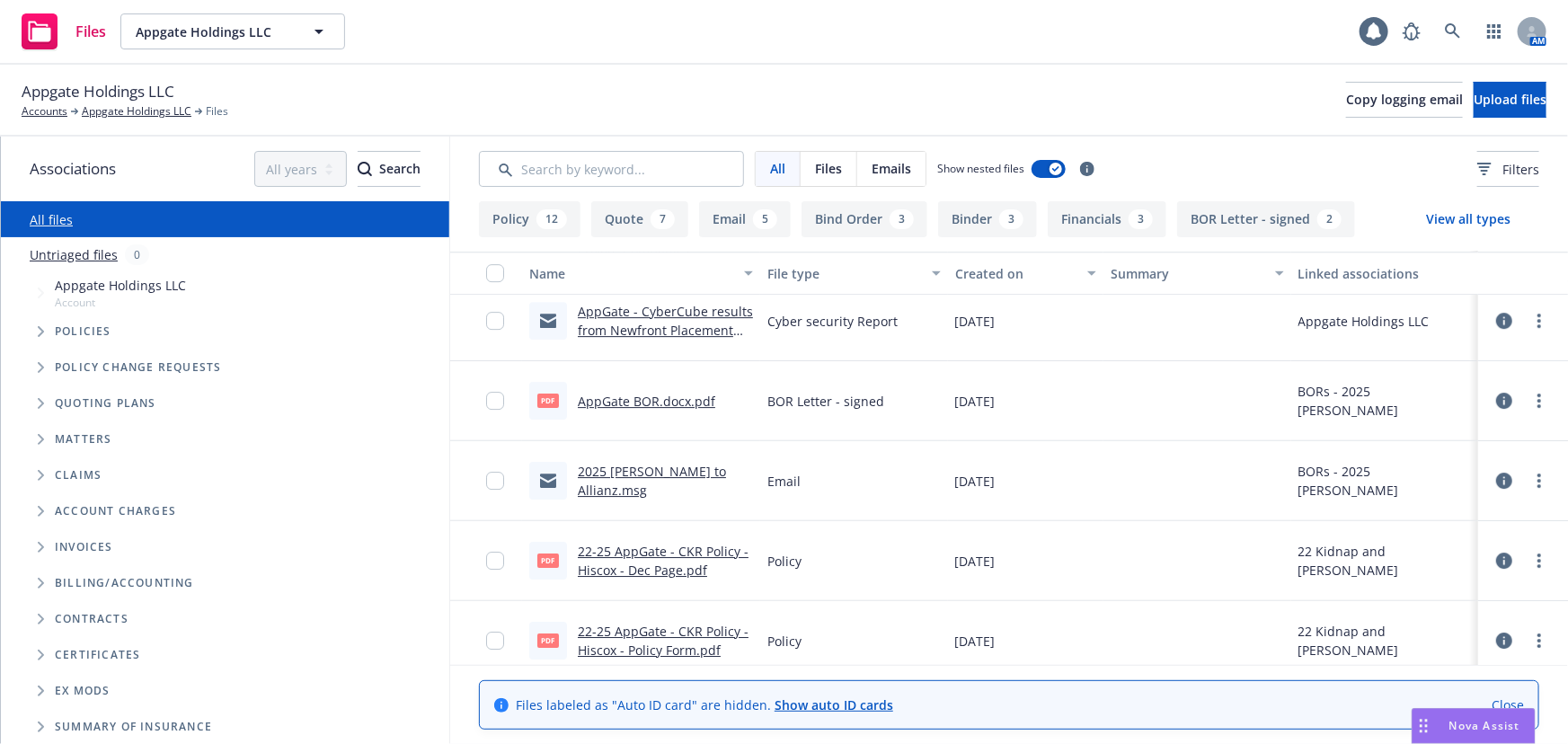
click at [666, 399] on link "AppGate BOR.docx.pdf" at bounding box center [646, 401] width 137 height 17
drag, startPoint x: 99, startPoint y: 114, endPoint x: 109, endPoint y: 114, distance: 10.0
click at [99, 114] on link "Appgate Holdings LLC" at bounding box center [136, 111] width 110 height 16
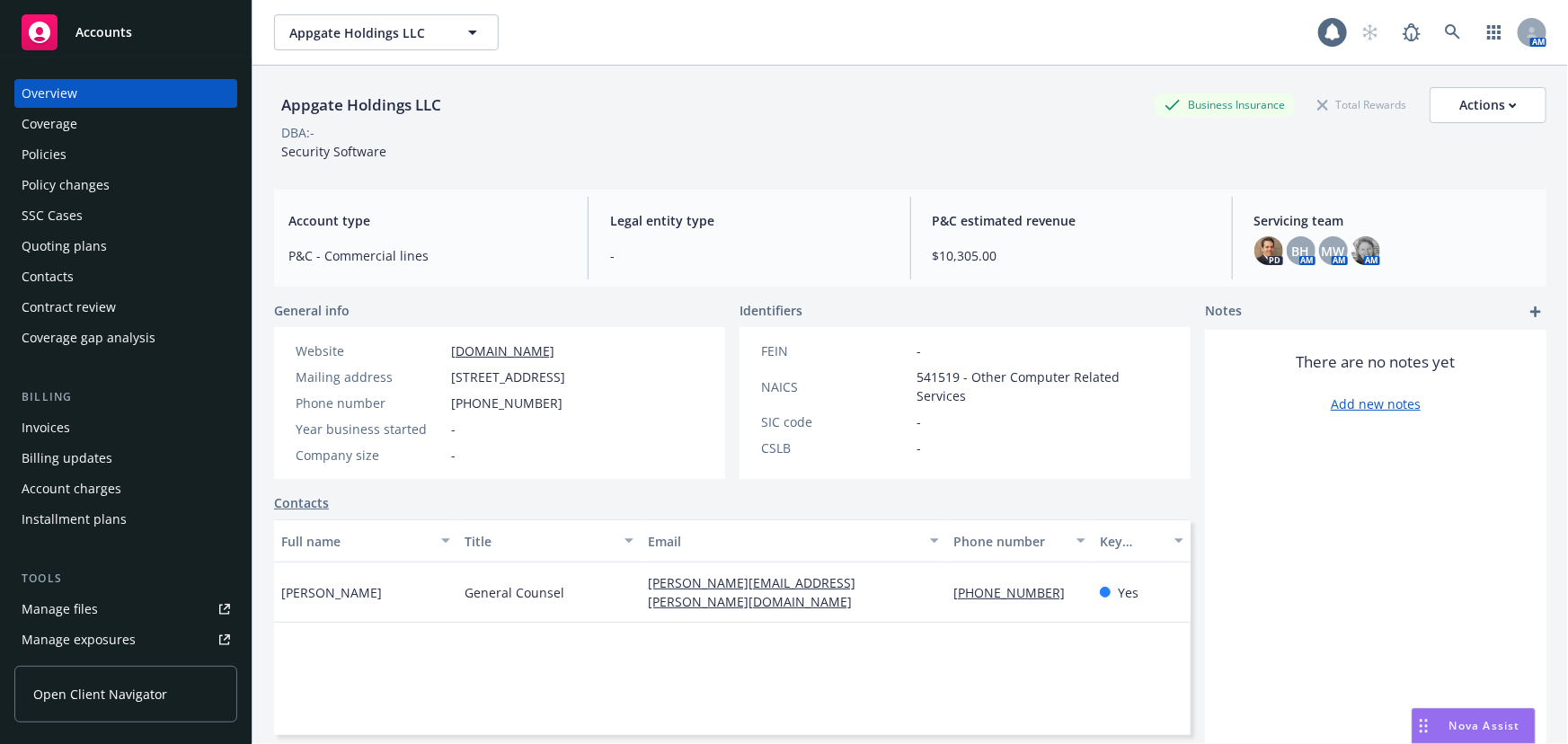
click at [101, 162] on div "Policies" at bounding box center [126, 154] width 209 height 29
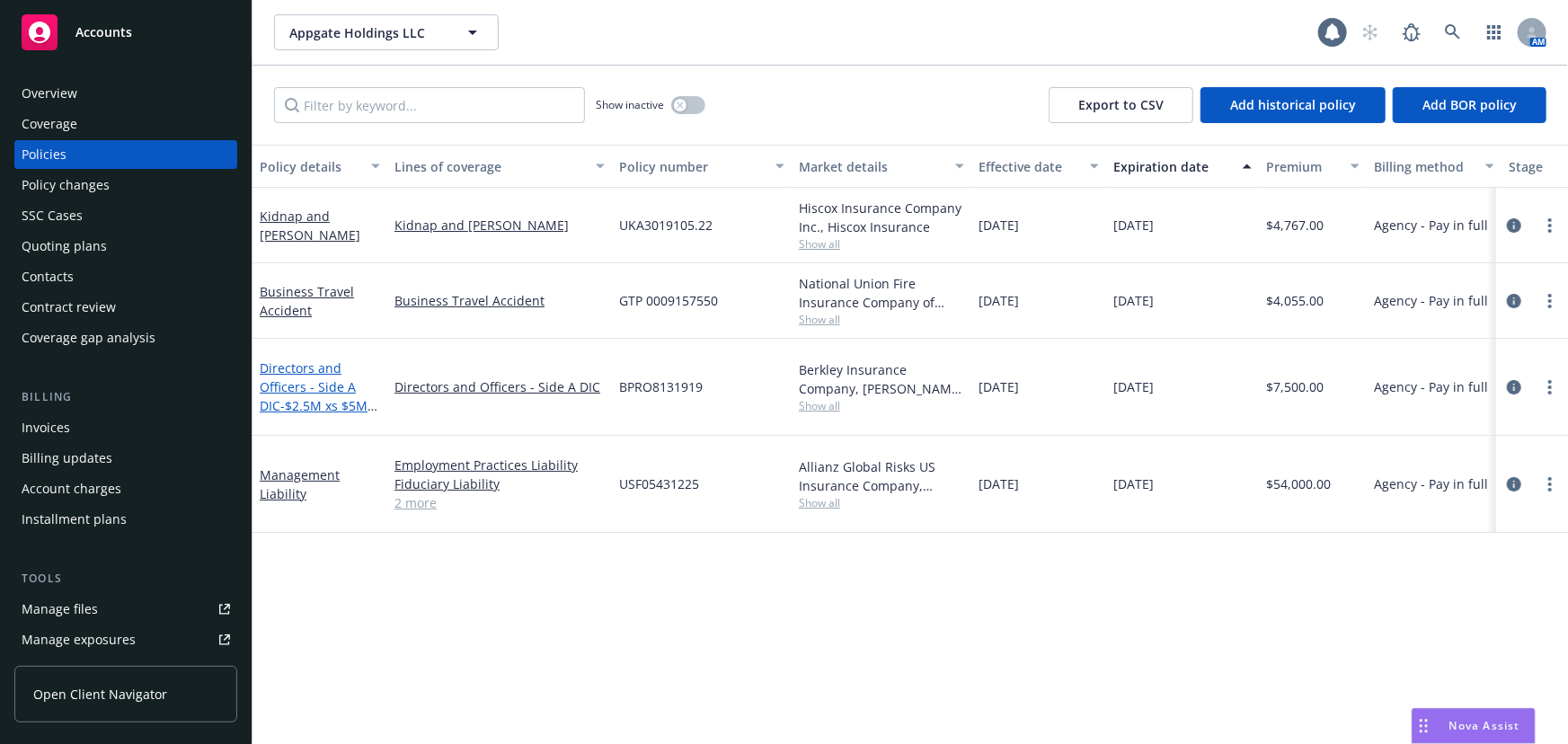
click at [325, 379] on link "Directors and Officers - Side A DIC - $2.5M xs $5M Side A DIC" at bounding box center [313, 396] width 108 height 73
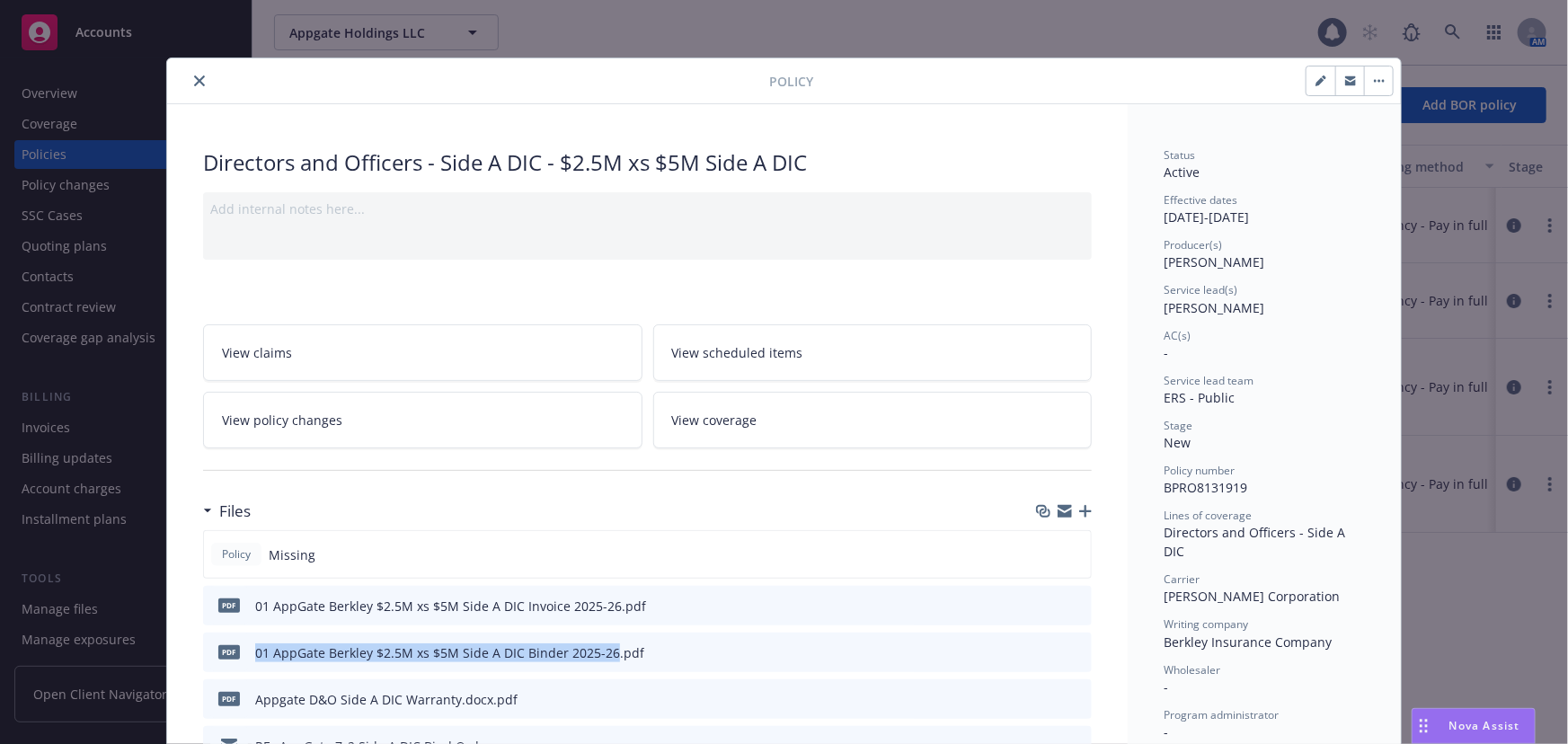
drag, startPoint x: 601, startPoint y: 652, endPoint x: 228, endPoint y: 651, distance: 373.0
click at [228, 651] on div "pdf 01 AppGate Berkley $2.5M xs $5M Side A DIC Binder 2025-26.pdf" at bounding box center [427, 652] width 434 height 38
copy div "01 AppGate Berkley $2.5M xs $5M Side A DIC Binder 2025-26"
click at [1079, 507] on icon "button" at bounding box center [1085, 511] width 12 height 12
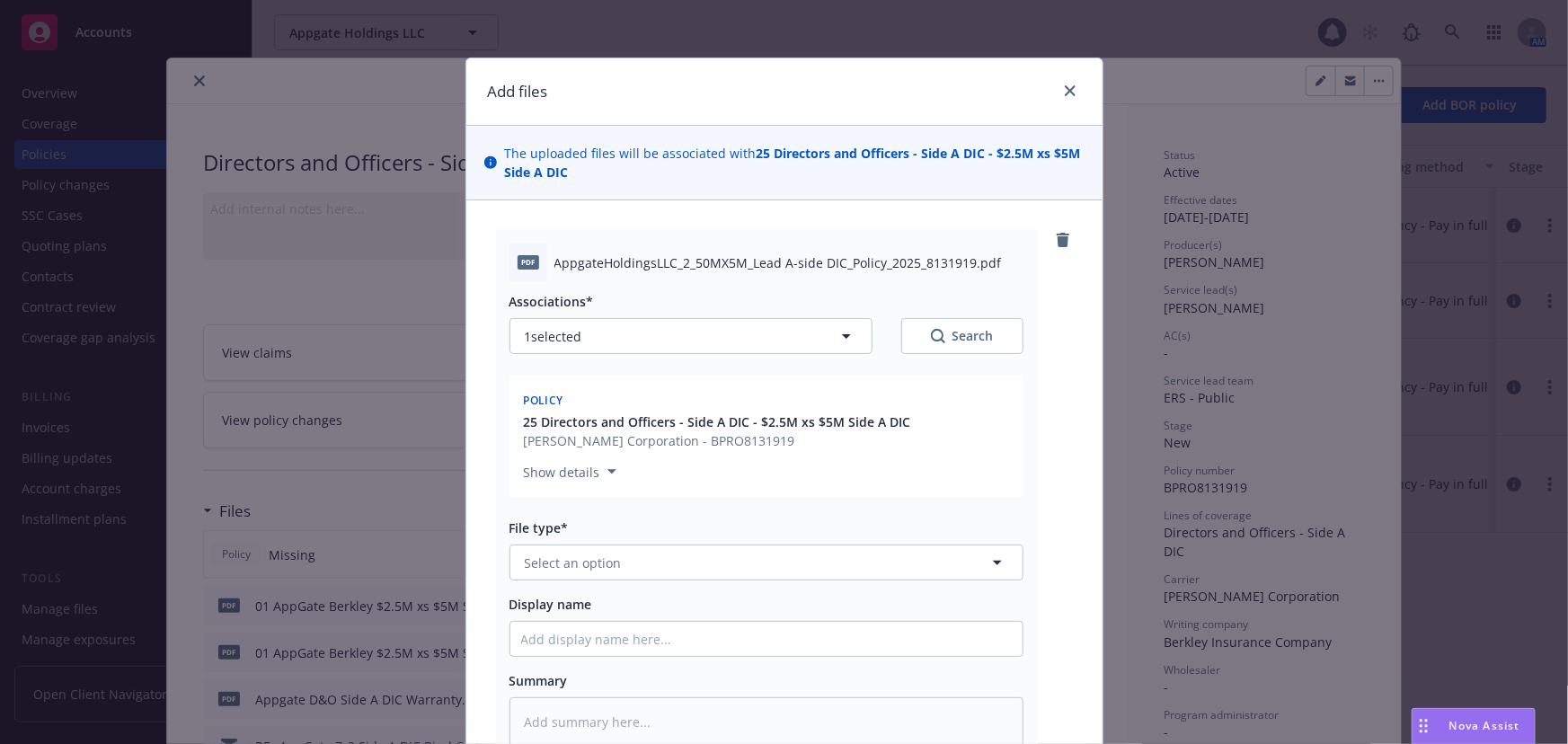
click at [782, 530] on div "File type*" at bounding box center [766, 528] width 514 height 19
click at [781, 554] on button "Select an option" at bounding box center [766, 563] width 514 height 36
type input "policy"
click at [761, 612] on div "Policy" at bounding box center [767, 613] width 490 height 26
click at [741, 616] on div "Display name" at bounding box center [766, 626] width 514 height 62
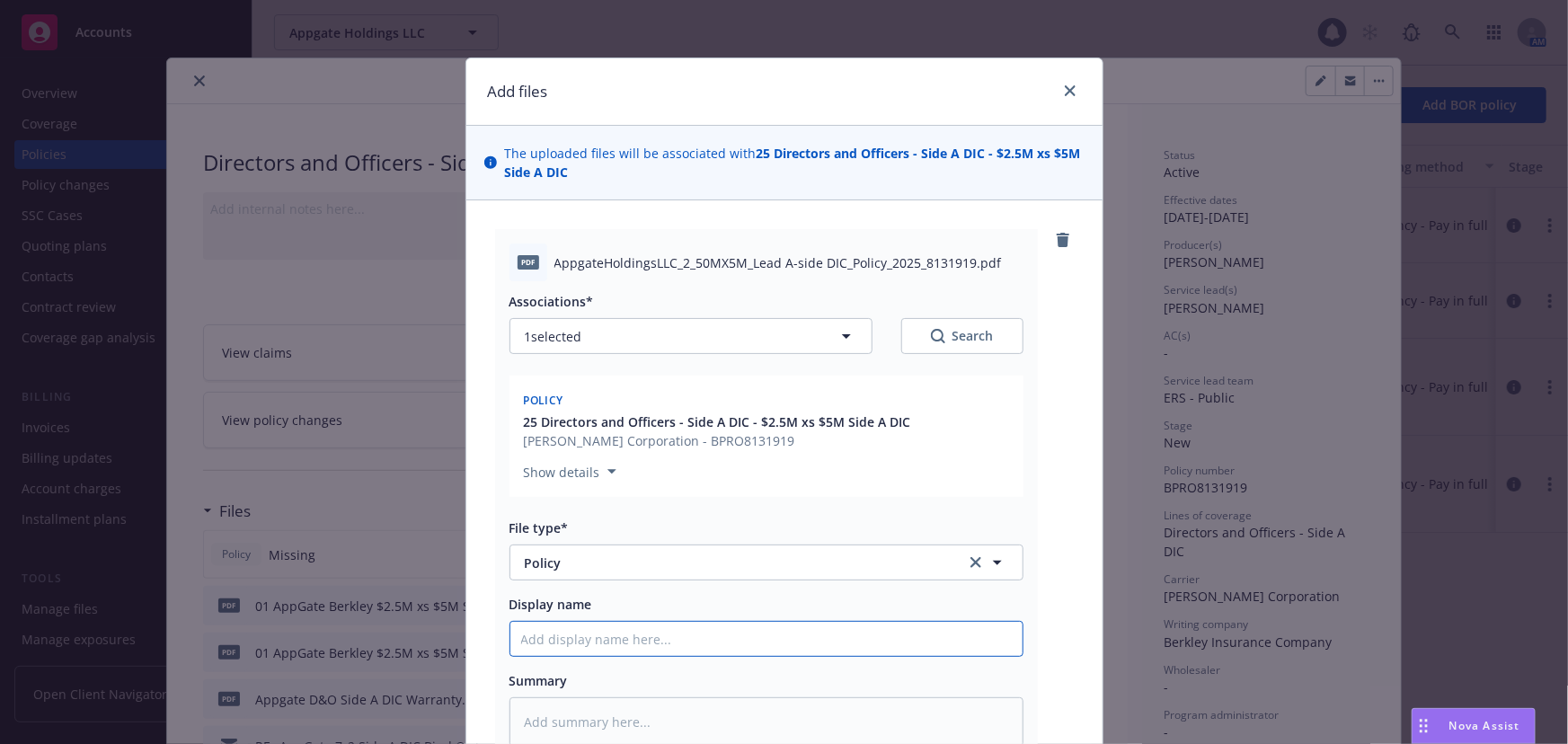
click at [737, 632] on input "Display name" at bounding box center [766, 639] width 512 height 34
paste input "01 AppGate Berkley $2.5M xs $5M Side A DIC Binder 2025-26"
type textarea "x"
type input "01 AppGate Berkley $2.5M xs $5M Side A DIC Binder 2025-26"
click at [807, 638] on input "01 AppGate Berkley $2.5M xs $5M Side A DIC Binder 2025-26" at bounding box center [766, 639] width 512 height 34
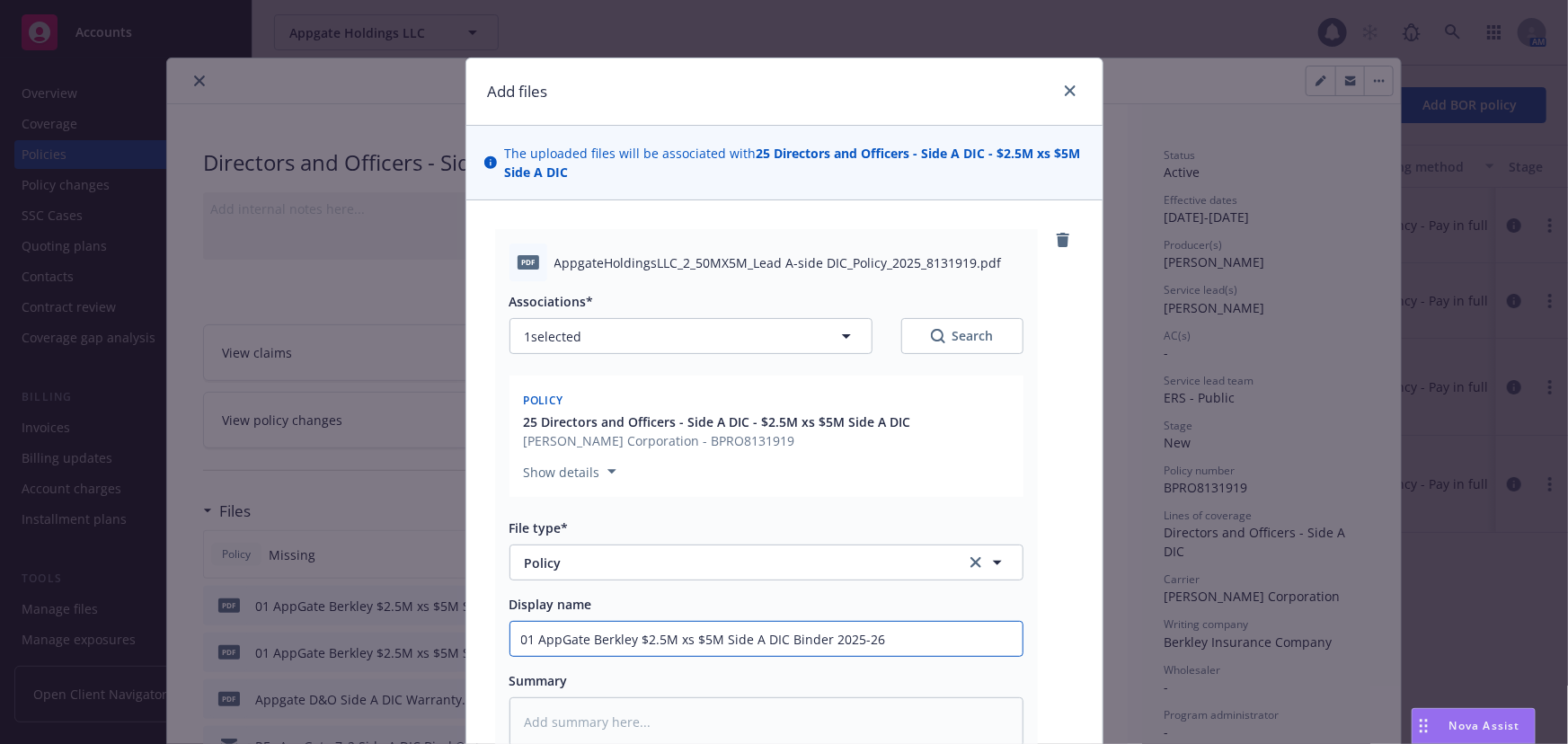
click at [807, 638] on input "01 AppGate Berkley $2.5M xs $5M Side A DIC Binder 2025-26" at bounding box center [766, 639] width 512 height 34
type textarea "x"
type input "01 AppGate Berkley $2.5M xs $5M Side A DIC P2025-26"
type textarea "x"
type input "01 AppGate Berkley $2.5M xs $5M Side A DIC Po2025-26"
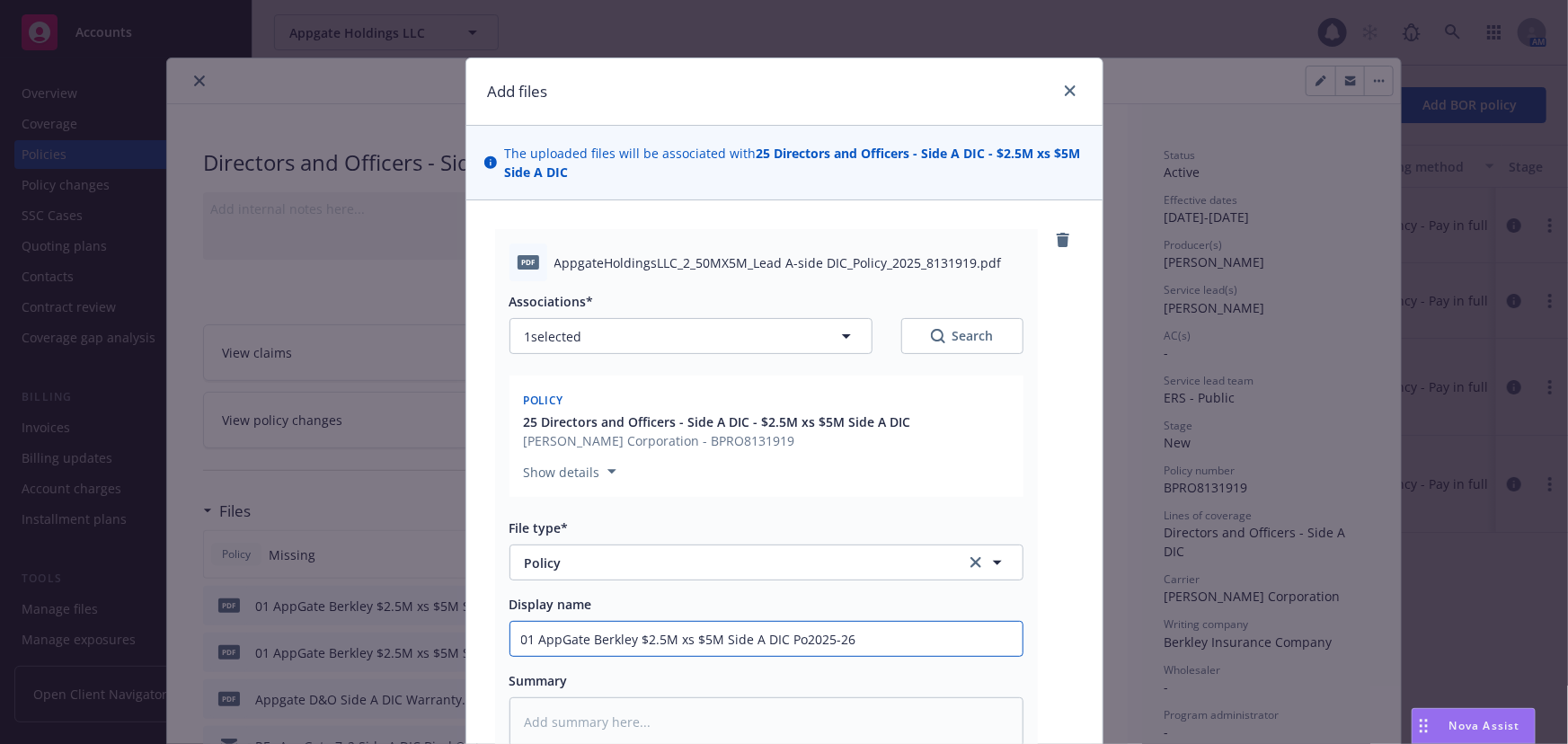
type textarea "x"
type input "01 AppGate Berkley $2.5M xs $5M Side A DIC Pol2025-26"
type textarea "x"
type input "01 AppGate Berkley $2.5M xs $5M Side A DIC Poli2025-26"
type textarea "x"
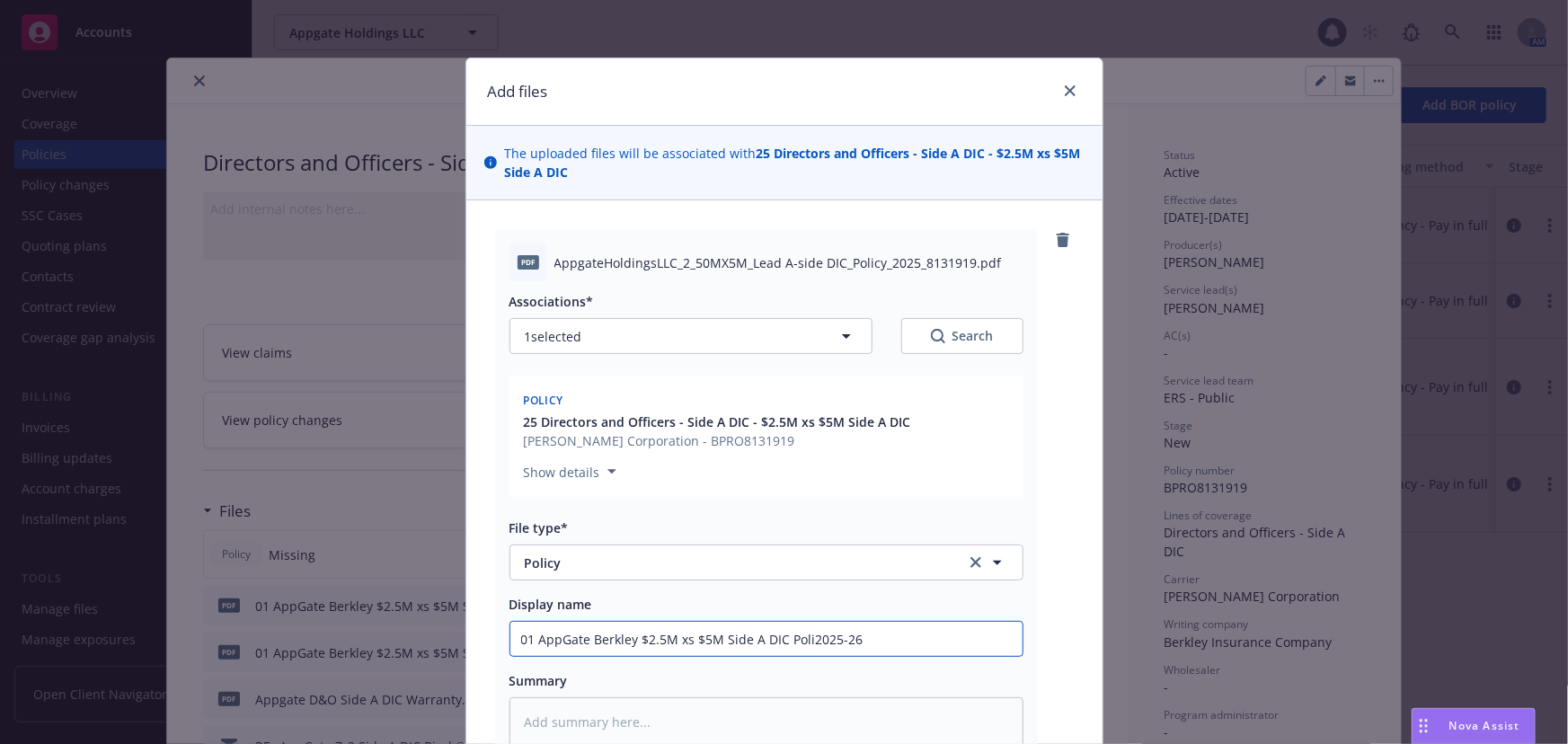
type input "01 AppGate Berkley $2.5M xs $5M Side A DIC Polic2025-26"
type textarea "x"
type input "01 AppGate Berkley $2.5M xs $5M Side A DIC Policy2025-26"
type textarea "x"
type input "01 AppGate Berkley $2.5M xs $5M Side A DIC Policy 2025-26"
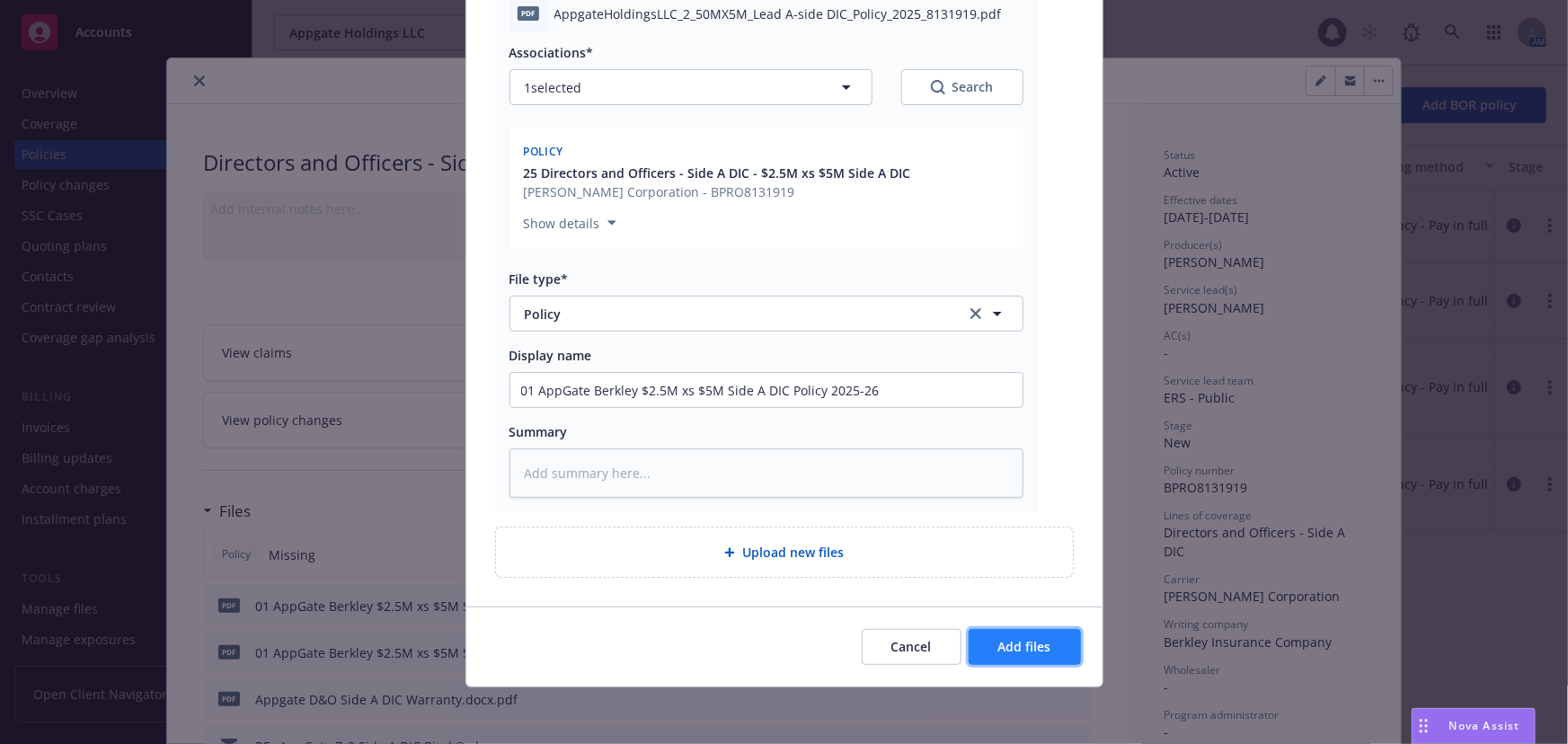
click at [1011, 649] on span "Add files" at bounding box center [1025, 646] width 53 height 17
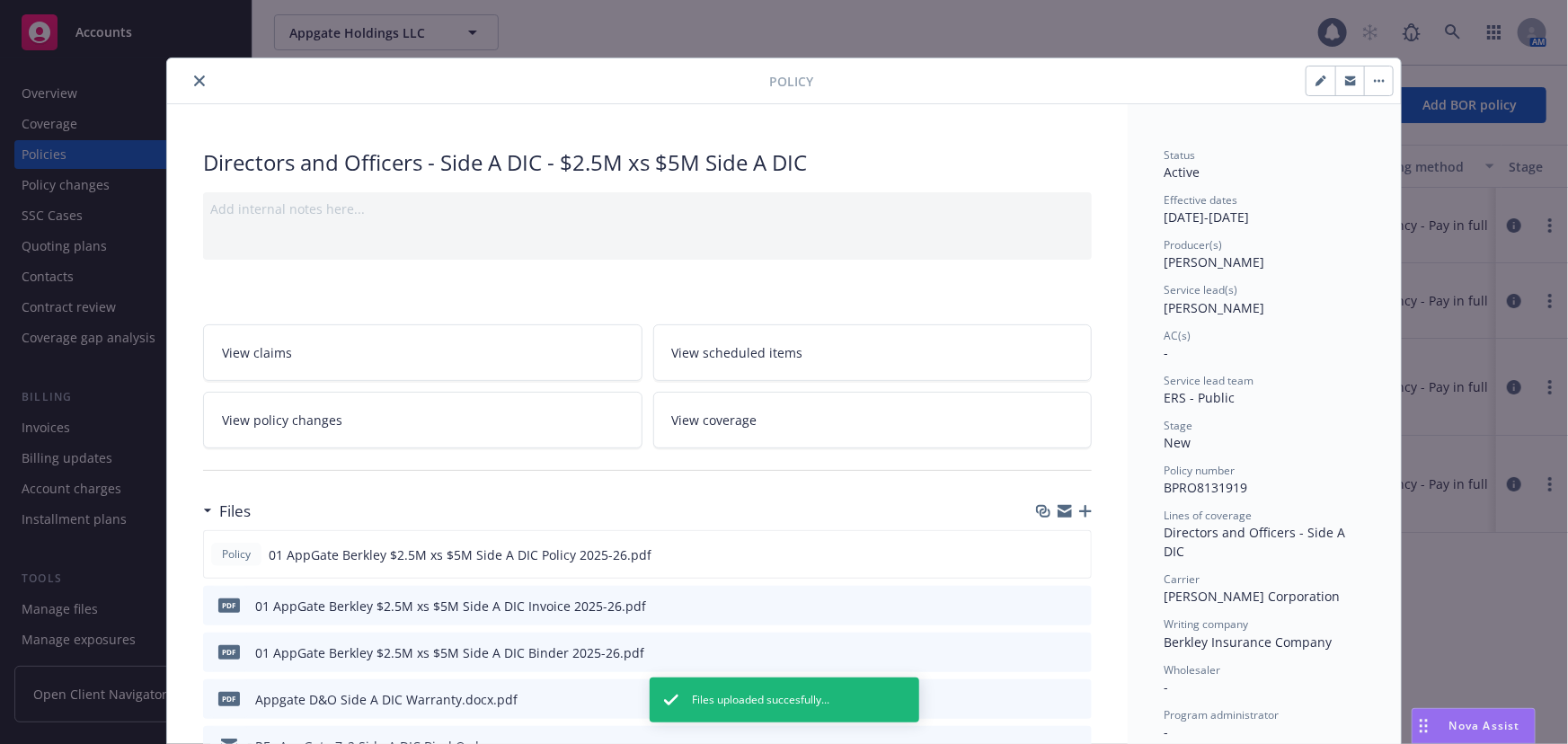
click at [194, 78] on icon "close" at bounding box center [199, 80] width 10 height 10
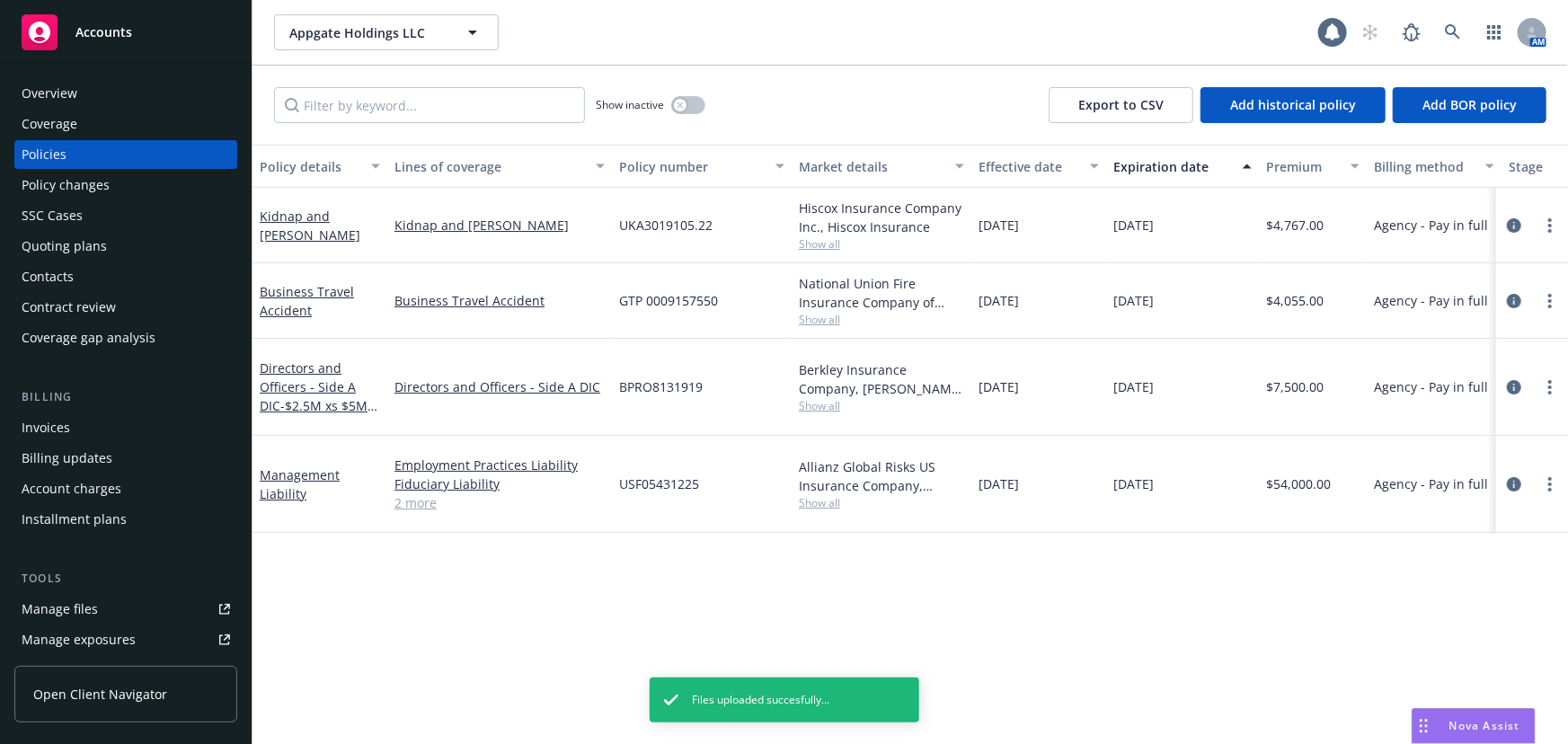
click at [145, 426] on div "Invoices" at bounding box center [126, 427] width 209 height 29
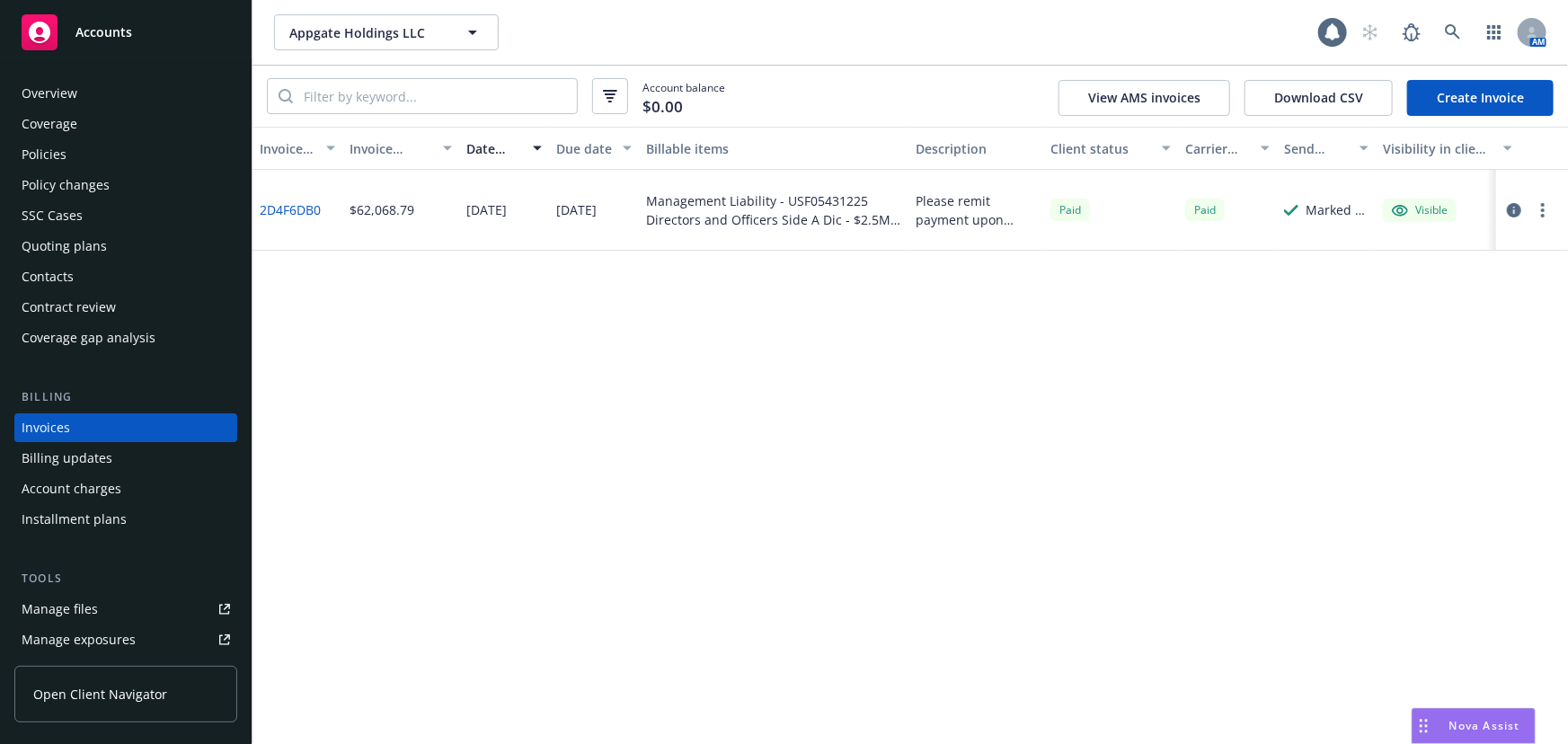
click at [142, 150] on div "Policies" at bounding box center [126, 154] width 209 height 29
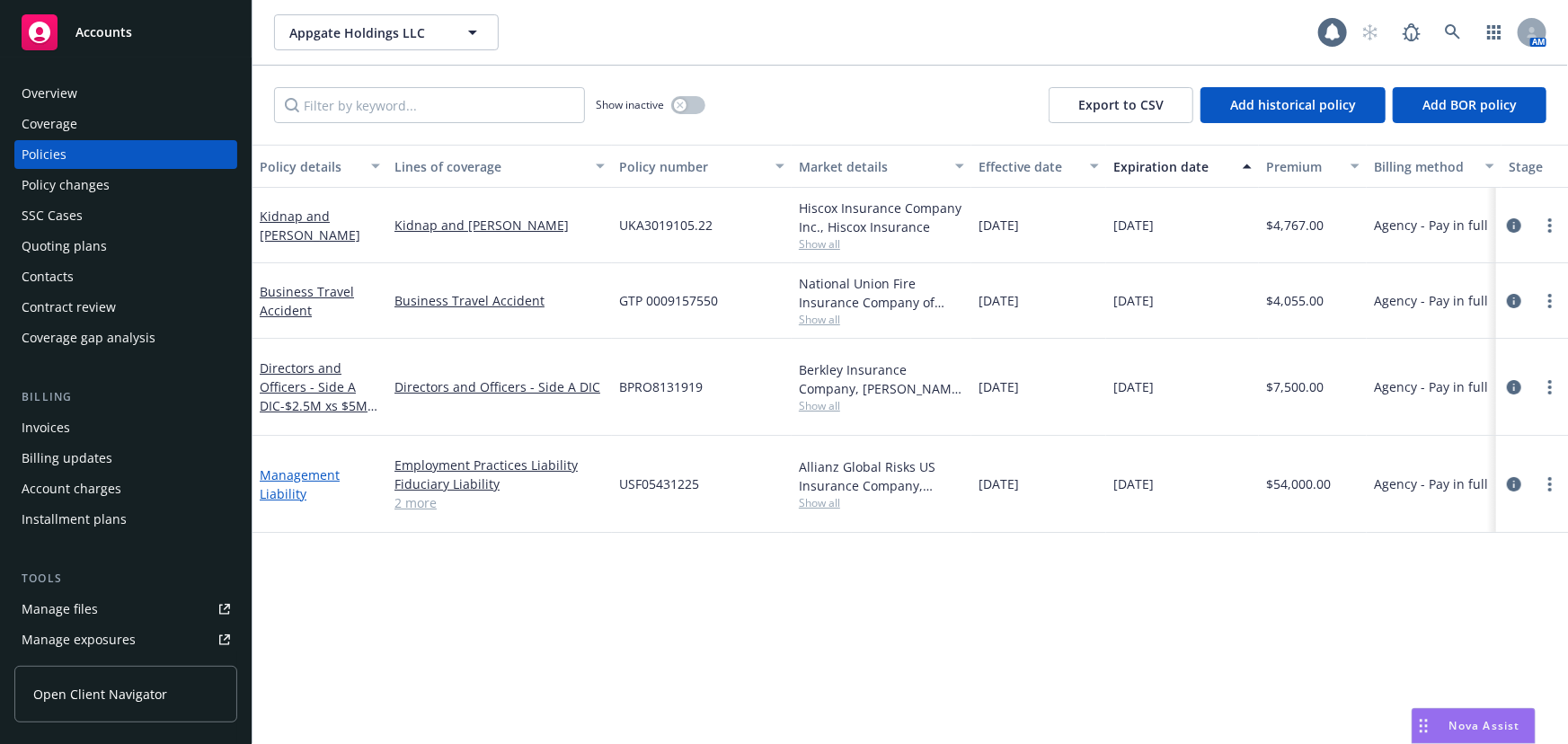
click at [289, 466] on link "Management Liability" at bounding box center [299, 484] width 80 height 36
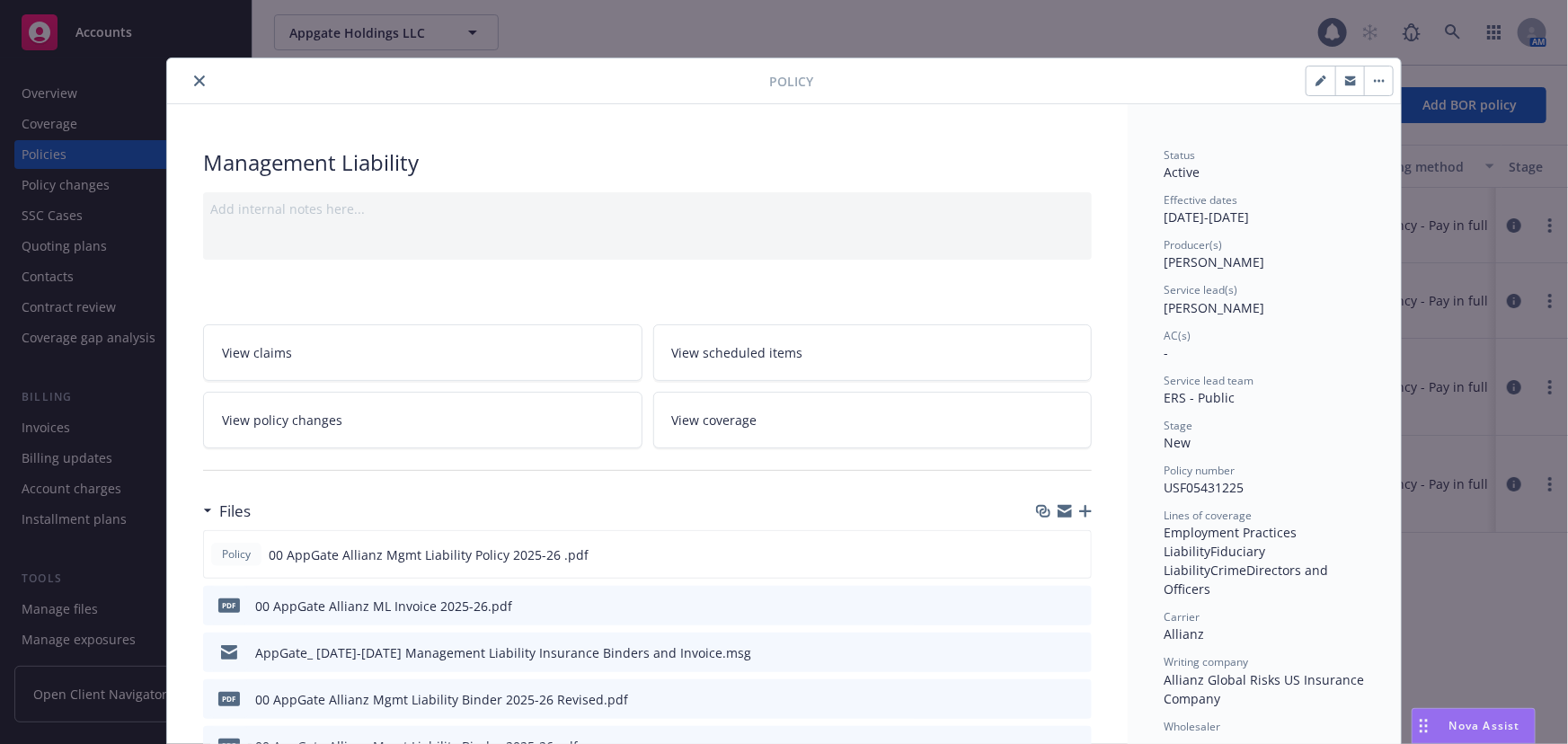
click at [1080, 507] on icon "button" at bounding box center [1085, 511] width 12 height 12
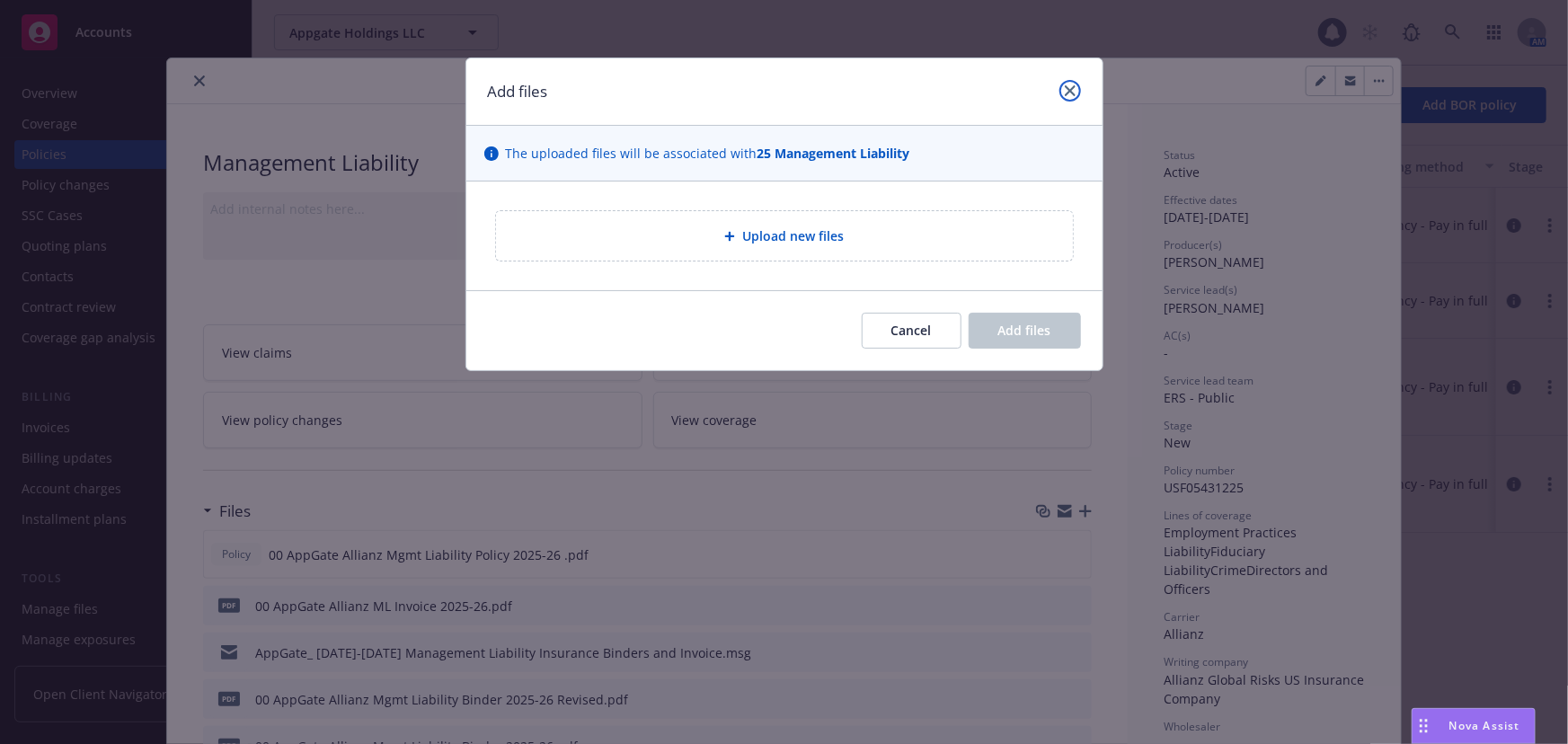
click at [1074, 90] on link "close" at bounding box center [1070, 90] width 22 height 22
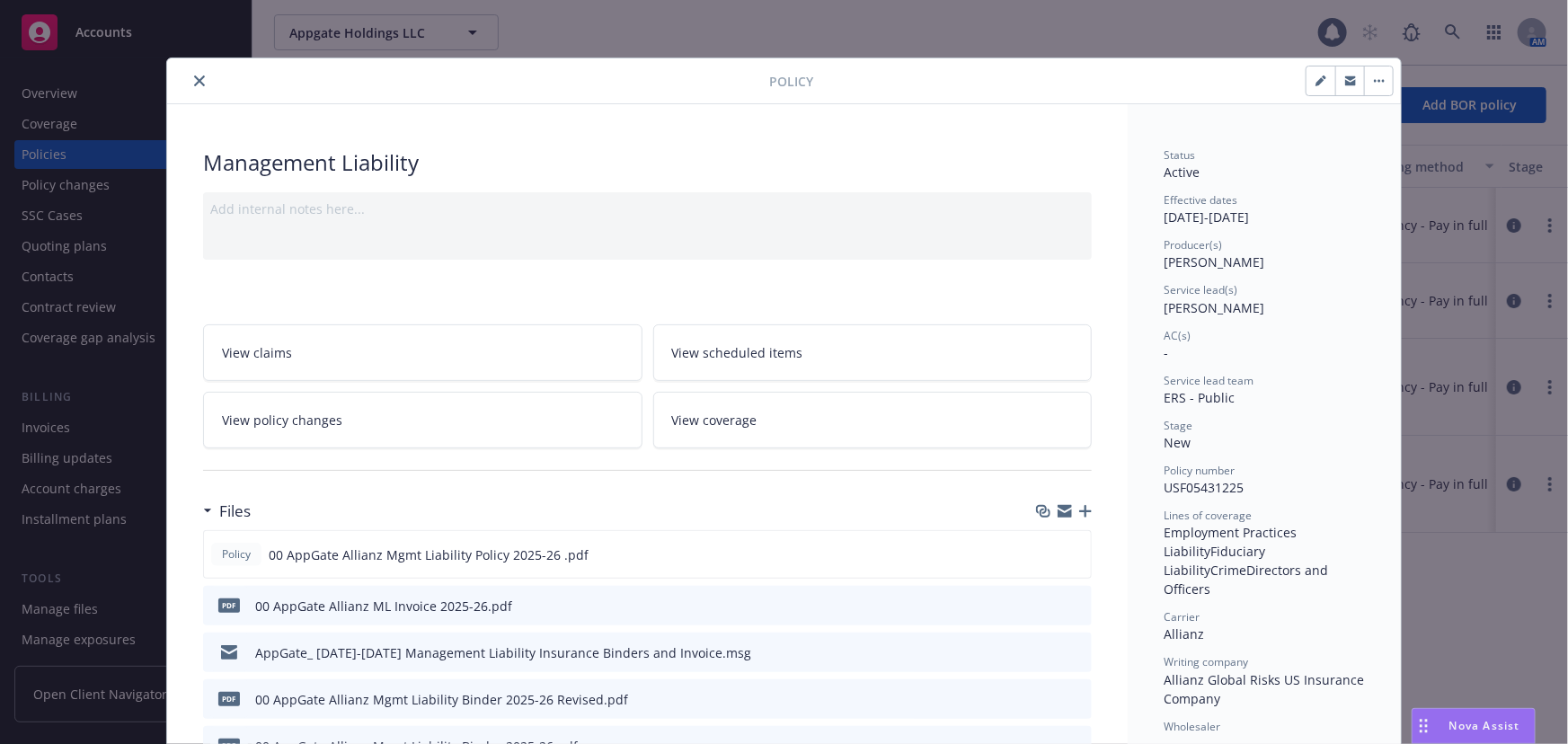
click at [213, 74] on div at bounding box center [472, 81] width 595 height 22
click at [200, 81] on button "close" at bounding box center [199, 81] width 22 height 22
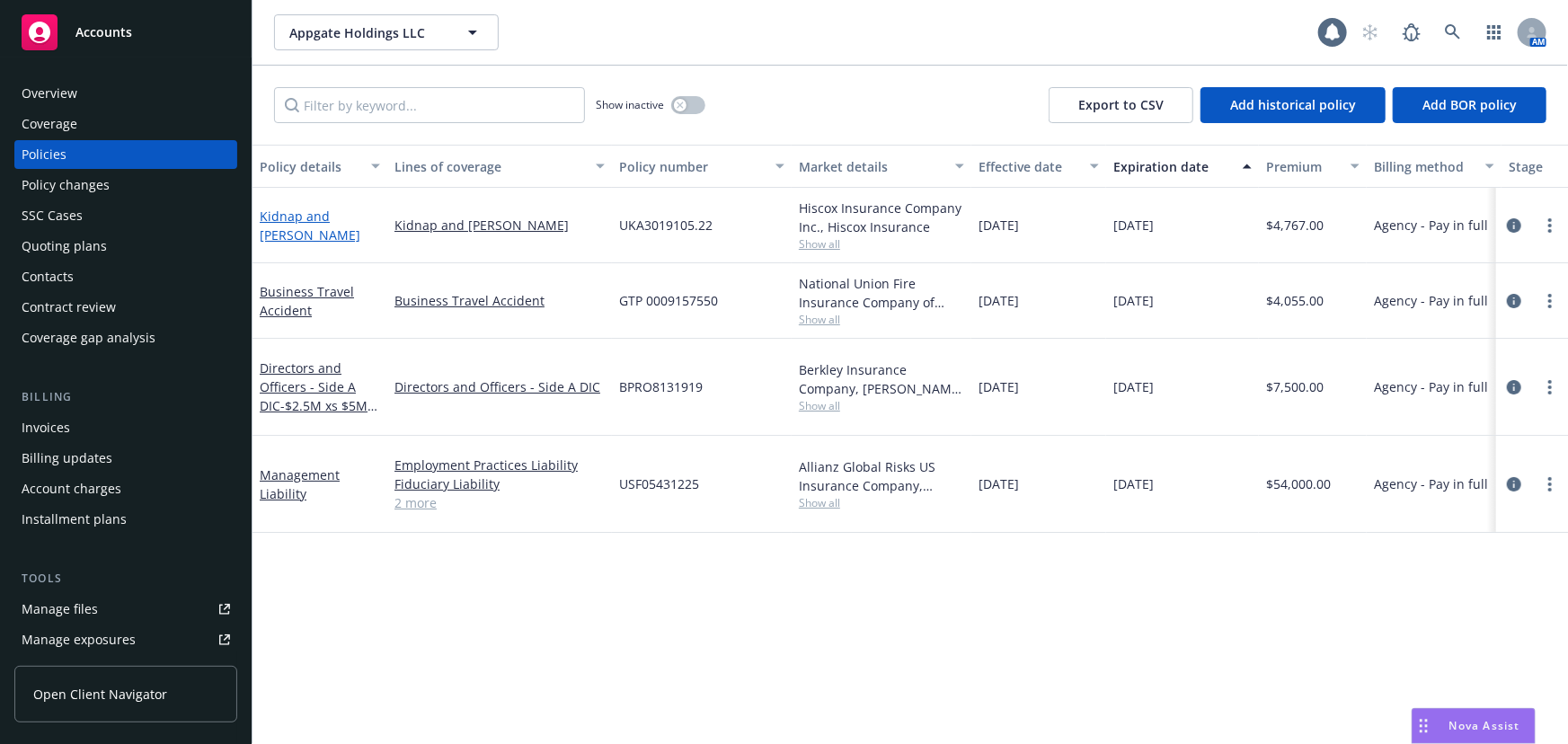
click at [316, 221] on link "Kidnap and [PERSON_NAME]" at bounding box center [309, 225] width 101 height 36
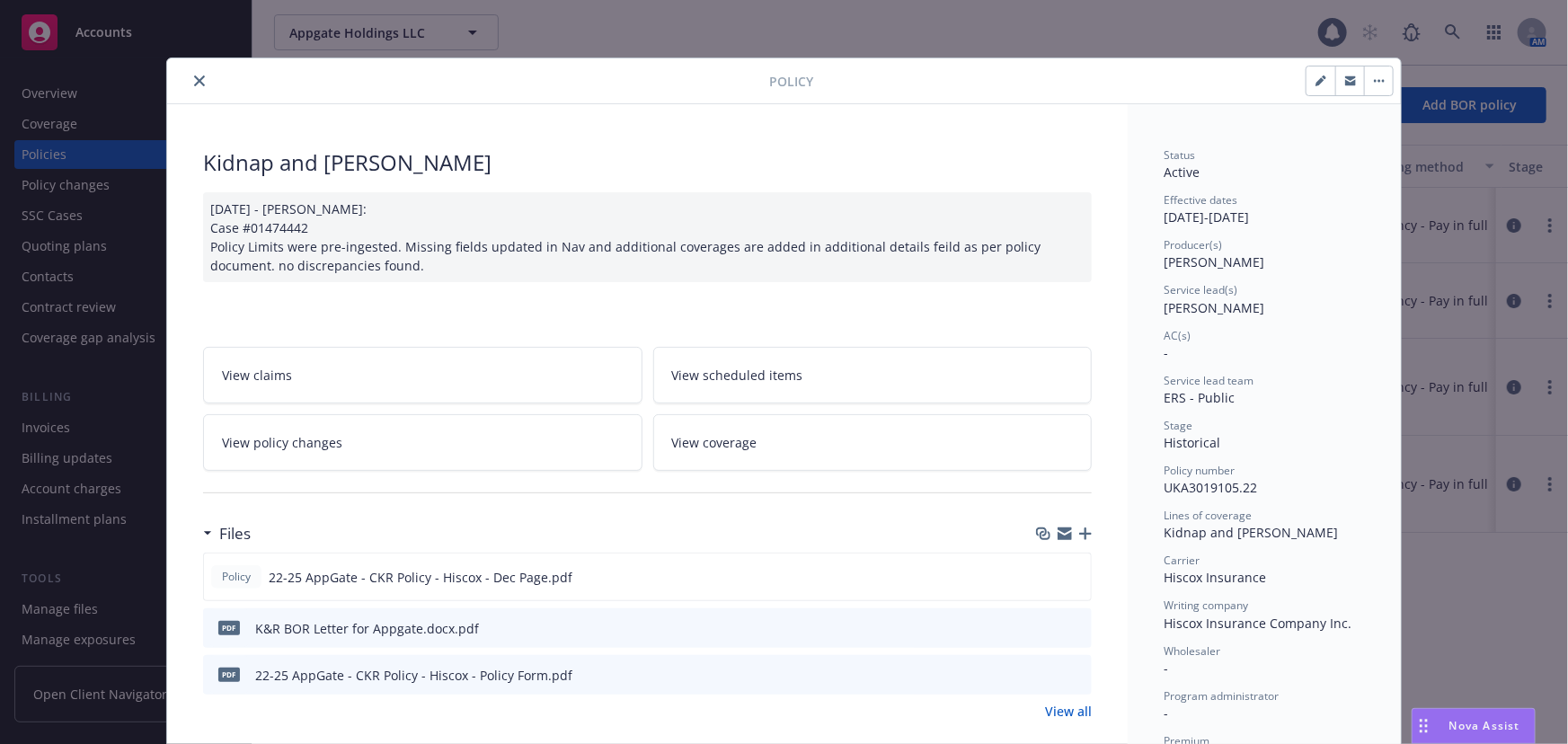
click at [1080, 534] on icon "button" at bounding box center [1085, 533] width 12 height 12
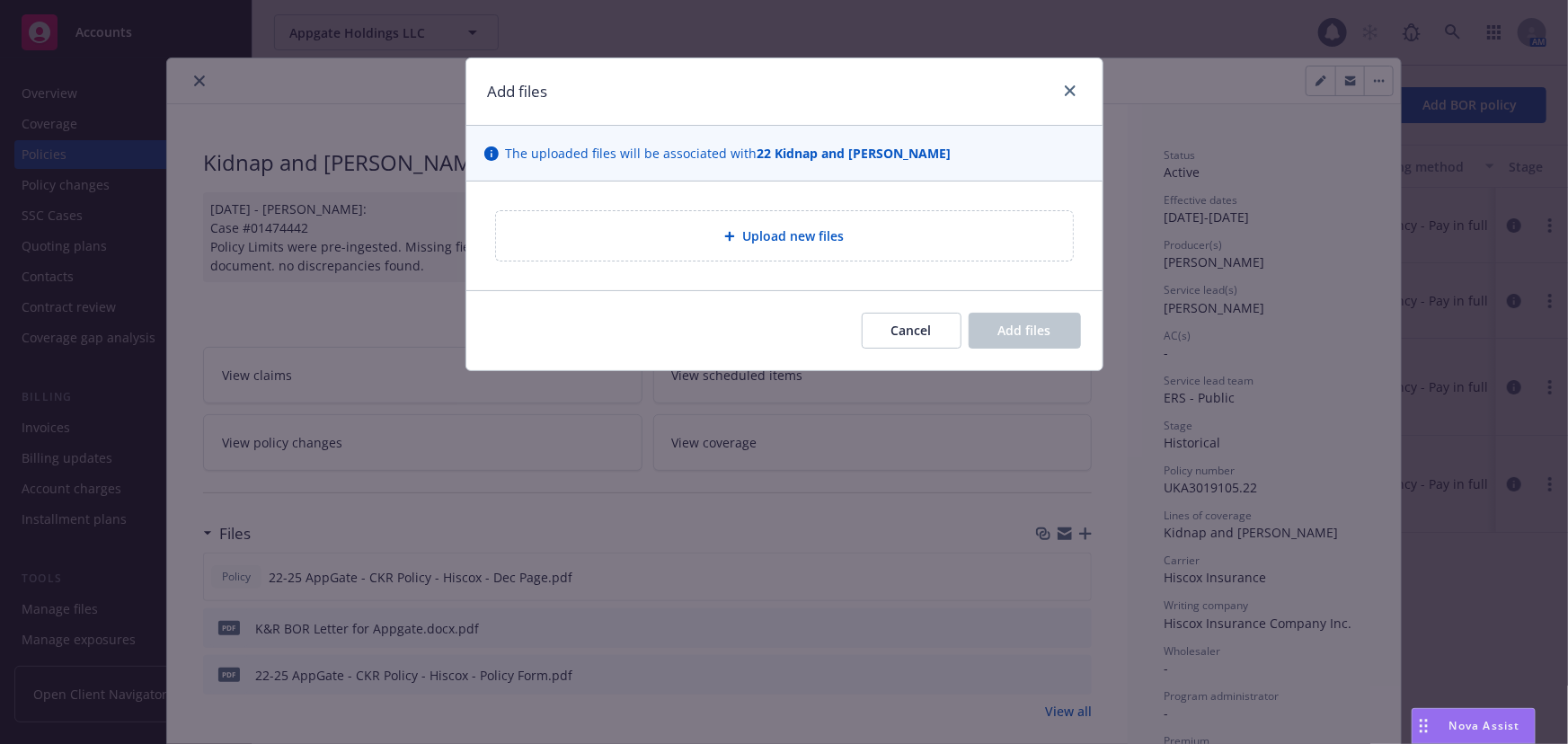
type textarea "x"
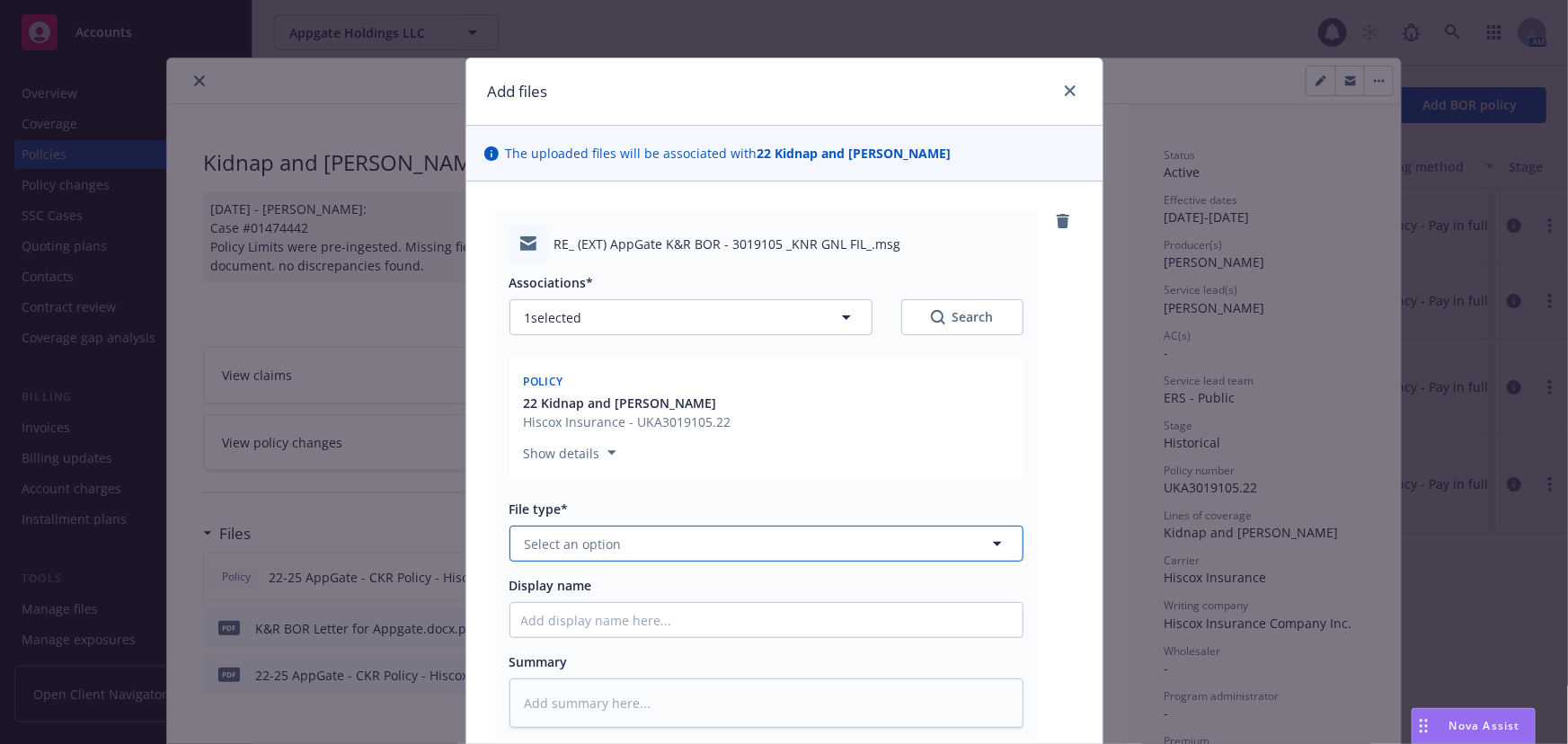
click at [745, 547] on button "Select an option" at bounding box center [766, 544] width 514 height 36
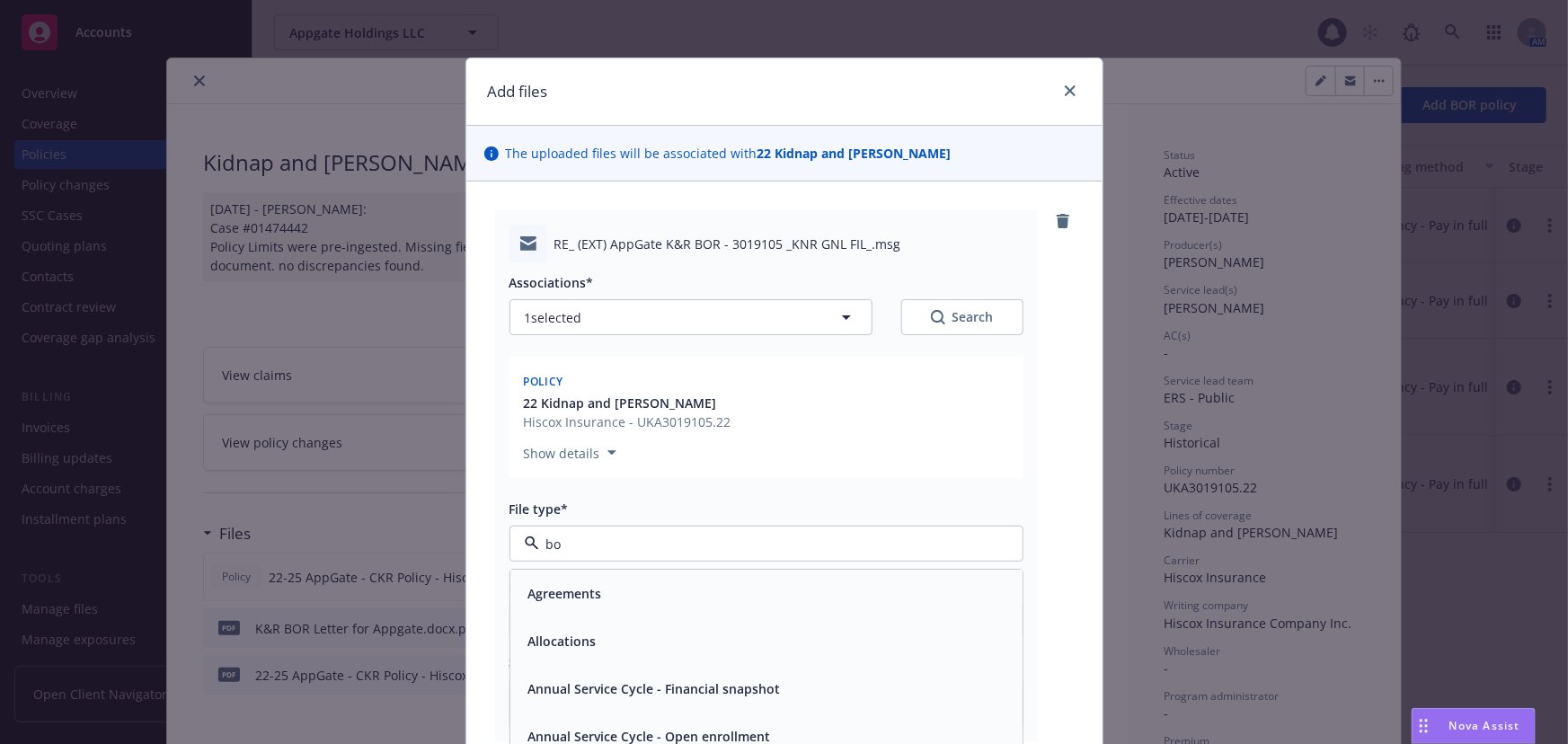
type input "bor"
click at [819, 598] on div "BOR Confirmation" at bounding box center [767, 595] width 490 height 26
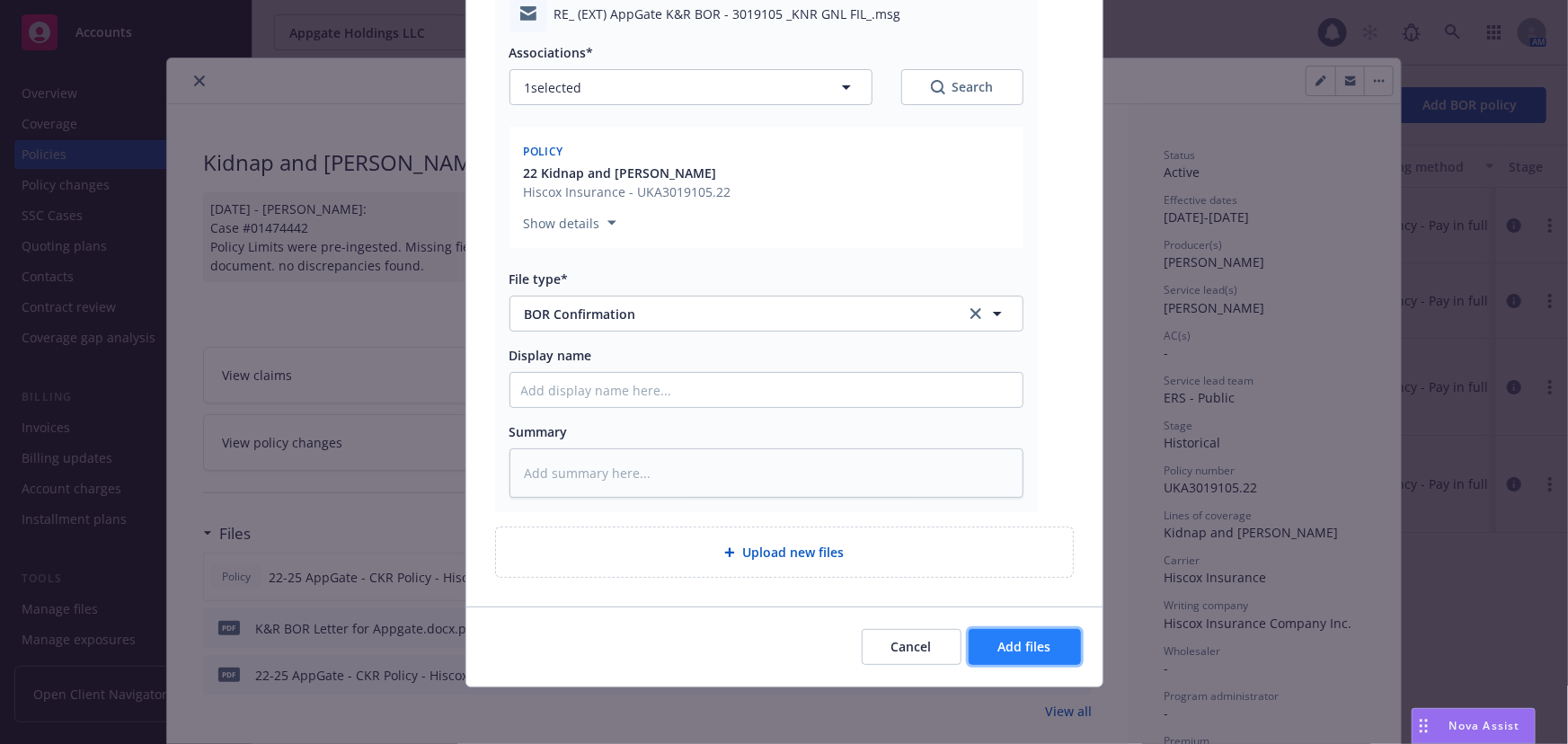
click at [1017, 656] on button "Add files" at bounding box center [1025, 647] width 113 height 36
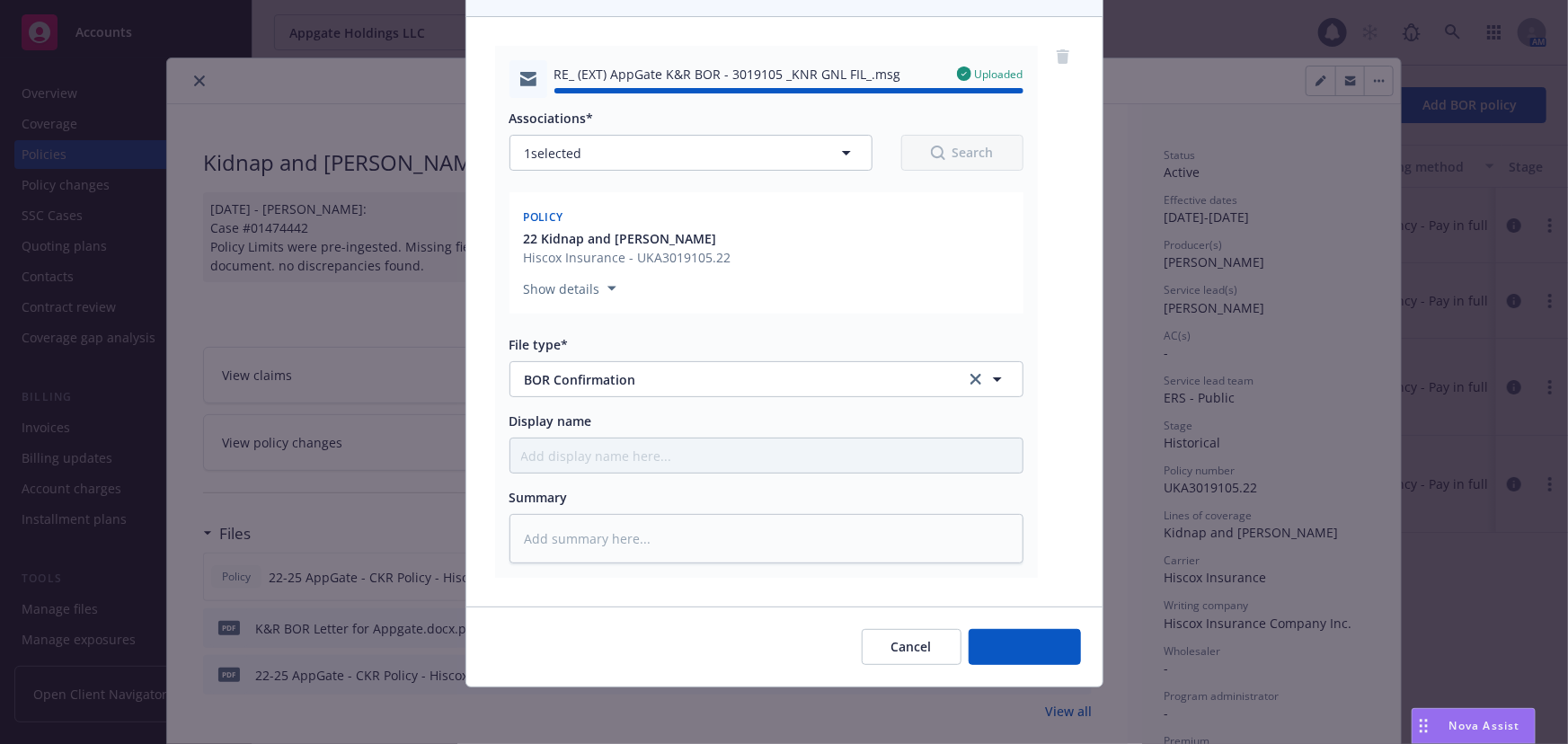
type textarea "x"
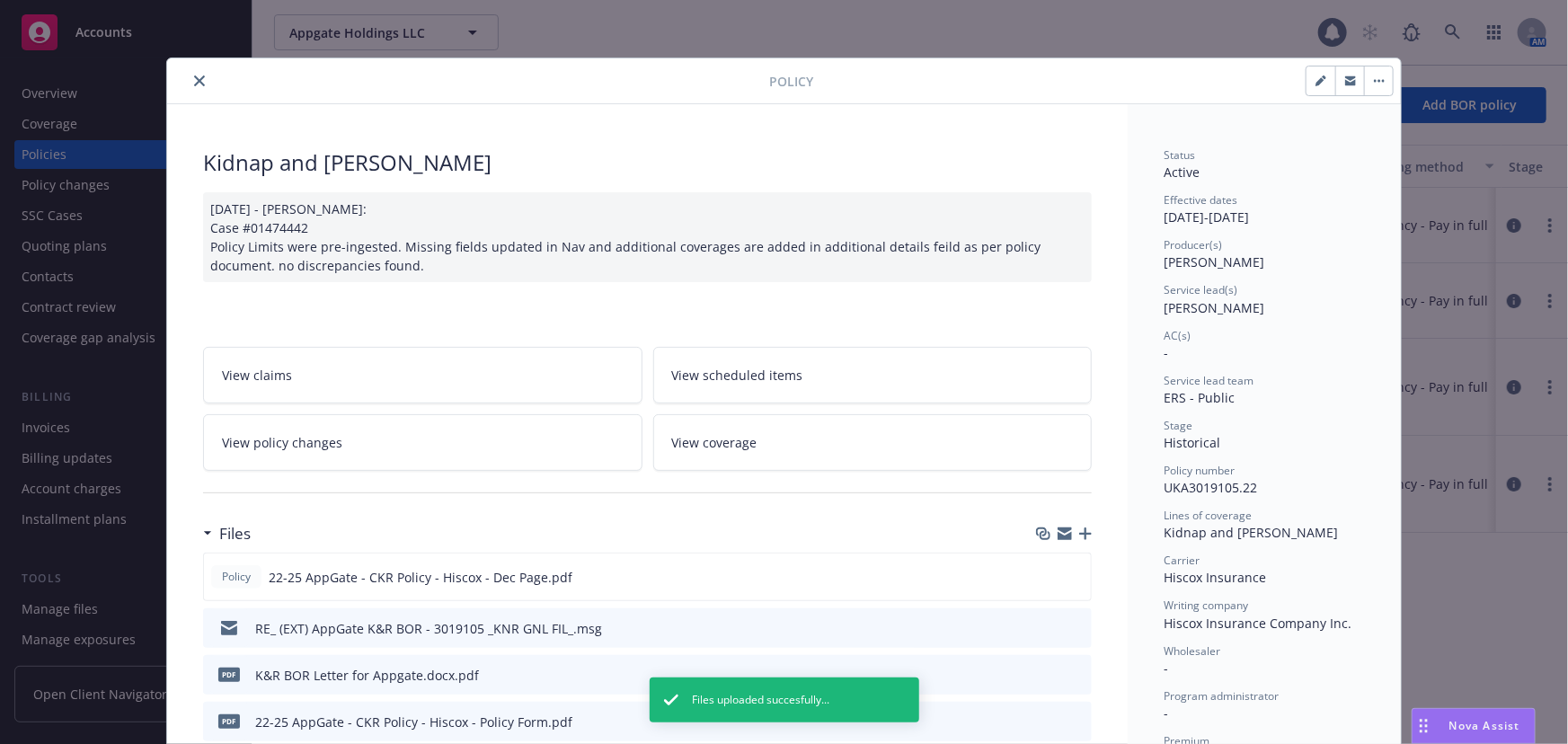
click at [196, 79] on icon "close" at bounding box center [199, 80] width 10 height 10
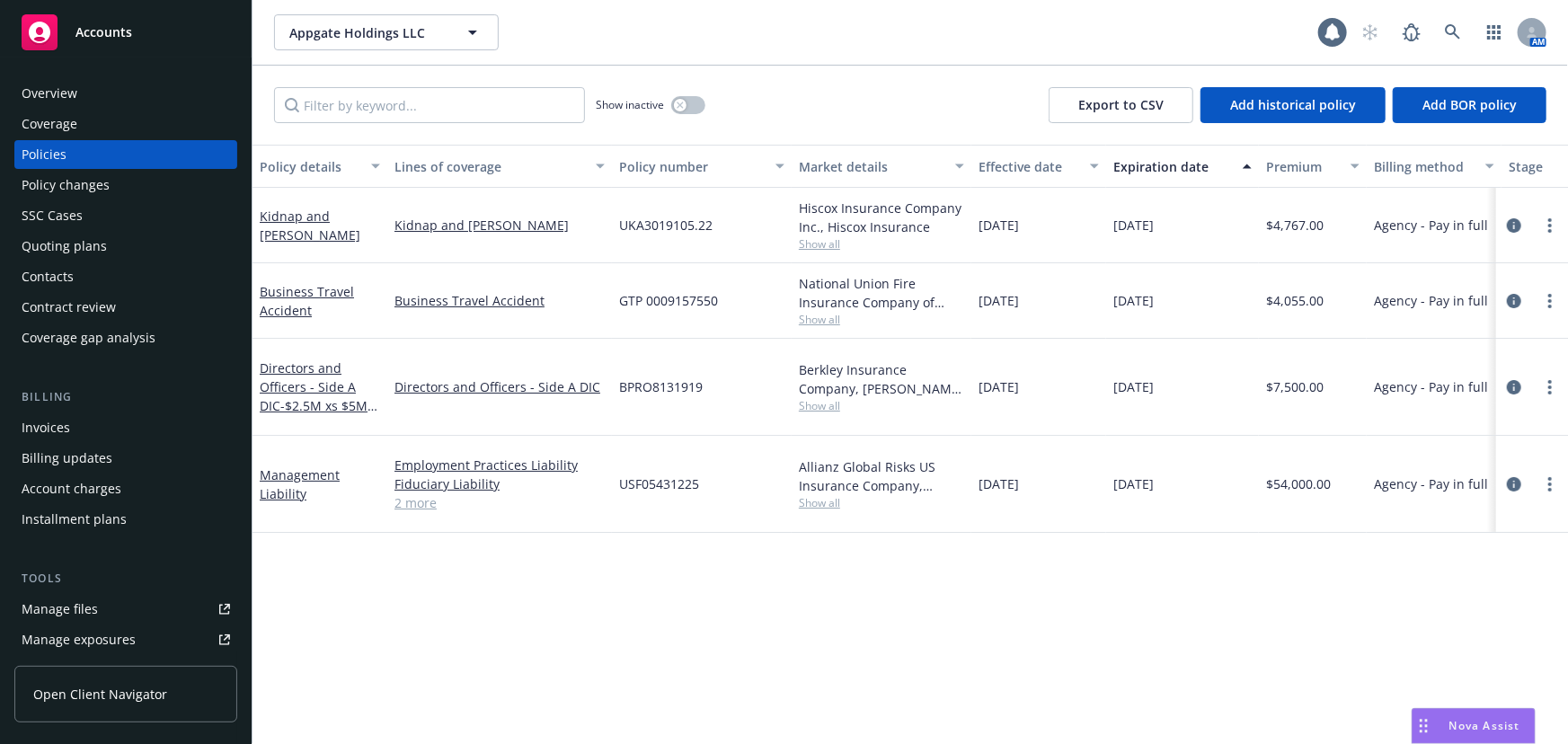
scroll to position [0, 1]
